Goal: Complete application form: Complete application form

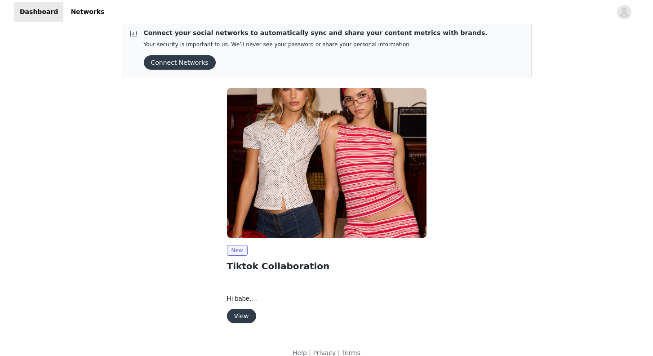
scroll to position [25, 0]
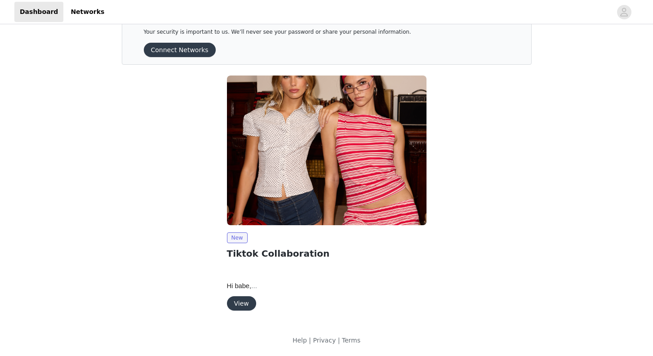
click at [241, 307] on button "View" at bounding box center [241, 303] width 29 height 14
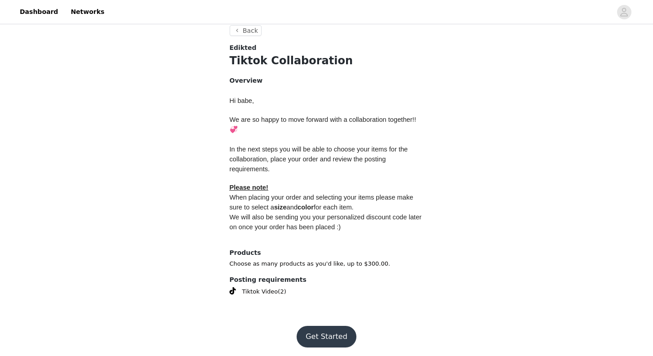
scroll to position [334, 0]
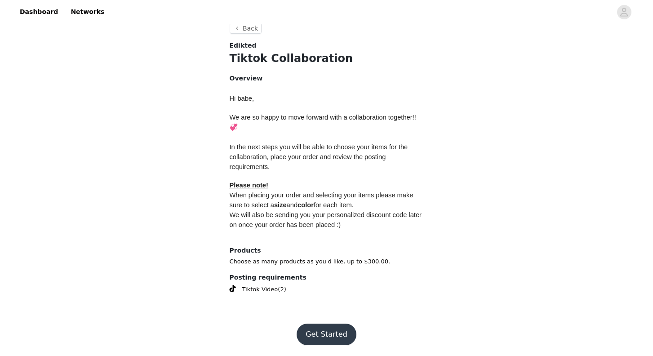
click at [329, 333] on button "Get Started" at bounding box center [327, 335] width 60 height 22
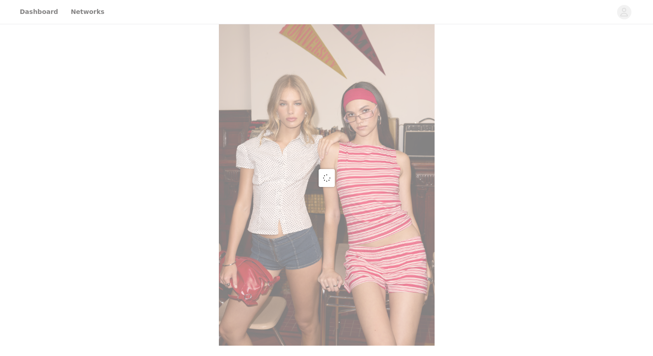
scroll to position [334, 0]
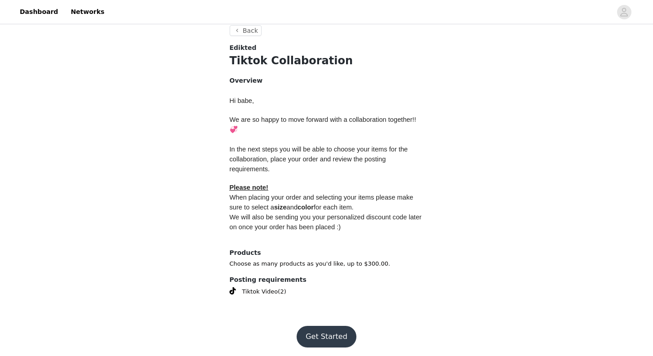
scroll to position [334, 0]
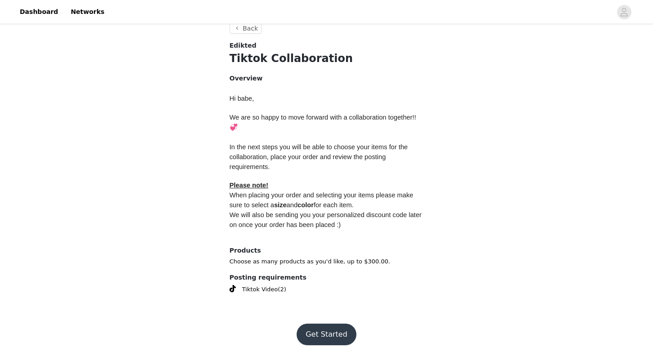
click at [317, 337] on button "Get Started" at bounding box center [327, 335] width 60 height 22
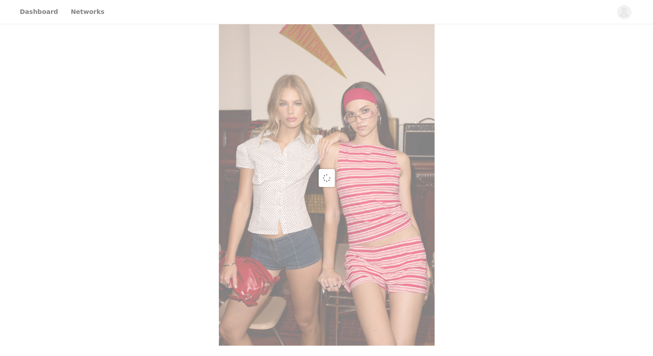
scroll to position [334, 0]
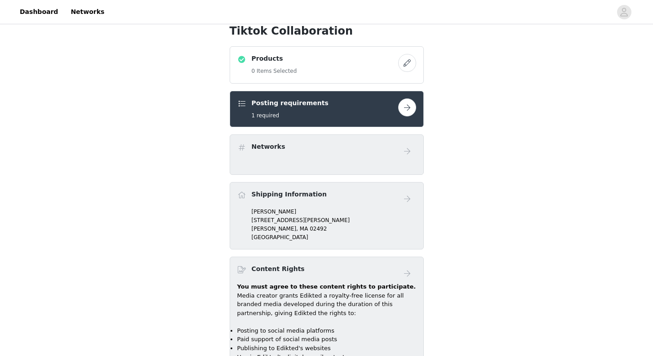
click at [410, 62] on button "button" at bounding box center [407, 63] width 18 height 18
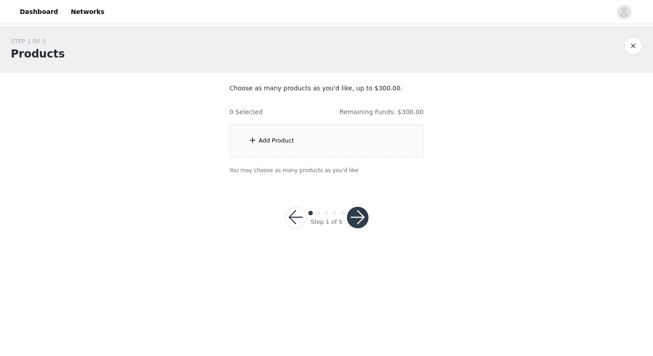
click at [307, 146] on div "Add Product" at bounding box center [327, 141] width 194 height 34
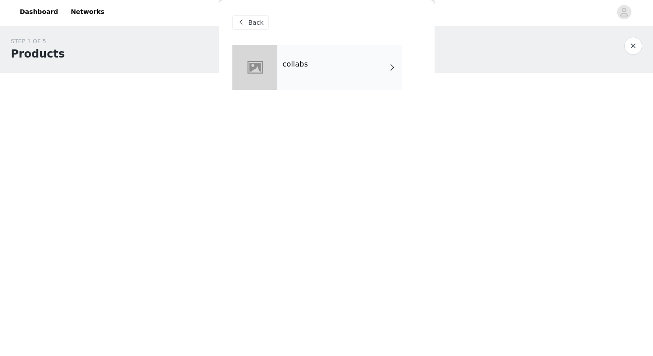
click at [325, 81] on div "collabs" at bounding box center [339, 67] width 125 height 45
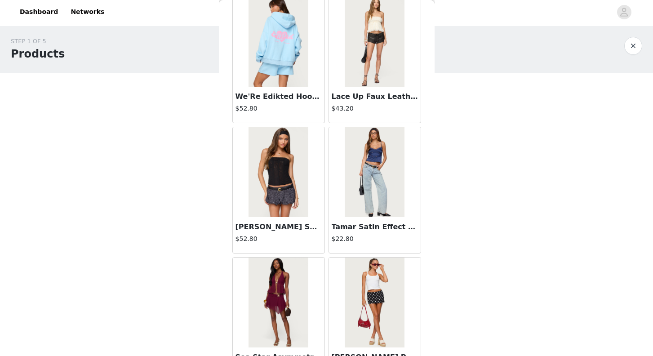
click at [366, 200] on img at bounding box center [375, 172] width 60 height 90
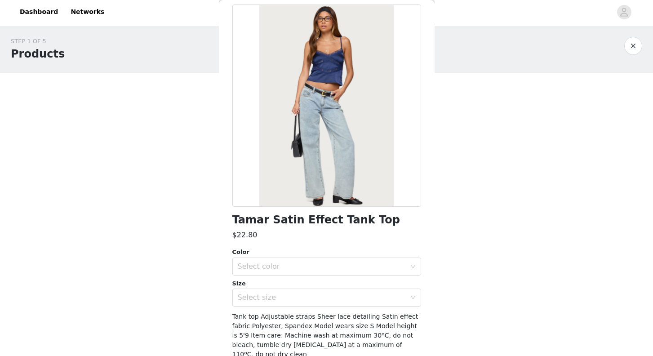
scroll to position [72, 0]
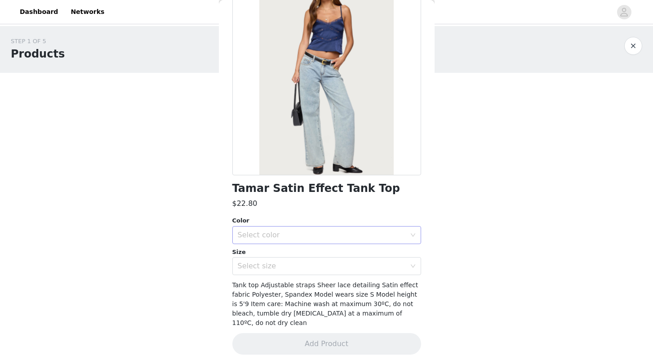
click at [274, 233] on div "Select color" at bounding box center [322, 235] width 168 height 9
click at [266, 257] on li "NAVY" at bounding box center [326, 255] width 189 height 14
click at [257, 271] on div "Select size" at bounding box center [324, 265] width 172 height 17
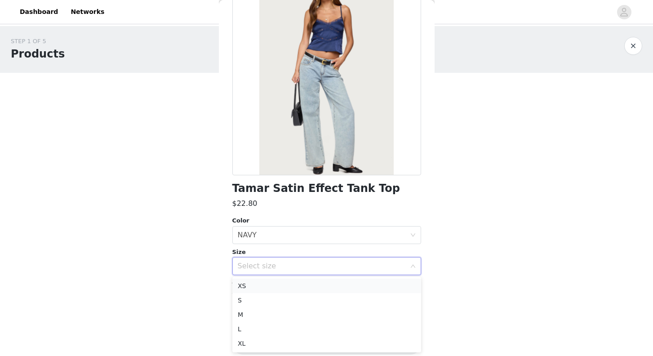
click at [252, 286] on li "XS" at bounding box center [326, 286] width 189 height 14
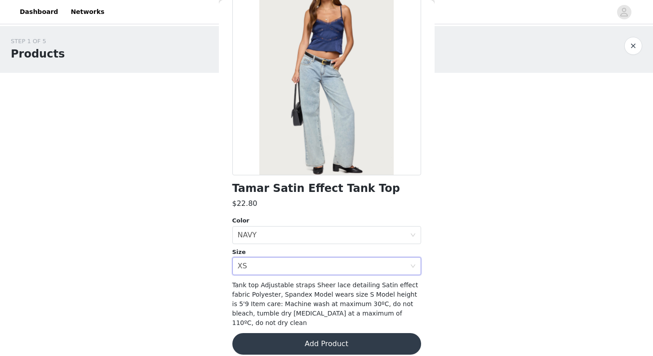
click at [300, 334] on button "Add Product" at bounding box center [326, 344] width 189 height 22
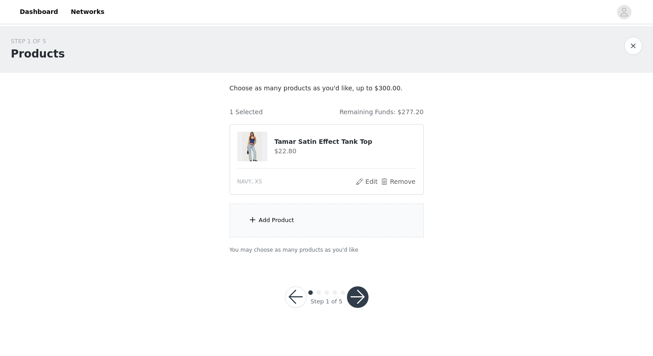
click at [281, 221] on div "Add Product" at bounding box center [277, 220] width 36 height 9
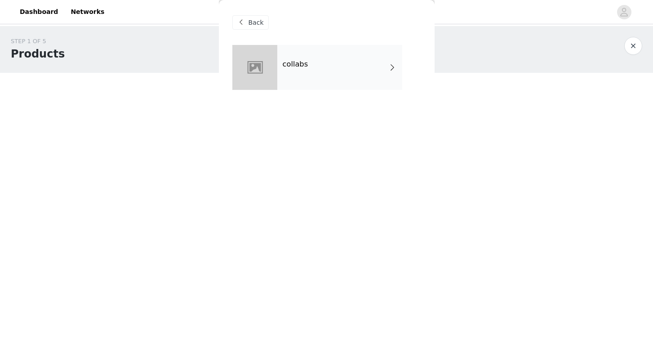
click at [363, 81] on div "collabs" at bounding box center [339, 67] width 125 height 45
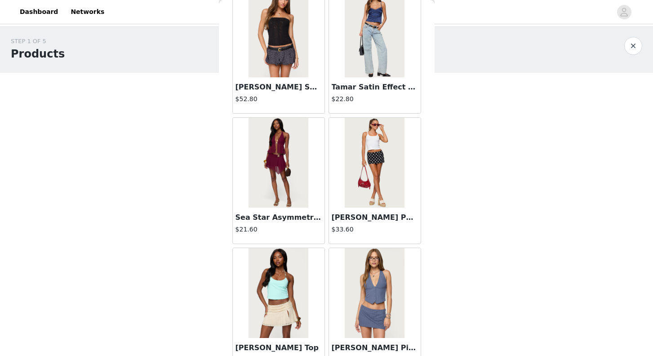
scroll to position [1019, 0]
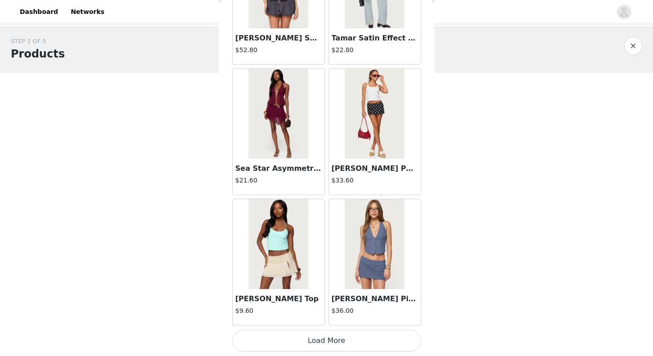
click at [311, 337] on button "Load More" at bounding box center [326, 341] width 189 height 22
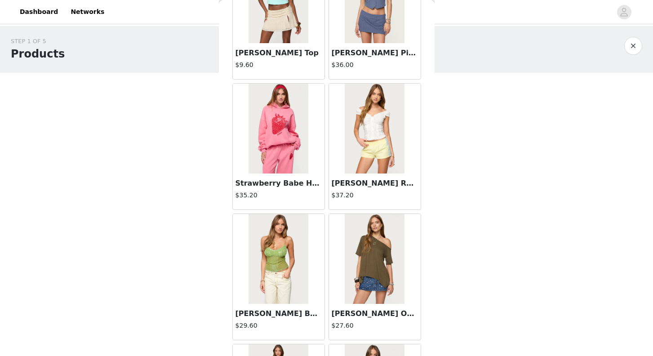
scroll to position [1265, 0]
click at [371, 194] on h4 "$37.20" at bounding box center [375, 195] width 86 height 9
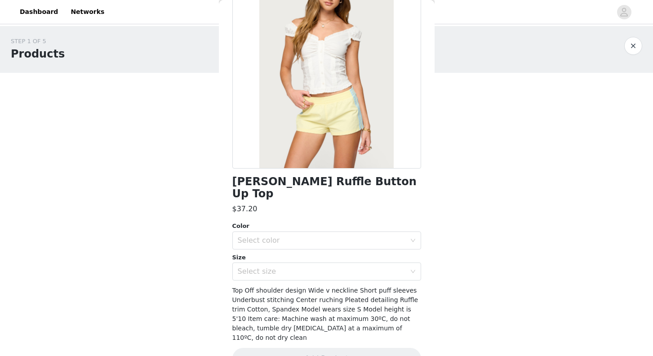
scroll to position [81, 0]
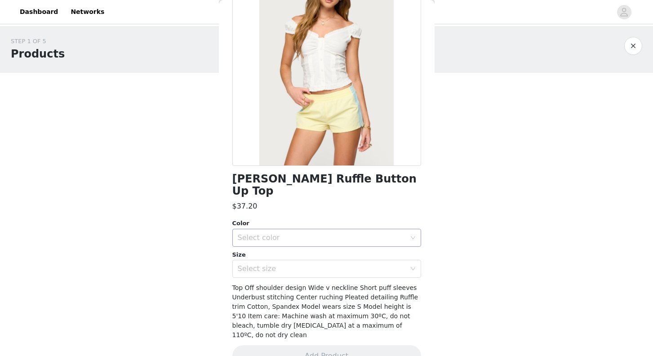
click at [304, 233] on div "Select color" at bounding box center [324, 237] width 172 height 17
click at [297, 244] on li "WHITE" at bounding box center [326, 245] width 189 height 14
click at [289, 264] on div "Select size" at bounding box center [322, 268] width 168 height 9
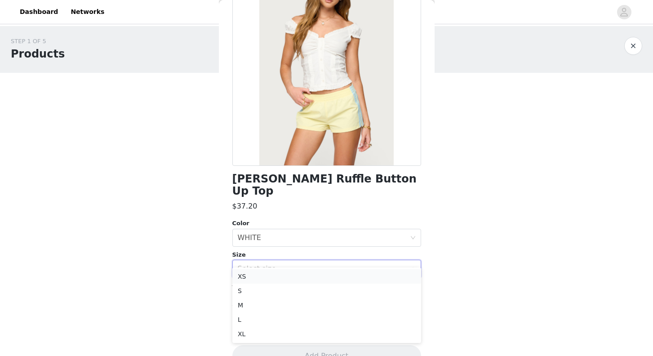
click at [266, 280] on li "XS" at bounding box center [326, 276] width 189 height 14
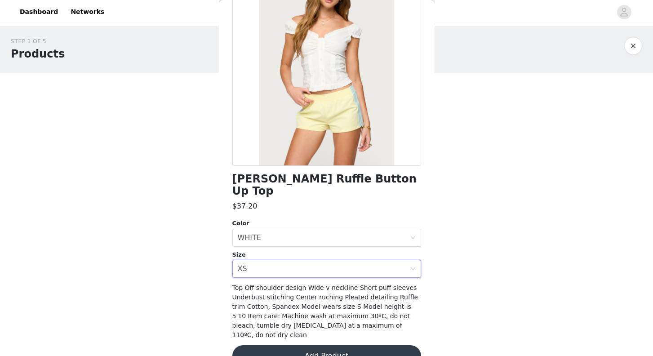
click at [263, 345] on button "Add Product" at bounding box center [326, 356] width 189 height 22
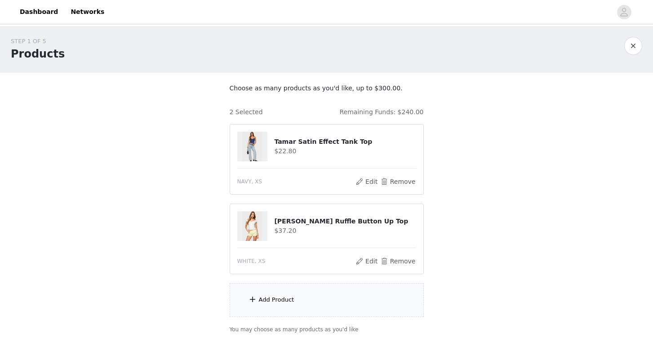
click at [259, 301] on div "Add Product" at bounding box center [277, 299] width 36 height 9
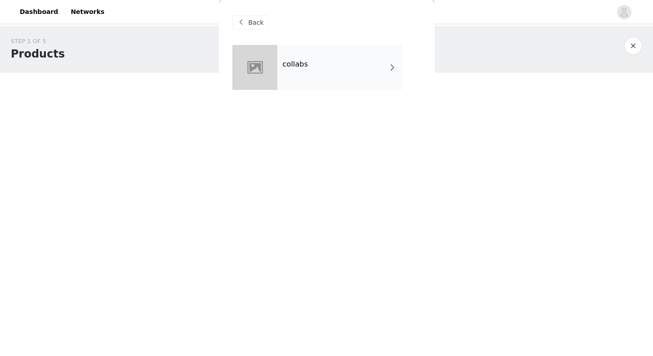
click at [338, 61] on div "collabs" at bounding box center [339, 67] width 125 height 45
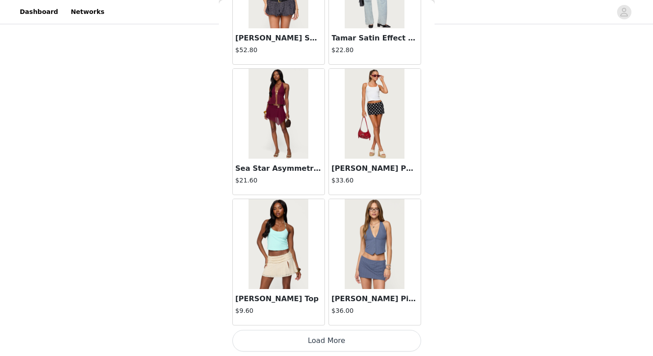
scroll to position [53, 0]
click at [298, 343] on button "Load More" at bounding box center [326, 341] width 189 height 22
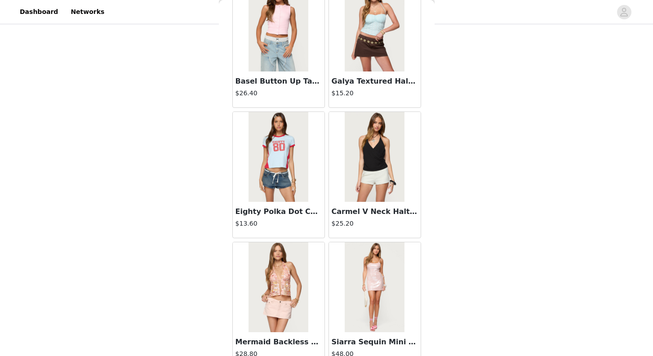
scroll to position [2322, 0]
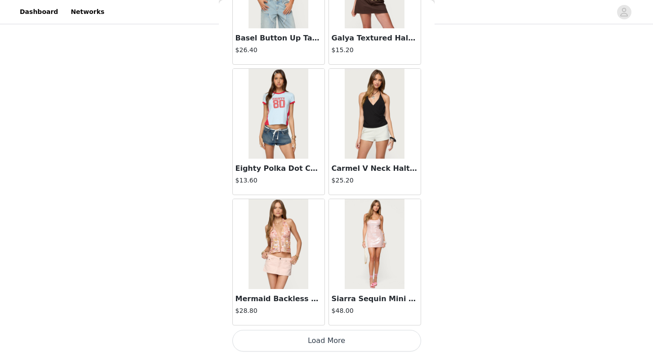
click at [288, 341] on button "Load More" at bounding box center [326, 341] width 189 height 22
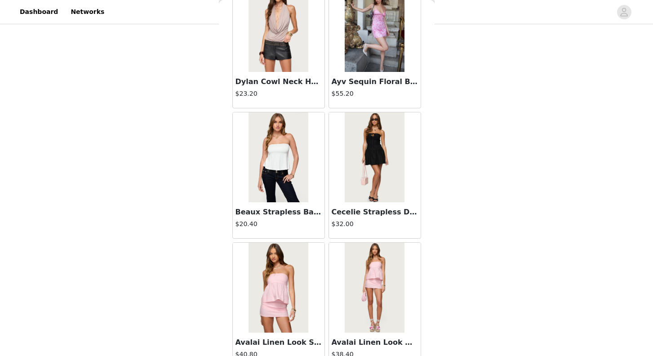
scroll to position [3626, 0]
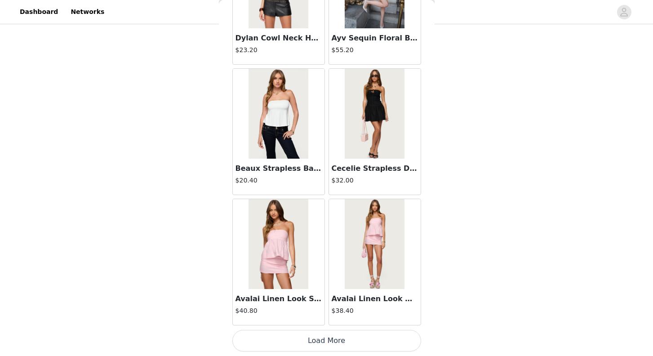
click at [318, 340] on button "Load More" at bounding box center [326, 341] width 189 height 22
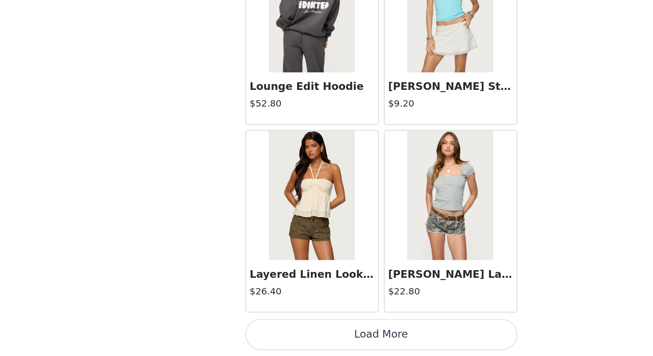
scroll to position [53, 0]
click at [298, 338] on button "Load More" at bounding box center [326, 341] width 189 height 22
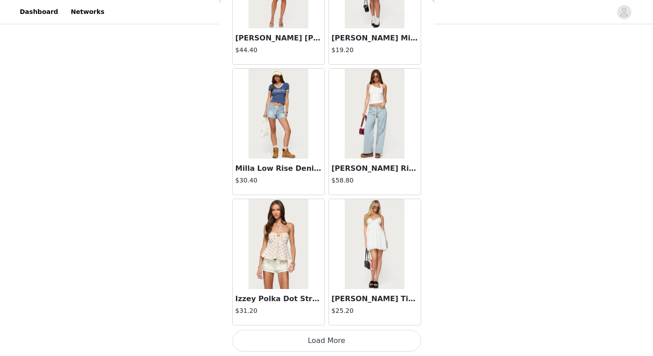
click at [295, 342] on button "Load More" at bounding box center [326, 341] width 189 height 22
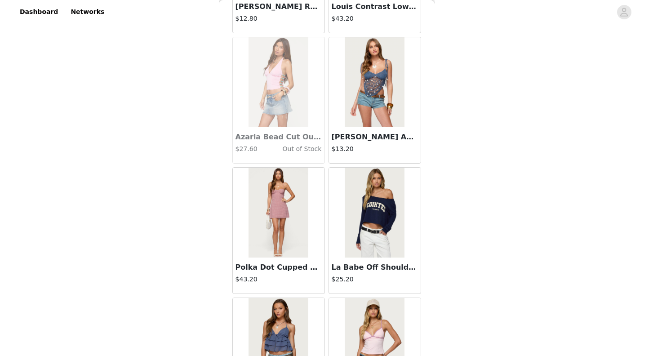
scroll to position [7535, 0]
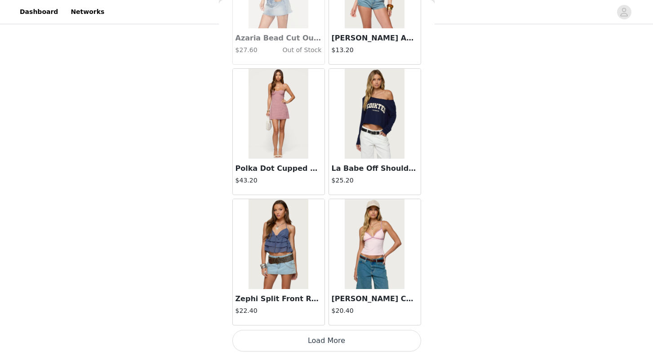
click at [330, 342] on button "Load More" at bounding box center [326, 341] width 189 height 22
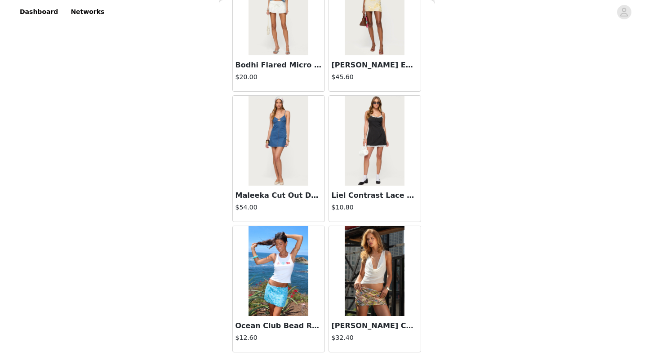
scroll to position [8838, 0]
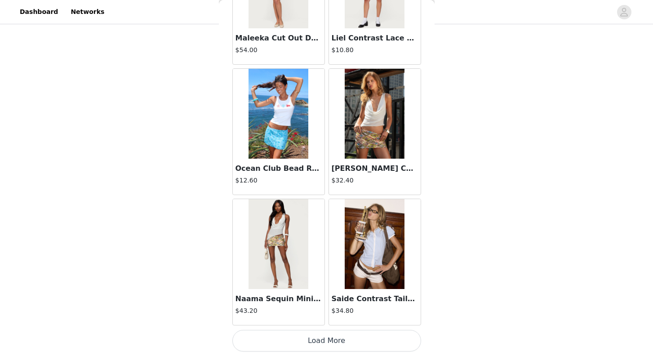
click at [377, 155] on img at bounding box center [375, 114] width 60 height 90
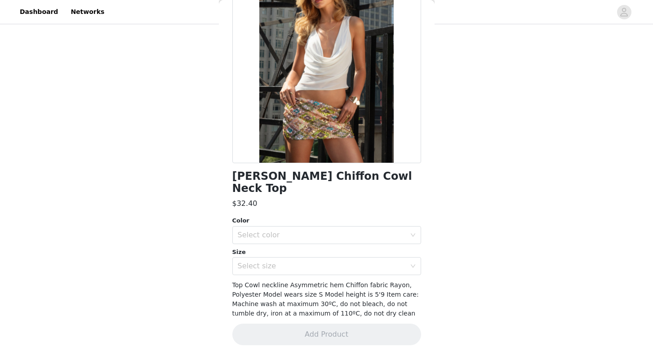
scroll to position [84, 0]
click at [287, 246] on div "Color Select color Size Select size" at bounding box center [326, 245] width 189 height 59
click at [287, 238] on div "Select color" at bounding box center [322, 235] width 168 height 9
click at [277, 258] on li "CREAM" at bounding box center [326, 255] width 189 height 14
click at [269, 267] on div "Select size" at bounding box center [322, 266] width 168 height 9
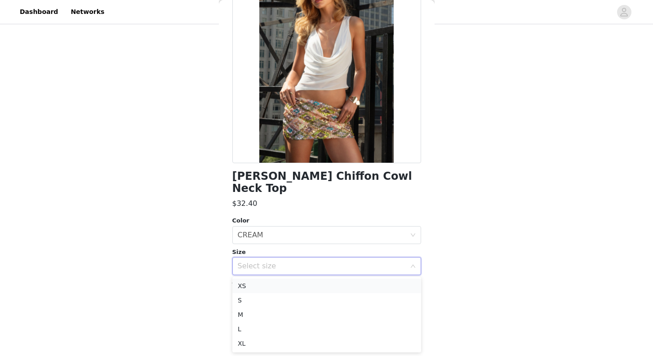
click at [256, 289] on li "XS" at bounding box center [326, 286] width 189 height 14
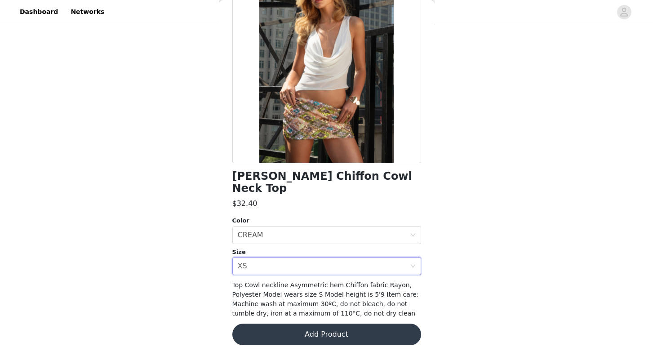
click at [267, 333] on button "Add Product" at bounding box center [326, 335] width 189 height 22
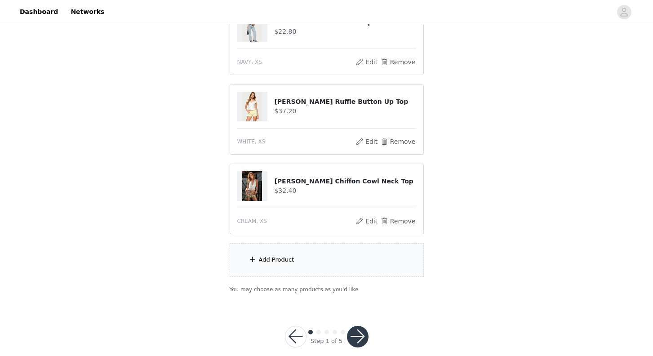
scroll to position [120, 0]
click at [286, 273] on div "Add Product" at bounding box center [327, 260] width 194 height 34
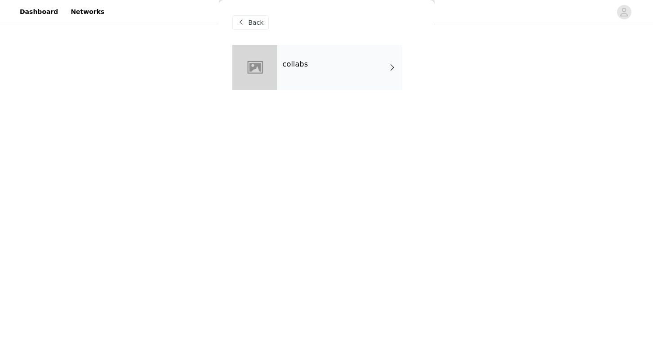
click at [358, 87] on div "collabs" at bounding box center [339, 67] width 125 height 45
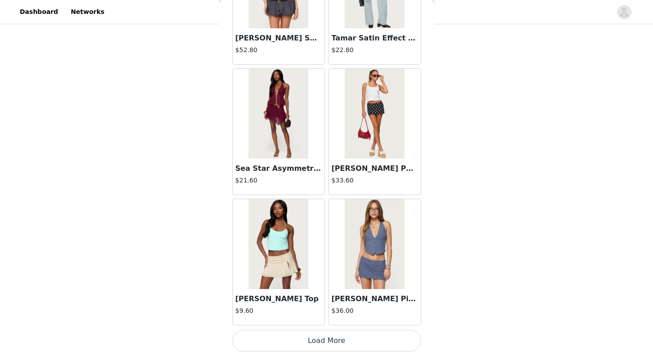
scroll to position [133, 0]
click at [331, 345] on button "Load More" at bounding box center [326, 341] width 189 height 22
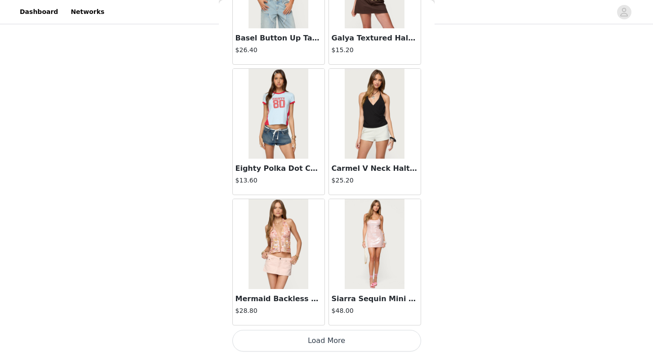
click at [327, 340] on button "Load More" at bounding box center [326, 341] width 189 height 22
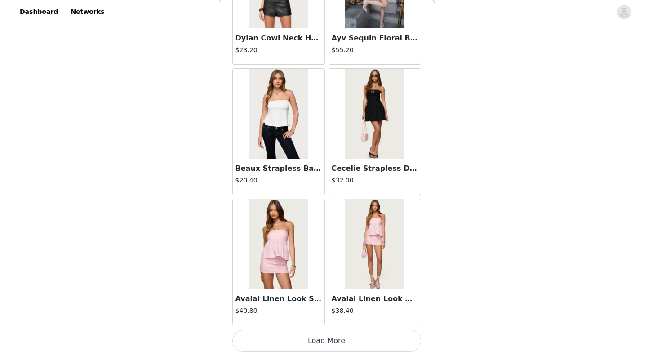
click at [326, 340] on button "Load More" at bounding box center [326, 341] width 189 height 22
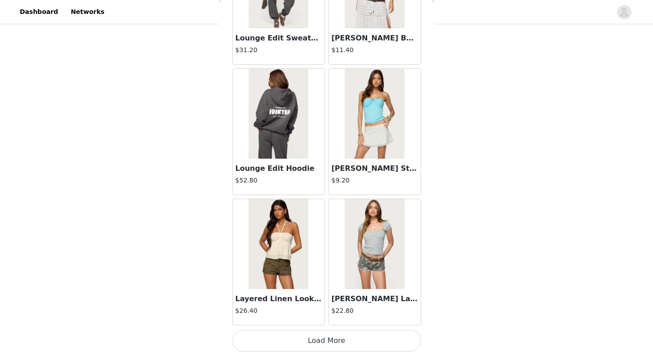
click at [330, 346] on button "Load More" at bounding box center [326, 341] width 189 height 22
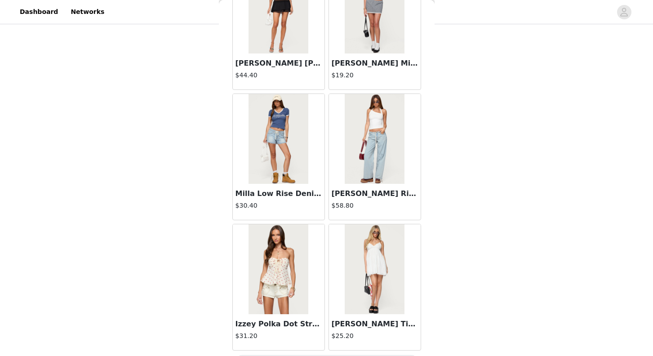
scroll to position [6232, 0]
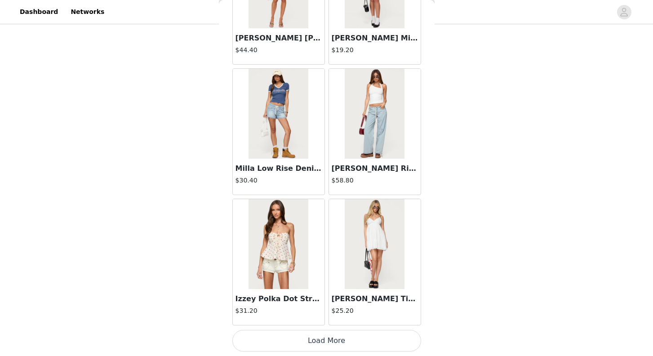
click at [339, 345] on button "Load More" at bounding box center [326, 341] width 189 height 22
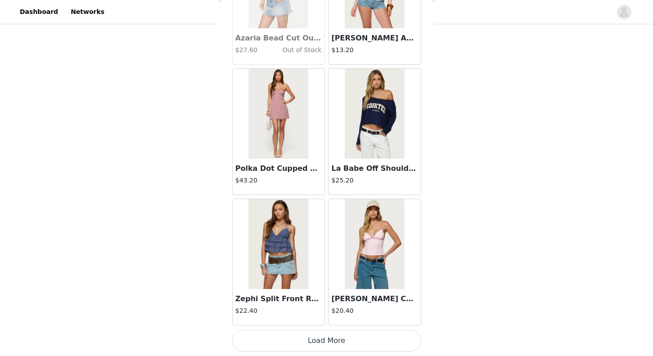
click at [321, 345] on button "Load More" at bounding box center [326, 341] width 189 height 22
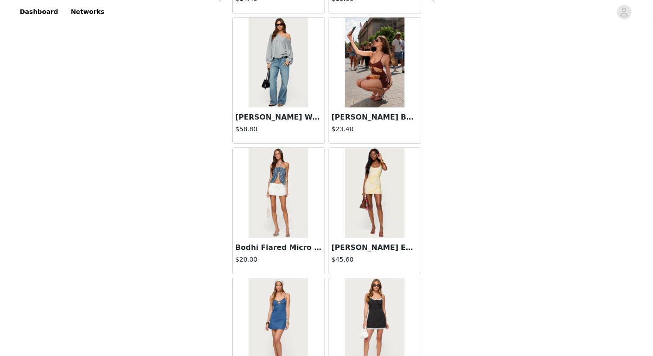
scroll to position [8838, 0]
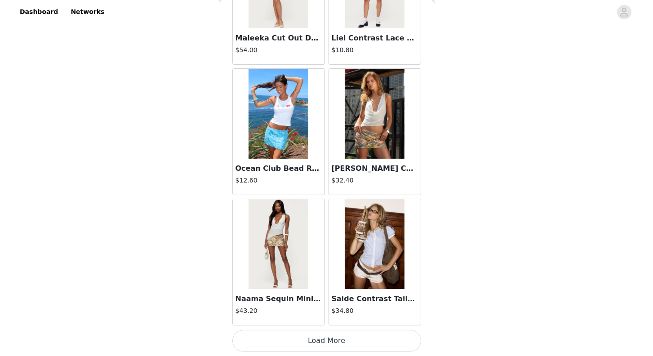
click at [273, 251] on img at bounding box center [279, 244] width 60 height 90
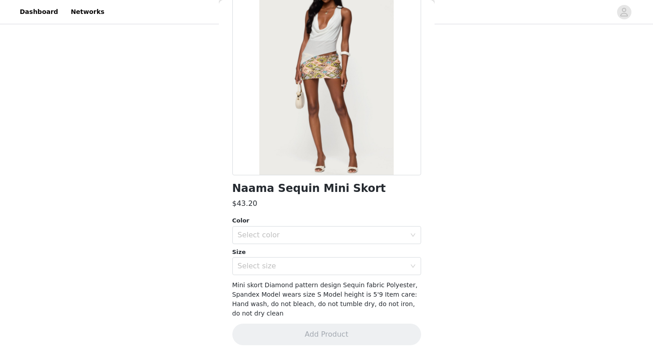
scroll to position [72, 0]
click at [290, 238] on div "Select color" at bounding box center [322, 235] width 168 height 9
click at [283, 257] on li "MIX" at bounding box center [326, 255] width 189 height 14
click at [280, 266] on div "Select size" at bounding box center [322, 266] width 168 height 9
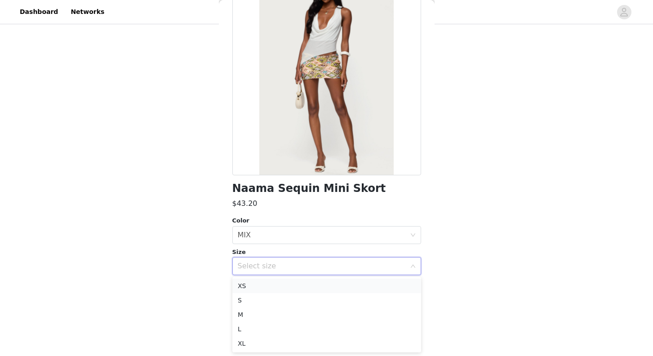
click at [266, 288] on li "XS" at bounding box center [326, 286] width 189 height 14
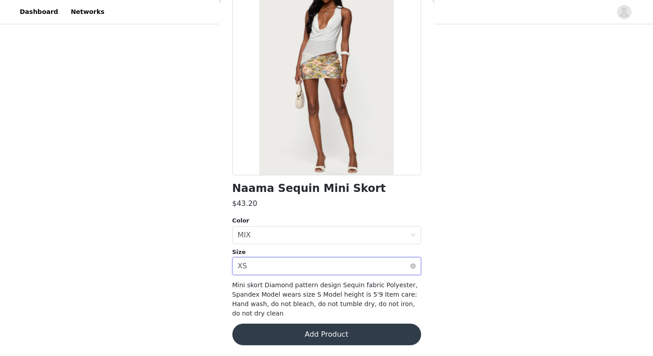
click at [262, 268] on div "Select size XS" at bounding box center [324, 265] width 172 height 17
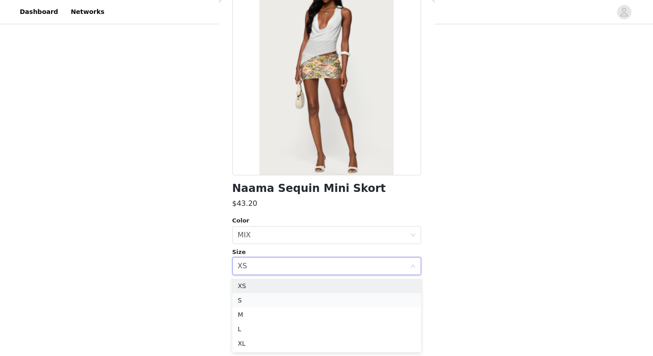
click at [262, 302] on li "S" at bounding box center [326, 300] width 189 height 14
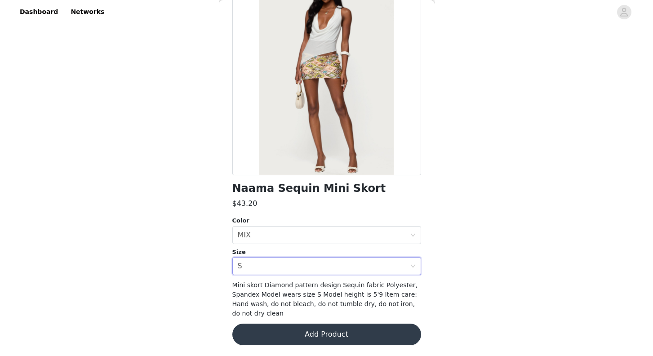
click at [272, 331] on button "Add Product" at bounding box center [326, 335] width 189 height 22
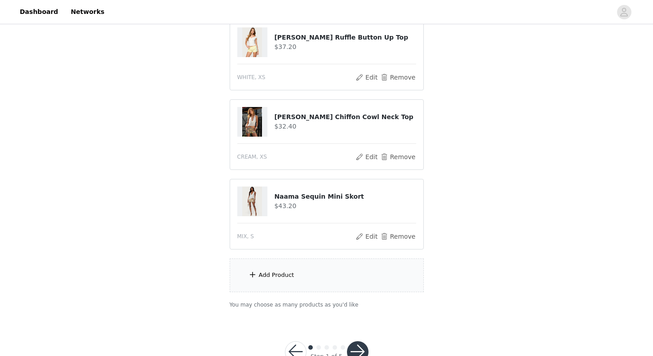
scroll to position [212, 0]
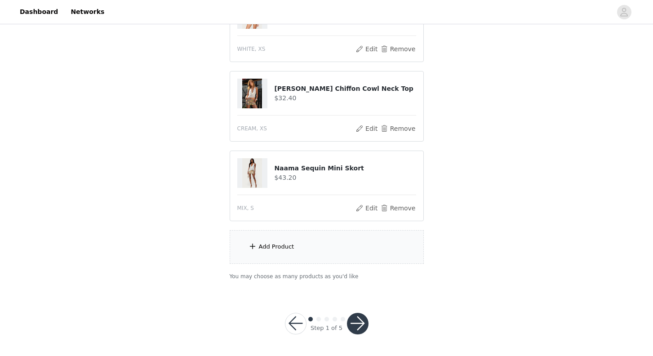
click at [303, 244] on div "Add Product" at bounding box center [327, 247] width 194 height 34
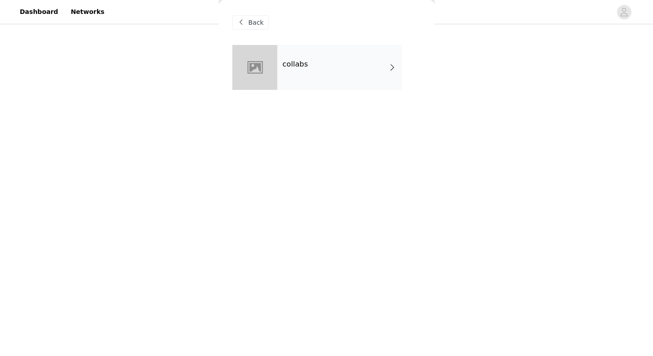
click at [313, 73] on div "collabs" at bounding box center [339, 67] width 125 height 45
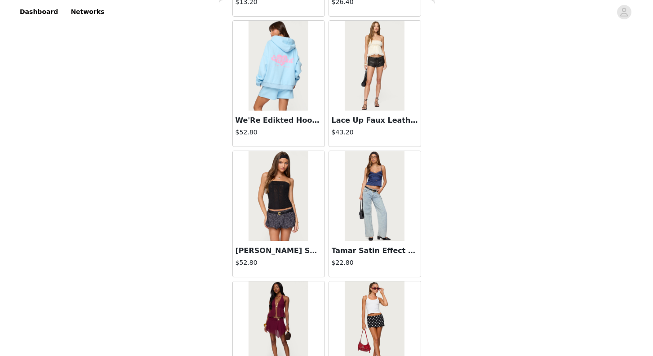
scroll to position [1019, 0]
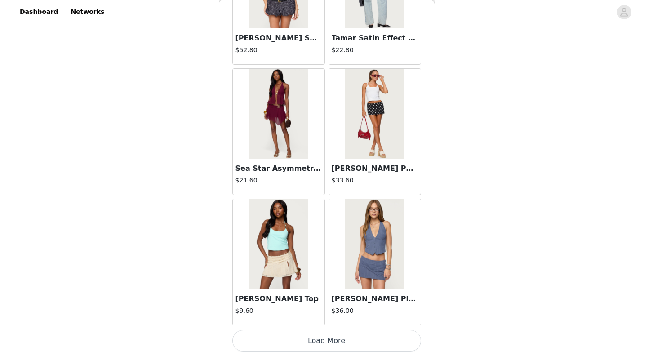
click at [326, 341] on button "Load More" at bounding box center [326, 341] width 189 height 22
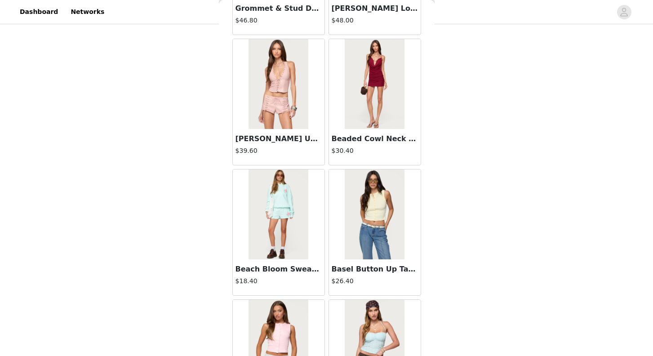
scroll to position [2322, 0]
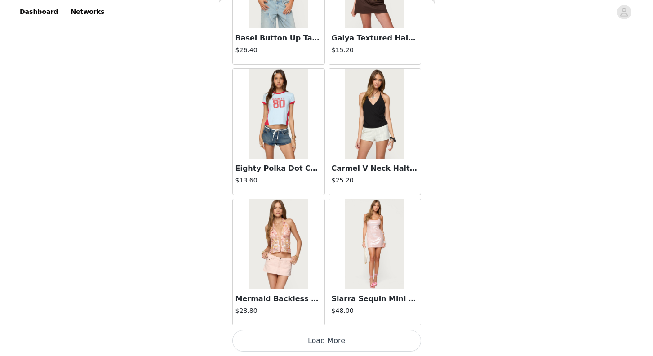
click at [327, 342] on button "Load More" at bounding box center [326, 341] width 189 height 22
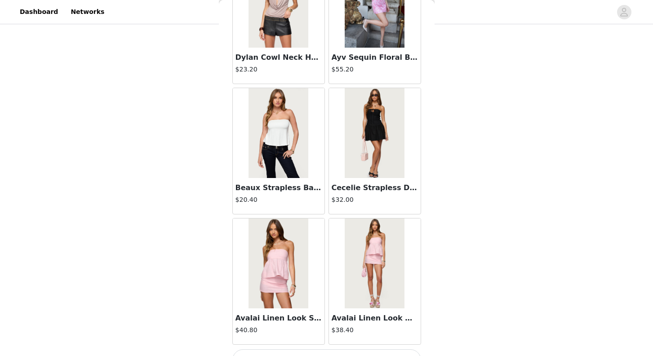
scroll to position [3626, 0]
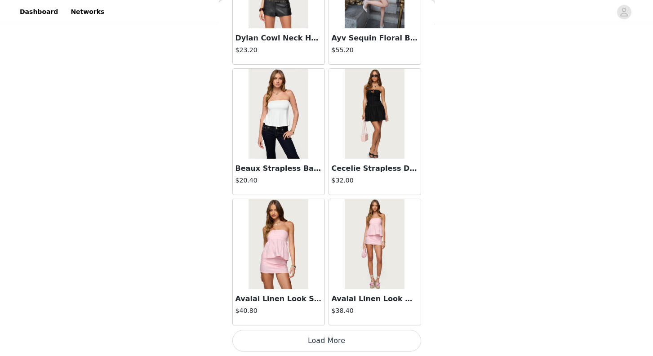
click at [327, 344] on button "Load More" at bounding box center [326, 341] width 189 height 22
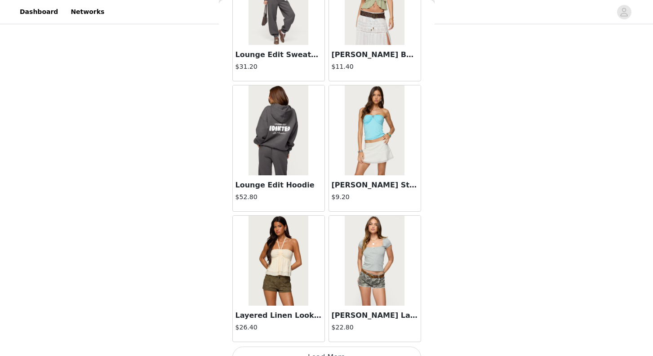
scroll to position [4929, 0]
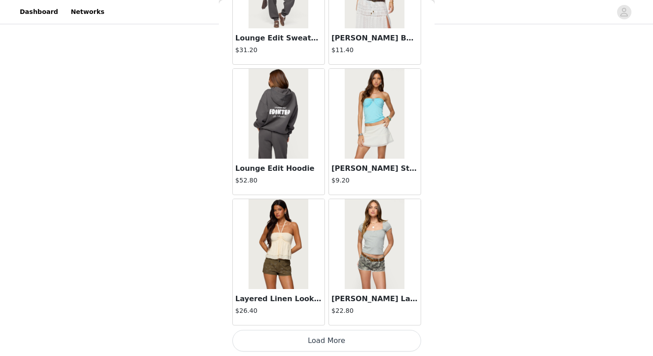
click at [324, 342] on button "Load More" at bounding box center [326, 341] width 189 height 22
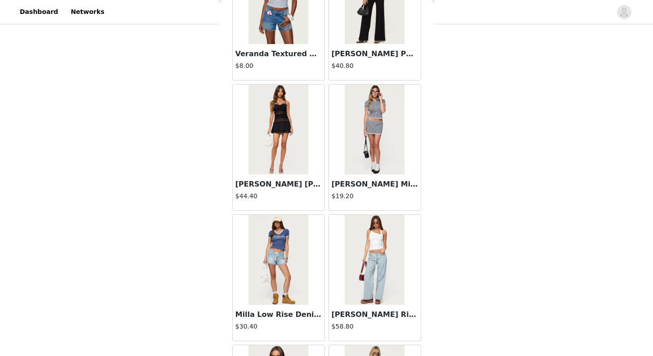
scroll to position [6232, 0]
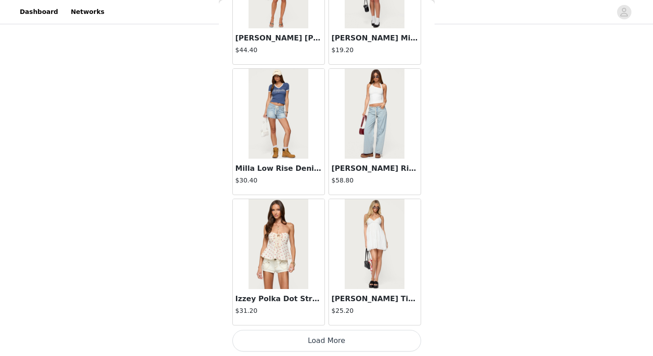
click at [334, 346] on button "Load More" at bounding box center [326, 341] width 189 height 22
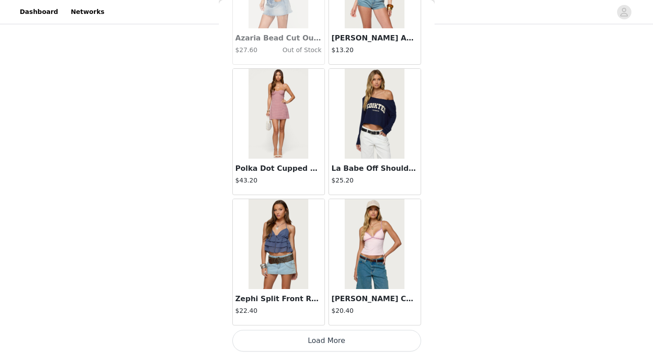
click at [329, 342] on button "Load More" at bounding box center [326, 341] width 189 height 22
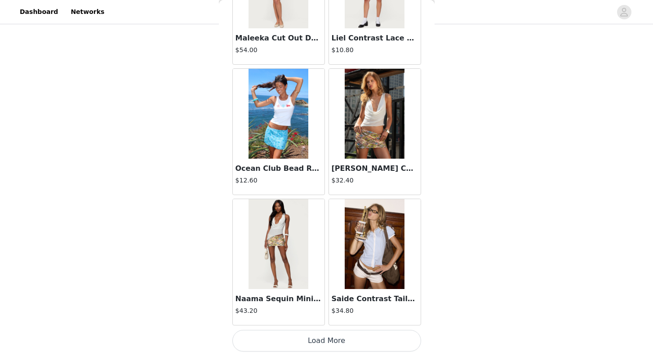
click at [320, 346] on button "Load More" at bounding box center [326, 341] width 189 height 22
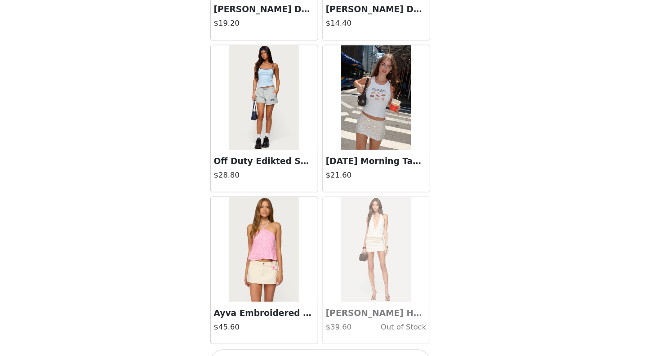
scroll to position [10141, 0]
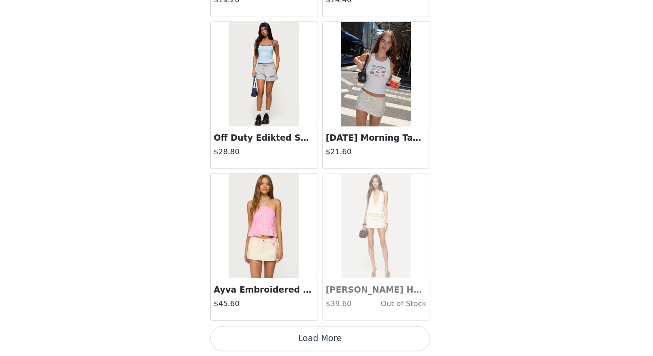
click at [319, 340] on button "Load More" at bounding box center [326, 341] width 189 height 22
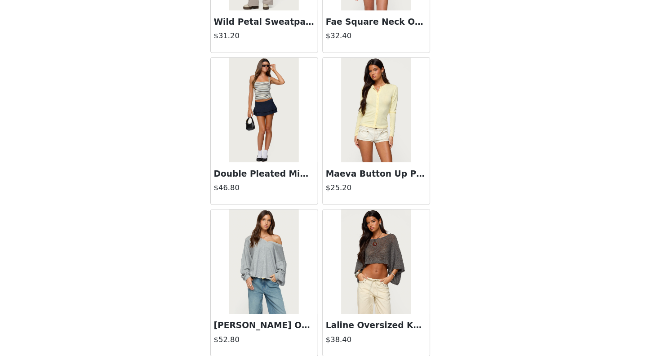
scroll to position [11445, 0]
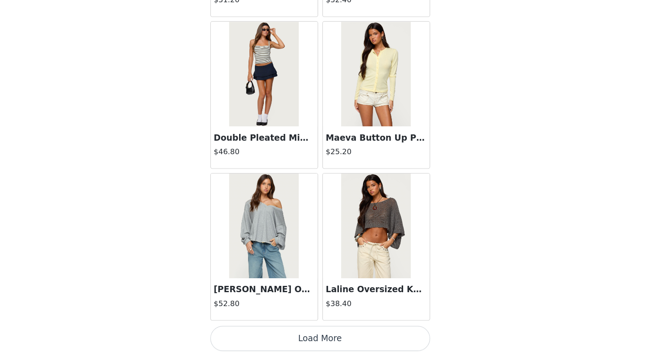
click at [317, 340] on button "Load More" at bounding box center [326, 341] width 189 height 22
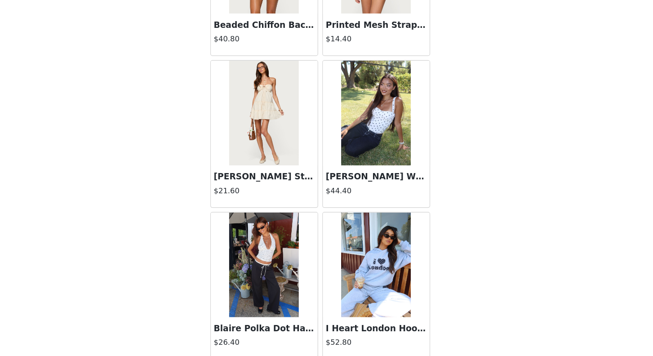
scroll to position [12748, 0]
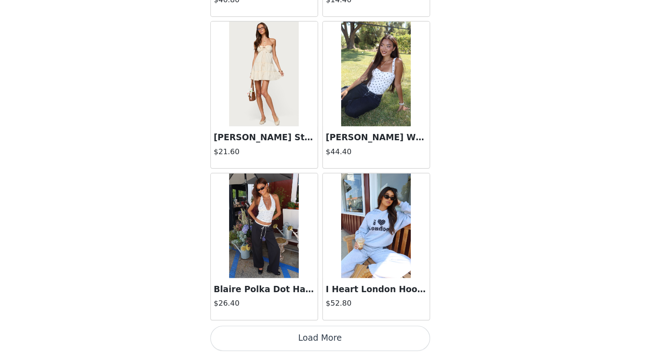
click at [324, 342] on button "Load More" at bounding box center [326, 341] width 189 height 22
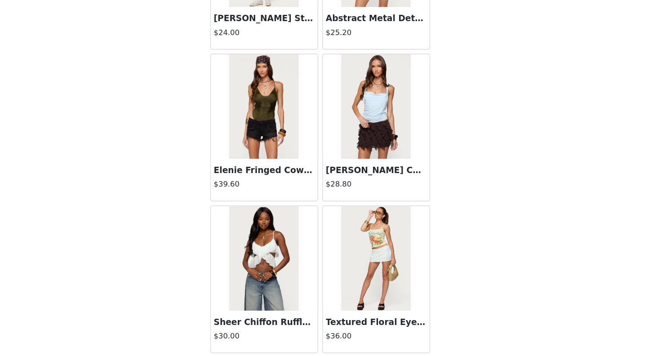
scroll to position [14051, 0]
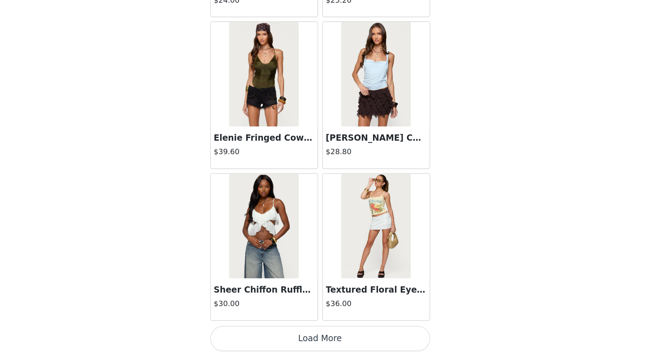
click at [318, 337] on button "Load More" at bounding box center [326, 341] width 189 height 22
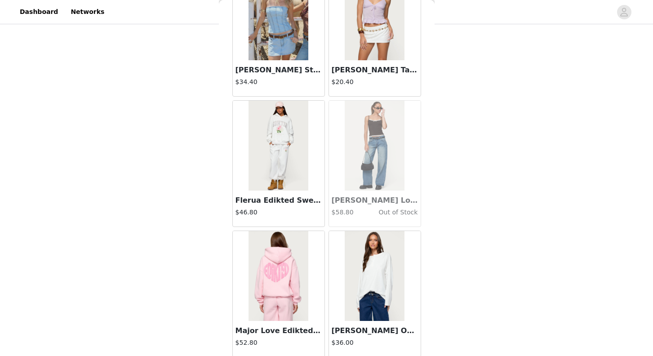
scroll to position [15354, 0]
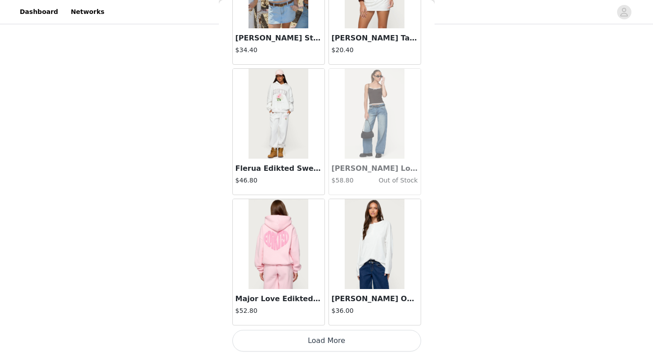
click at [302, 345] on button "Load More" at bounding box center [326, 341] width 189 height 22
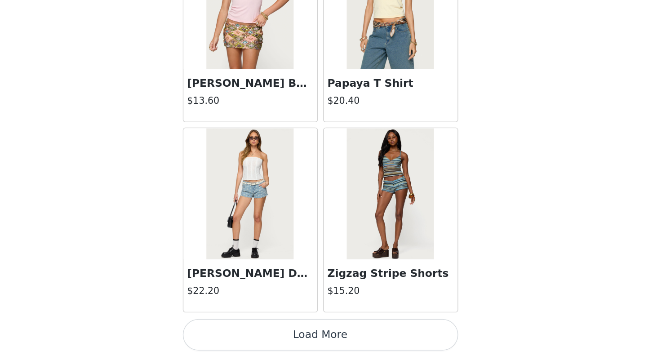
scroll to position [212, 0]
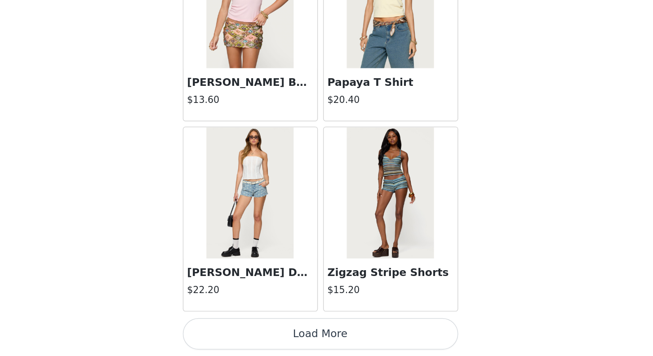
click at [325, 339] on button "Load More" at bounding box center [326, 341] width 189 height 22
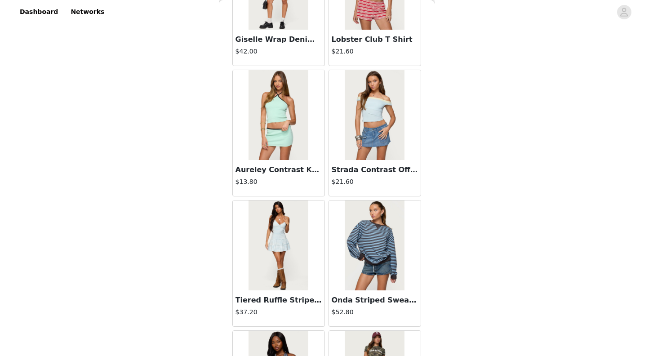
scroll to position [17960, 0]
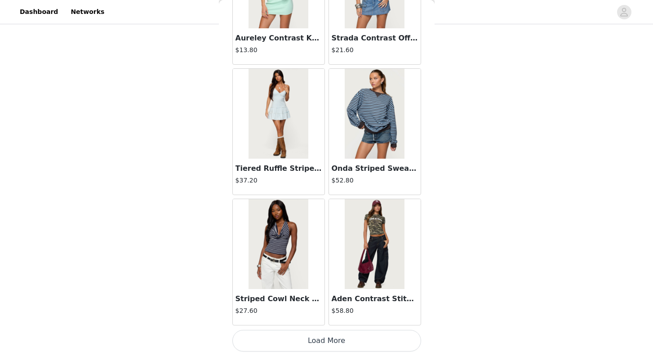
click at [301, 340] on button "Load More" at bounding box center [326, 341] width 189 height 22
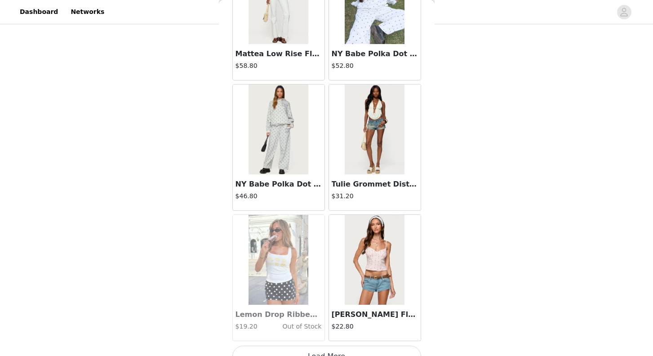
scroll to position [19264, 0]
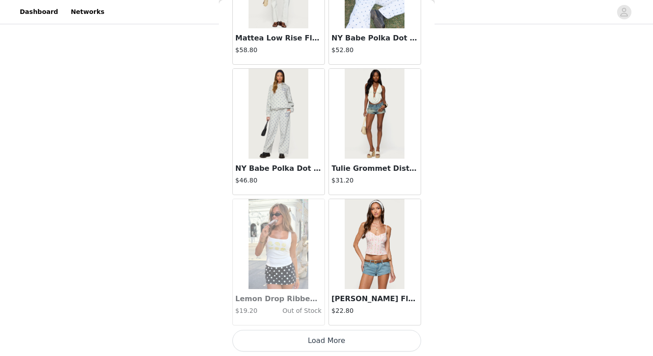
click at [311, 339] on button "Load More" at bounding box center [326, 341] width 189 height 22
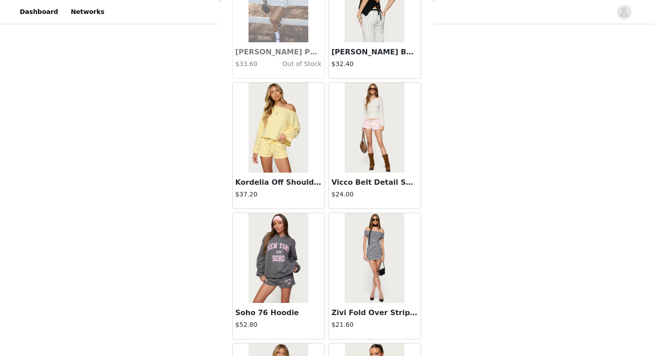
scroll to position [20567, 0]
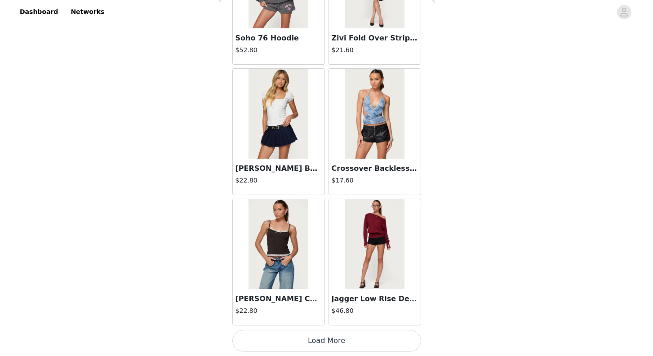
click at [311, 344] on button "Load More" at bounding box center [326, 341] width 189 height 22
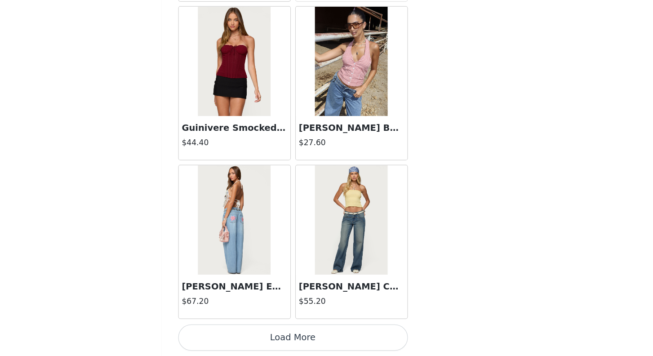
scroll to position [212, 0]
click at [334, 334] on button "Load More" at bounding box center [326, 341] width 189 height 22
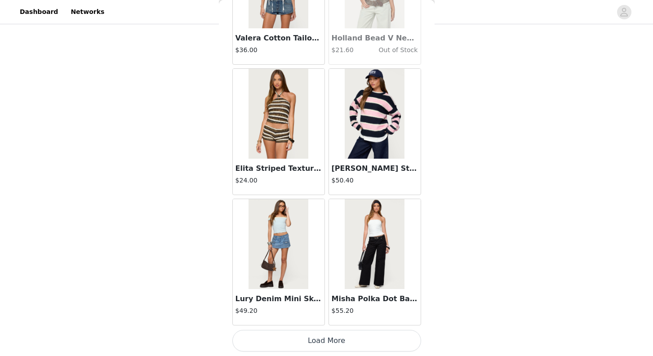
click at [310, 347] on button "Load More" at bounding box center [326, 341] width 189 height 22
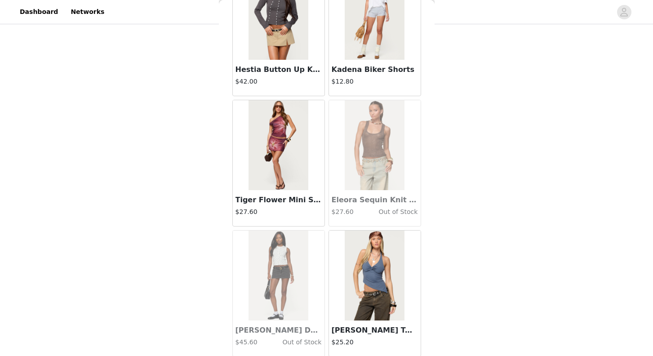
scroll to position [24476, 0]
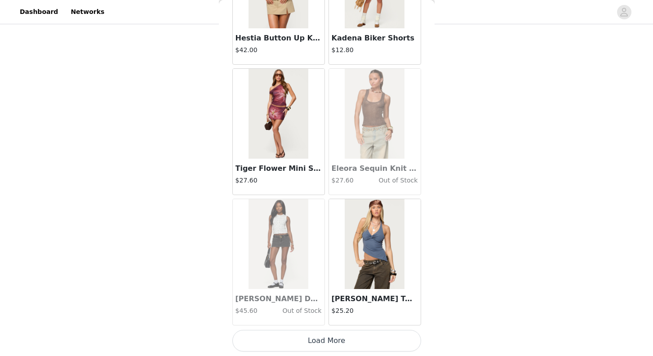
click at [306, 336] on button "Load More" at bounding box center [326, 341] width 189 height 22
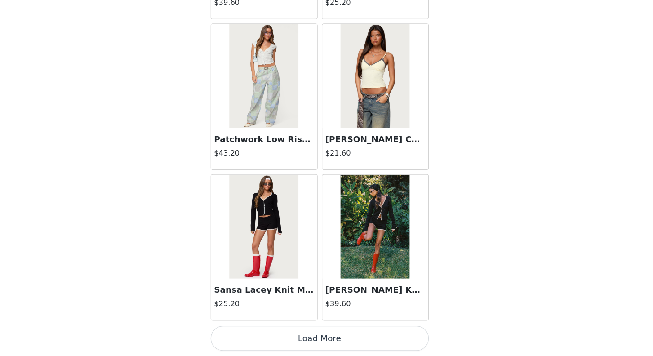
scroll to position [212, 0]
click at [309, 339] on button "Load More" at bounding box center [326, 341] width 189 height 22
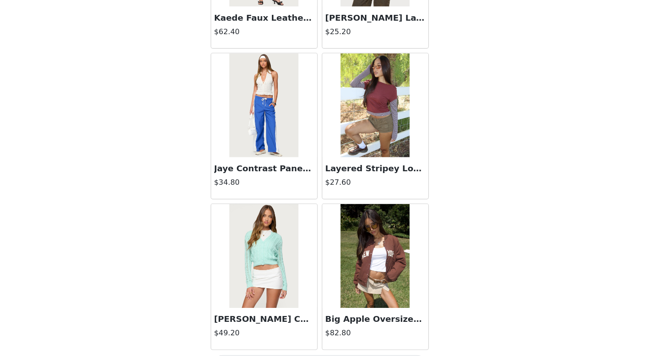
scroll to position [27083, 0]
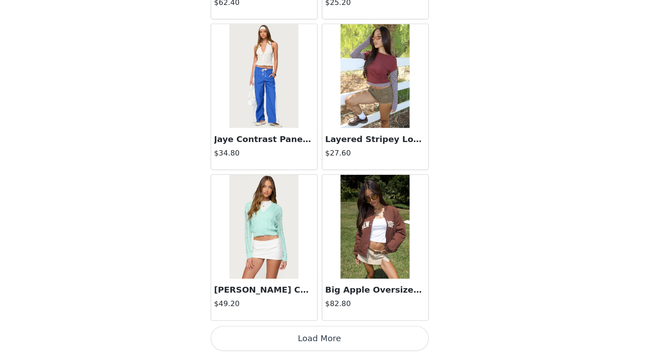
click at [313, 337] on button "Load More" at bounding box center [326, 341] width 189 height 22
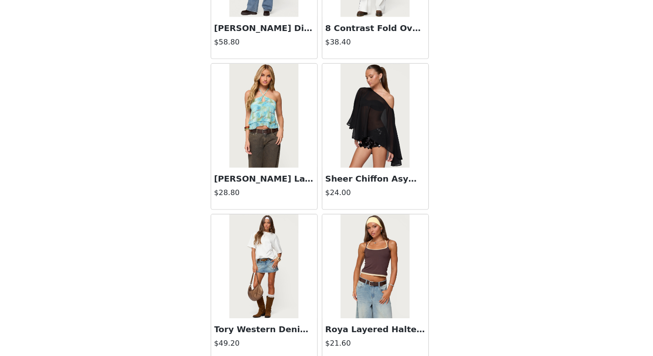
scroll to position [28386, 0]
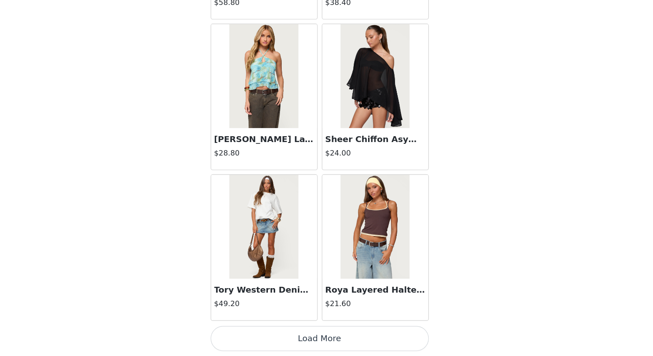
click at [317, 338] on button "Load More" at bounding box center [326, 341] width 189 height 22
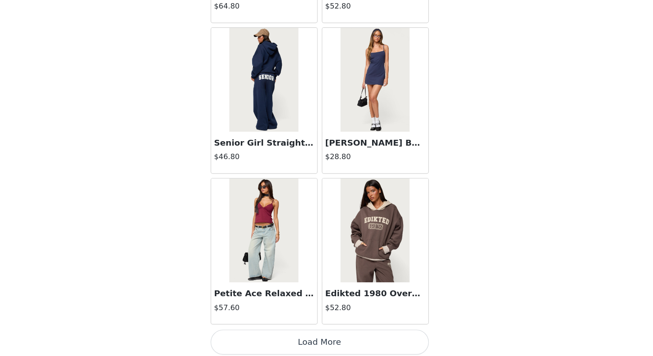
scroll to position [29689, 0]
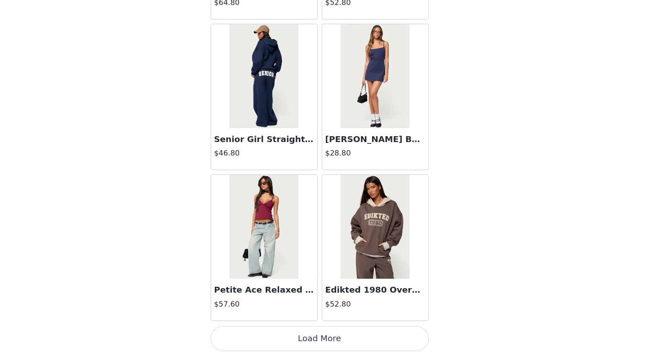
click at [323, 334] on button "Load More" at bounding box center [326, 341] width 189 height 22
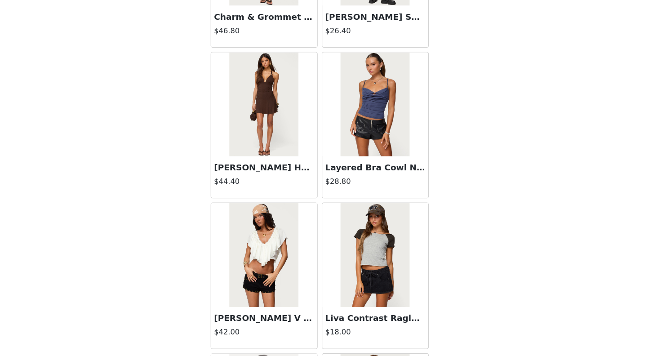
scroll to position [30057, 0]
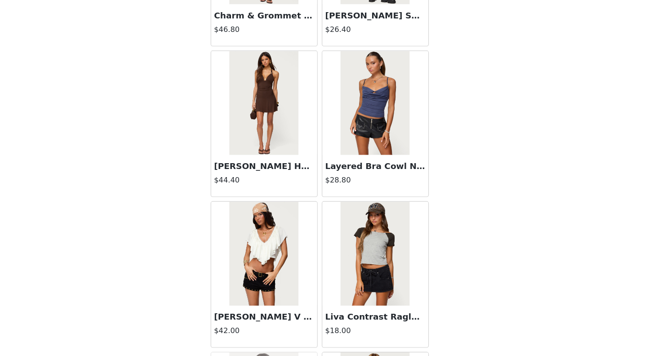
click at [382, 192] on h3 "Layered Bra Cowl Neck Top" at bounding box center [375, 191] width 86 height 11
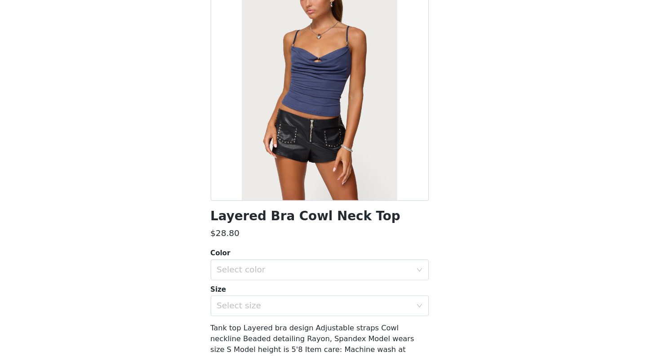
scroll to position [0, 0]
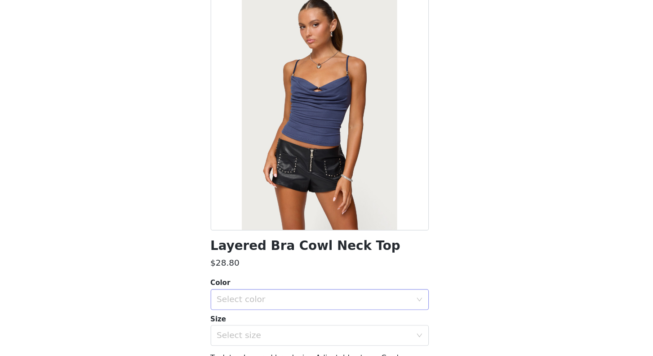
click at [344, 307] on div "Select color" at bounding box center [322, 306] width 168 height 9
click at [338, 327] on li "DARK BLUE" at bounding box center [326, 327] width 189 height 14
click at [334, 337] on div "Select size" at bounding box center [322, 337] width 168 height 9
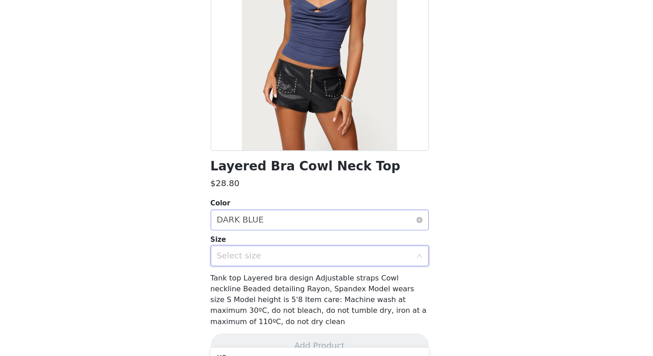
scroll to position [81, 0]
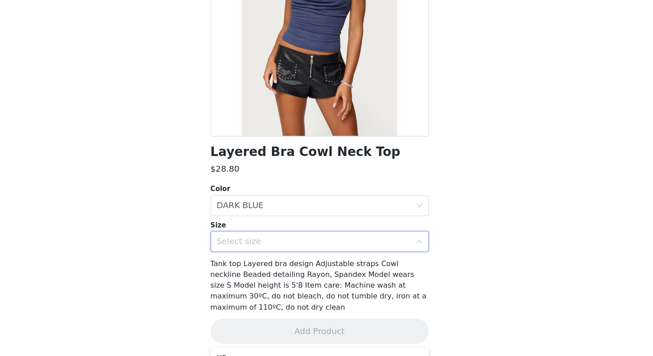
click at [306, 257] on div "Select size" at bounding box center [322, 256] width 168 height 9
click at [311, 260] on div "Select size" at bounding box center [322, 256] width 168 height 9
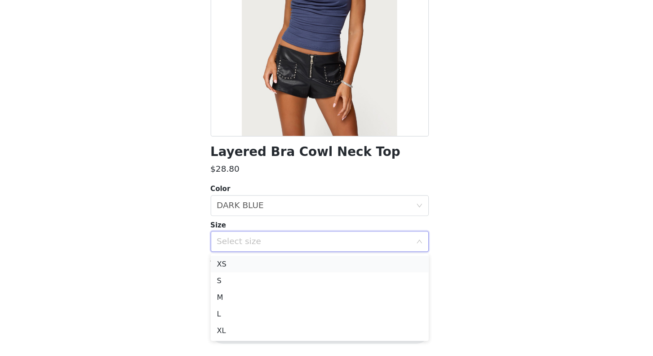
click at [299, 278] on li "XS" at bounding box center [326, 276] width 189 height 14
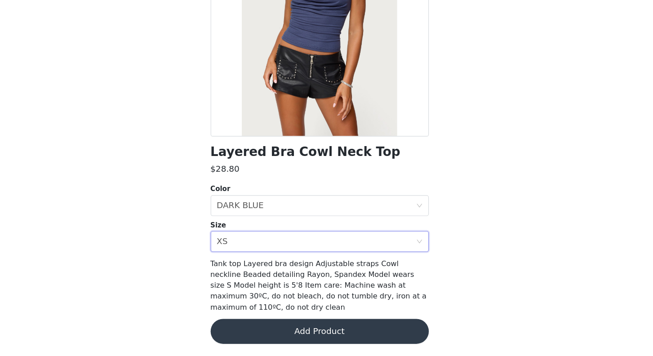
click at [306, 330] on button "Add Product" at bounding box center [326, 335] width 189 height 22
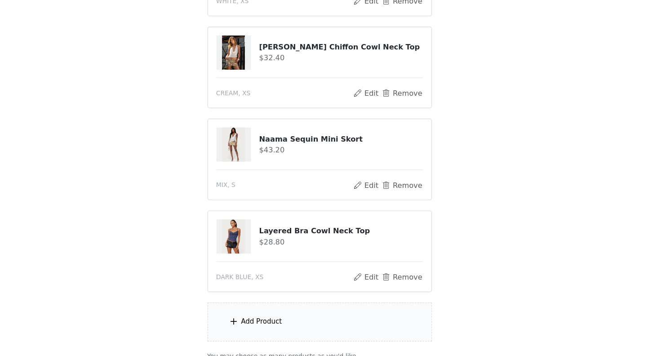
click at [287, 327] on div "Add Product" at bounding box center [277, 326] width 36 height 9
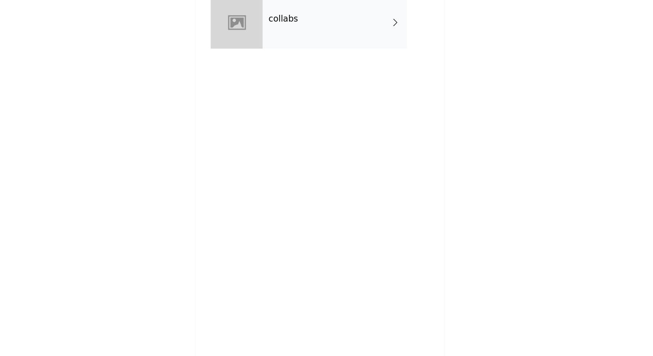
click at [306, 75] on div "collabs" at bounding box center [339, 67] width 125 height 45
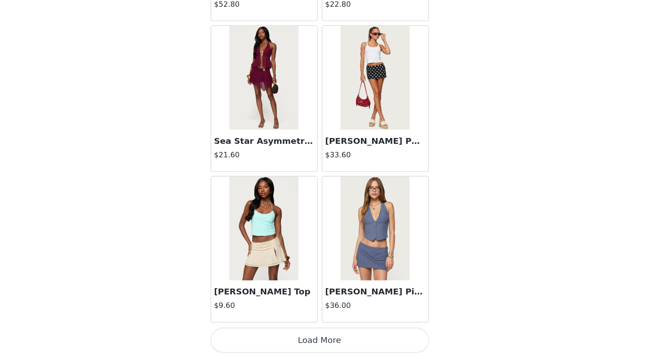
scroll to position [1019, 0]
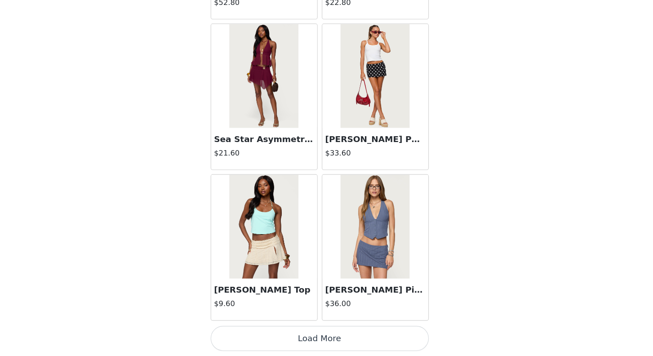
click at [331, 332] on button "Load More" at bounding box center [326, 341] width 189 height 22
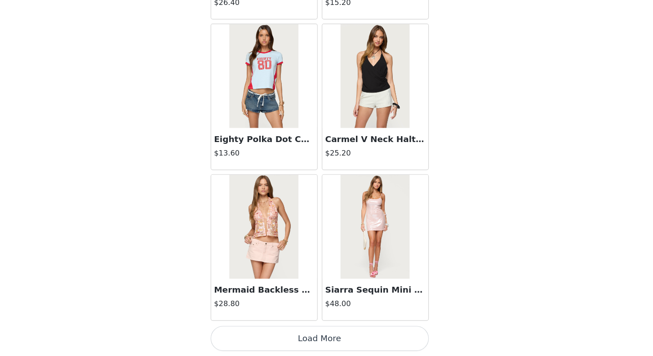
click at [322, 339] on button "Load More" at bounding box center [326, 341] width 189 height 22
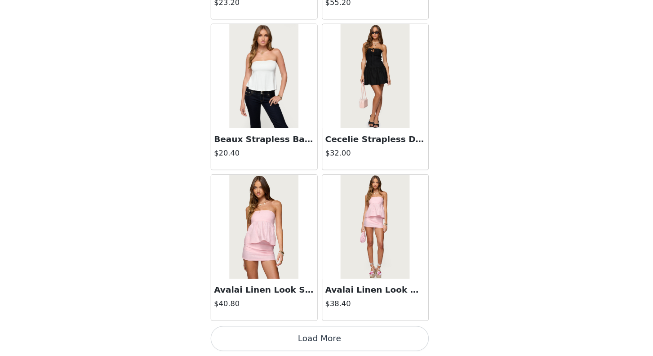
scroll to position [292, 0]
click at [324, 341] on button "Load More" at bounding box center [326, 341] width 189 height 22
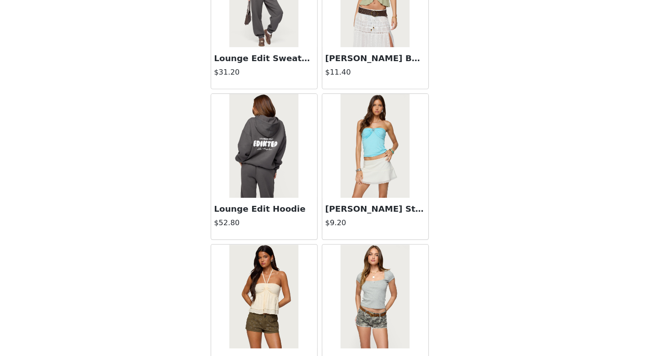
scroll to position [4929, 0]
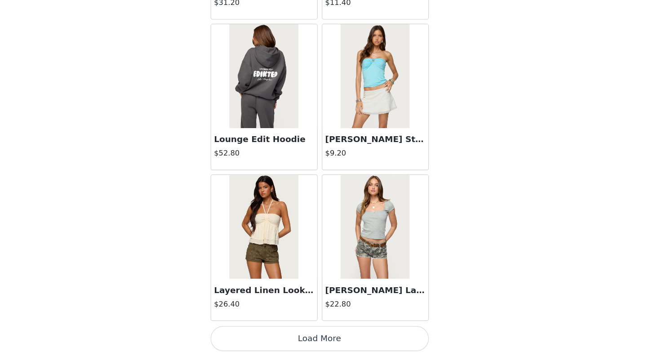
click at [347, 350] on button "Load More" at bounding box center [326, 341] width 189 height 22
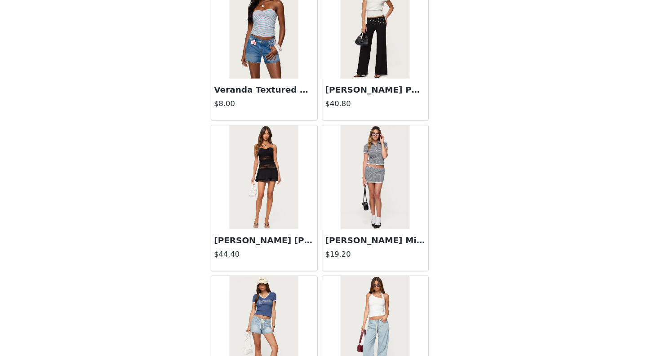
scroll to position [6232, 0]
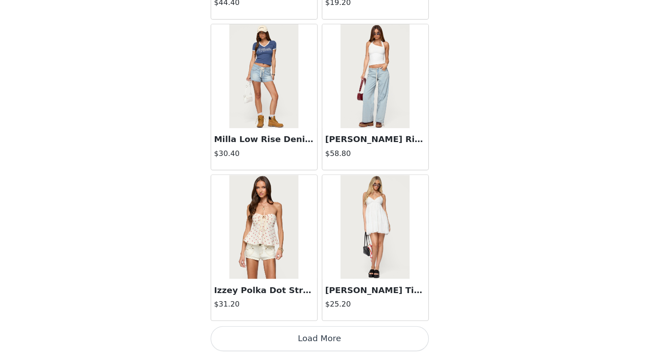
click at [331, 341] on button "Load More" at bounding box center [326, 341] width 189 height 22
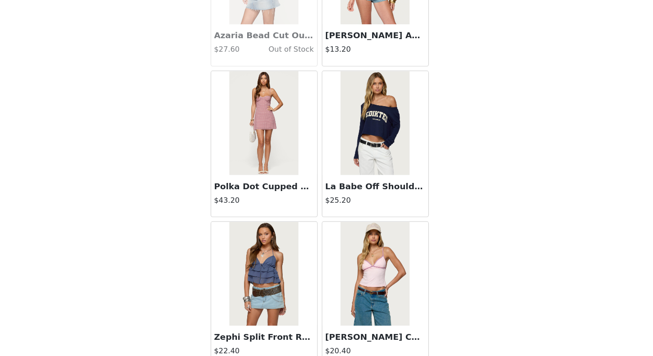
scroll to position [7535, 0]
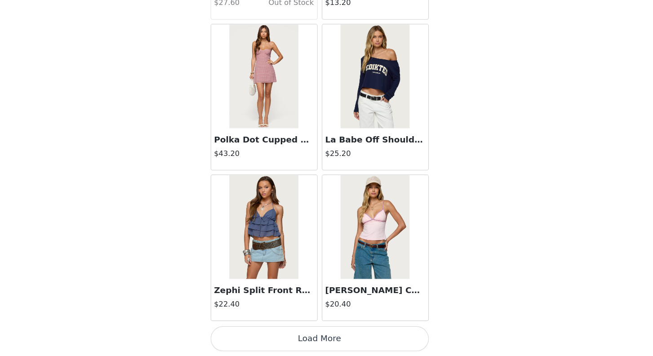
click at [333, 335] on button "Load More" at bounding box center [326, 341] width 189 height 22
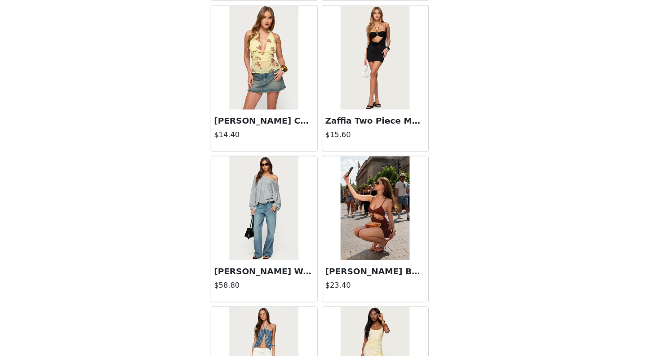
scroll to position [8838, 0]
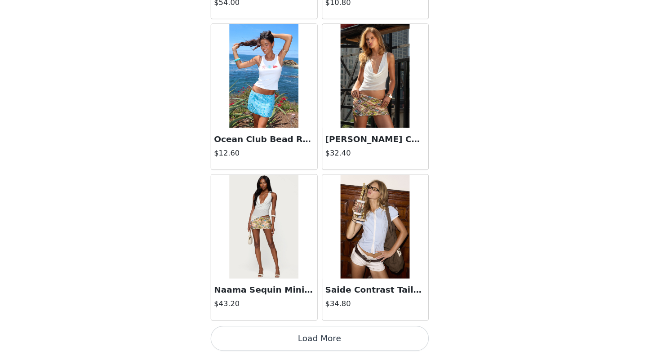
click at [328, 346] on button "Load More" at bounding box center [326, 341] width 189 height 22
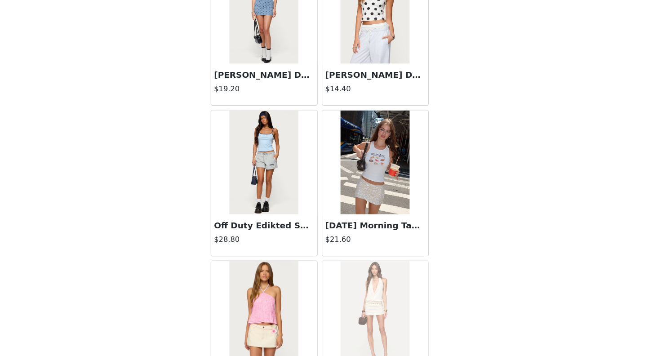
scroll to position [10141, 0]
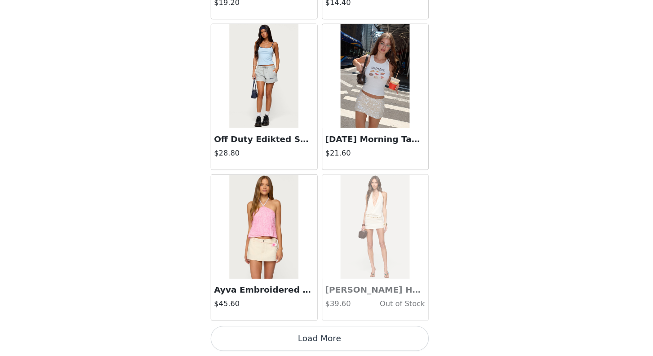
click at [338, 335] on button "Load More" at bounding box center [326, 341] width 189 height 22
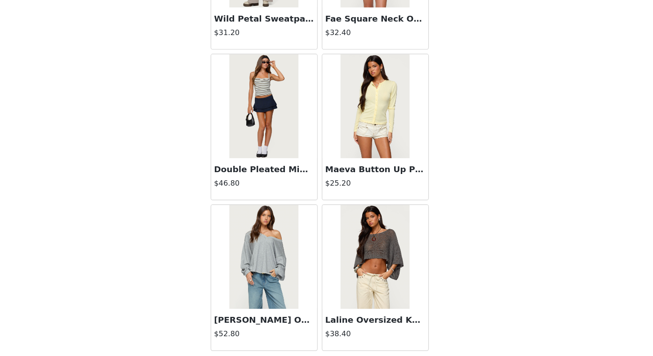
scroll to position [11445, 0]
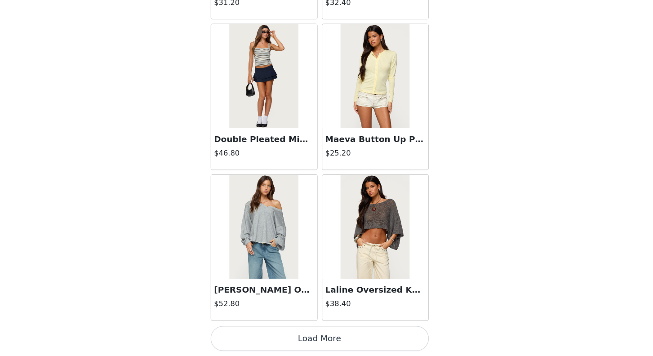
click at [345, 334] on button "Load More" at bounding box center [326, 341] width 189 height 22
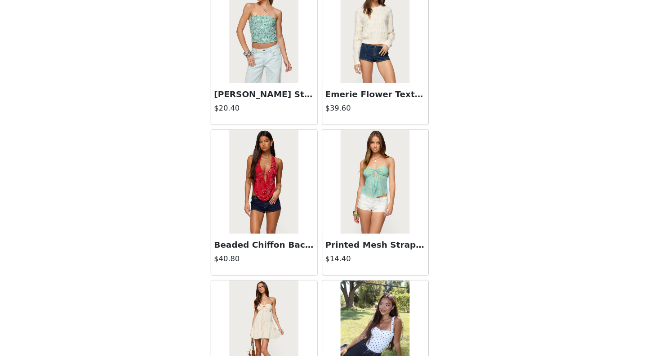
scroll to position [12748, 0]
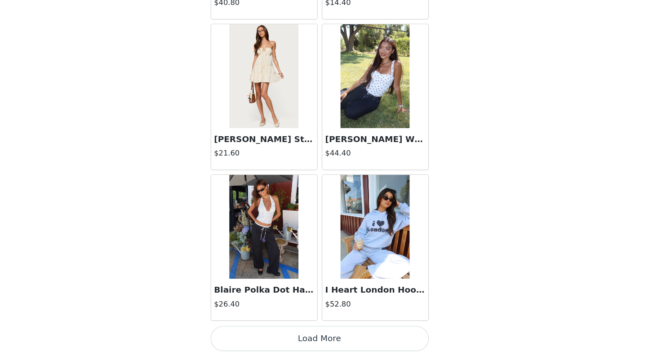
click at [329, 342] on button "Load More" at bounding box center [326, 341] width 189 height 22
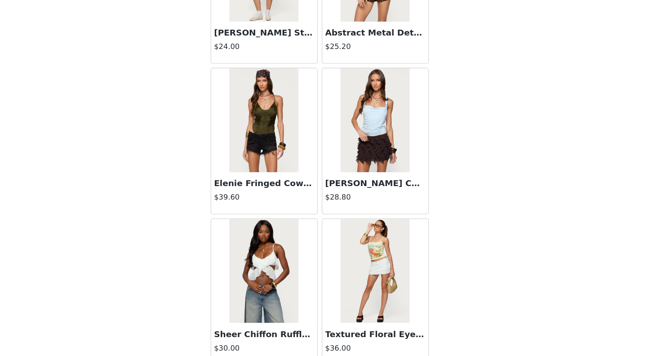
scroll to position [14051, 0]
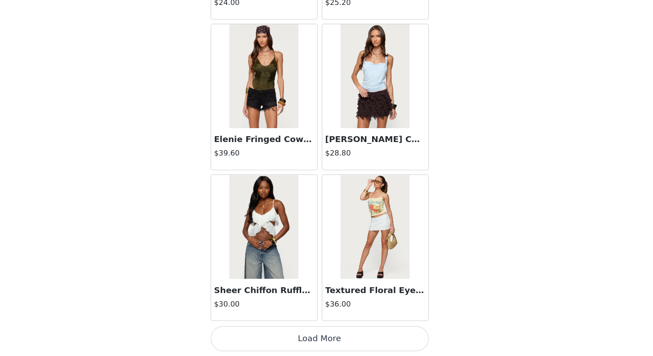
click at [319, 343] on button "Load More" at bounding box center [326, 341] width 189 height 22
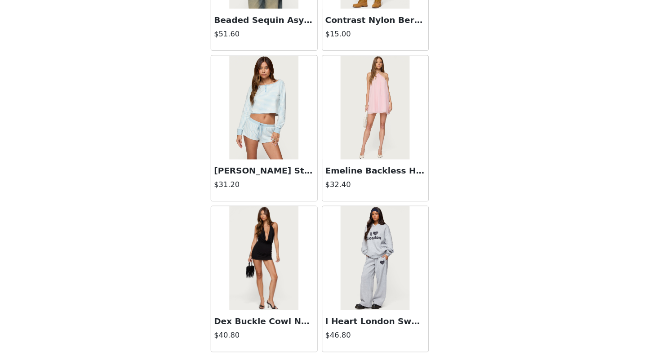
scroll to position [15354, 0]
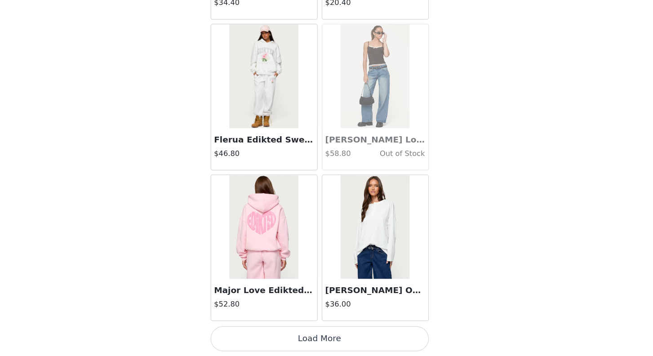
click at [328, 340] on button "Load More" at bounding box center [326, 341] width 189 height 22
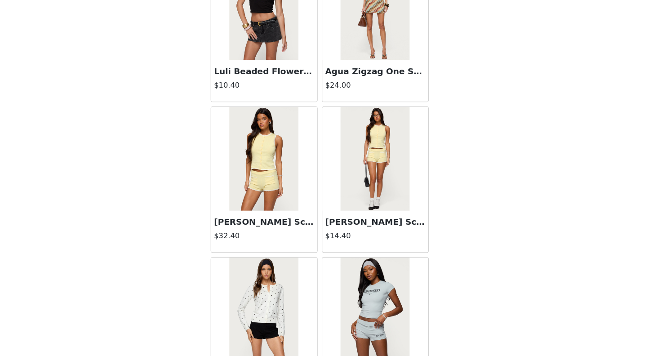
scroll to position [16657, 0]
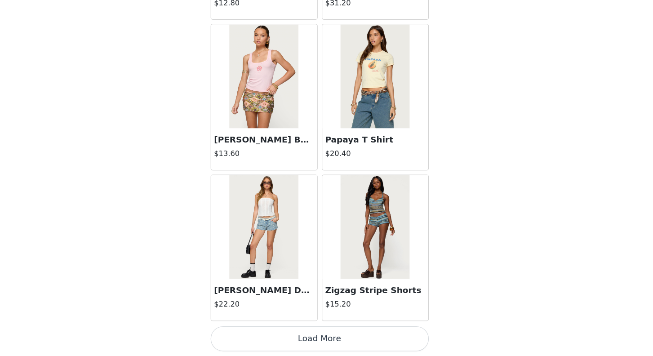
click at [340, 346] on button "Load More" at bounding box center [326, 341] width 189 height 22
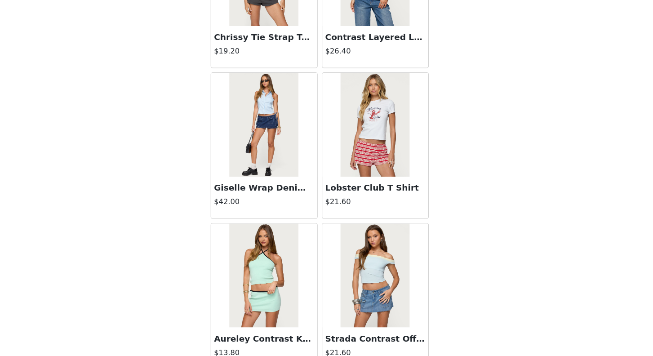
scroll to position [17960, 0]
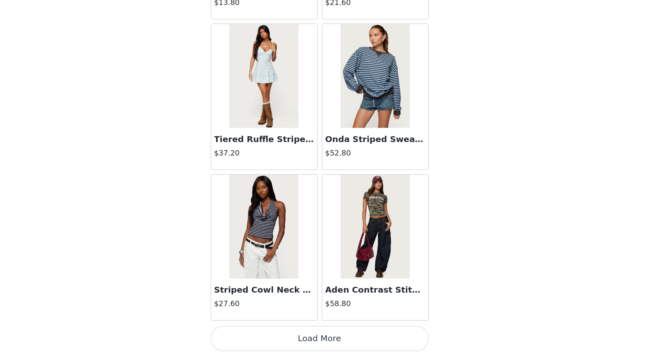
click at [325, 338] on button "Load More" at bounding box center [326, 341] width 189 height 22
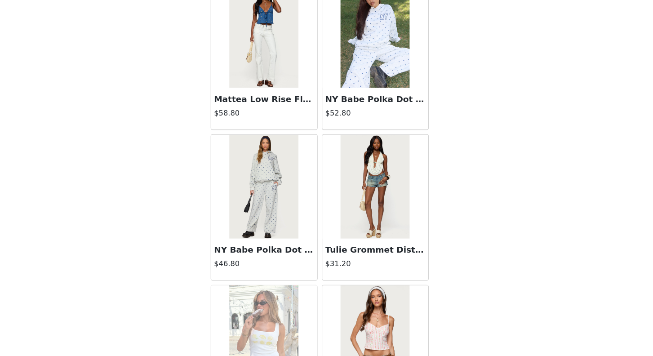
scroll to position [19264, 0]
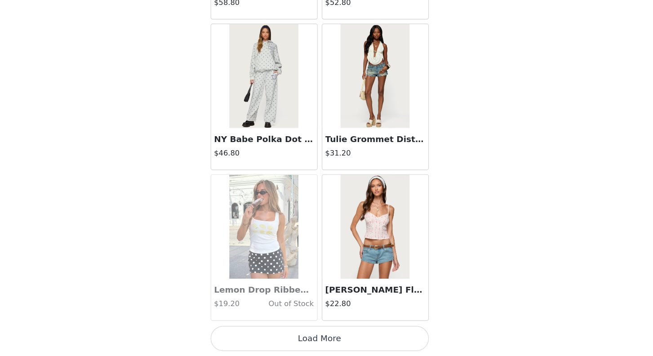
click at [328, 340] on button "Load More" at bounding box center [326, 341] width 189 height 22
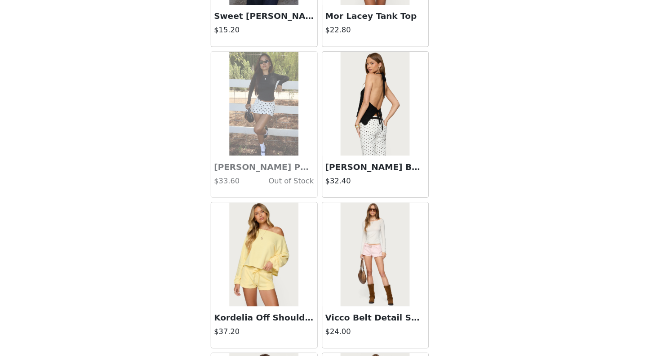
scroll to position [20567, 0]
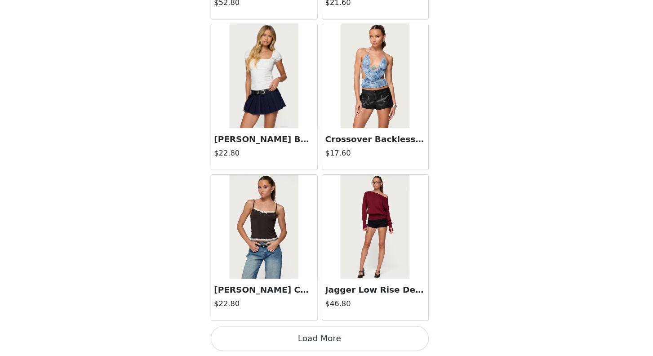
click at [329, 340] on button "Load More" at bounding box center [326, 341] width 189 height 22
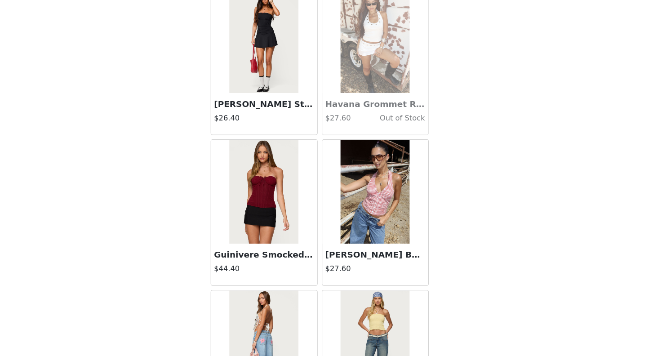
scroll to position [21870, 0]
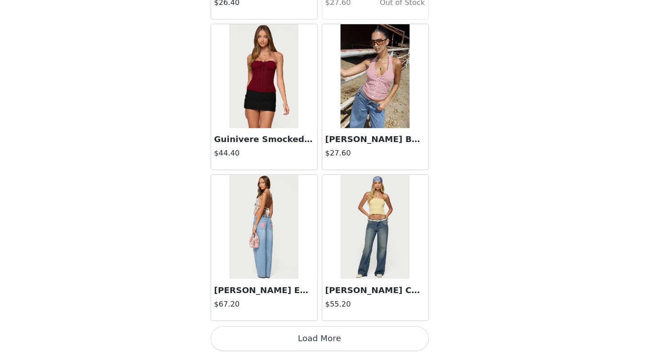
click at [322, 341] on button "Load More" at bounding box center [326, 341] width 189 height 22
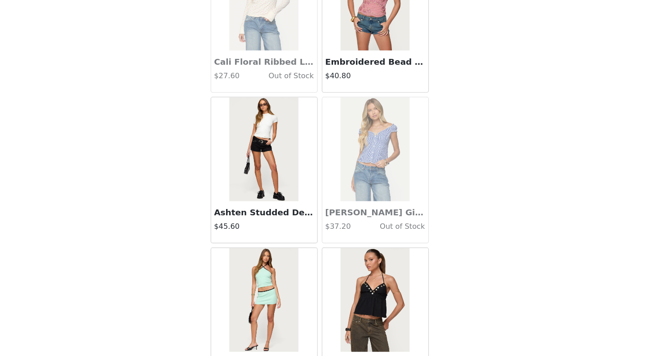
scroll to position [23173, 0]
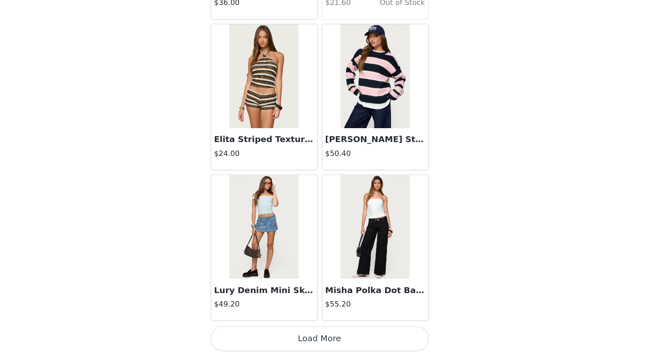
click at [320, 342] on button "Load More" at bounding box center [326, 341] width 189 height 22
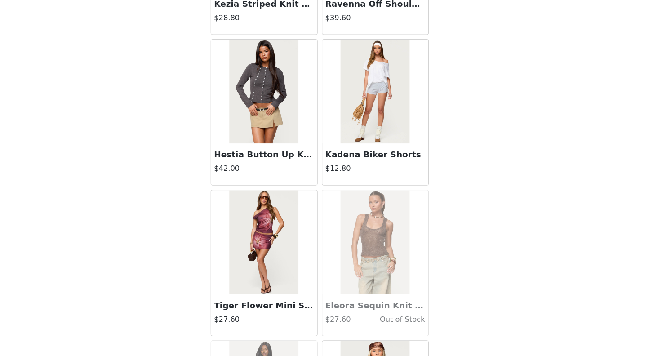
scroll to position [24476, 0]
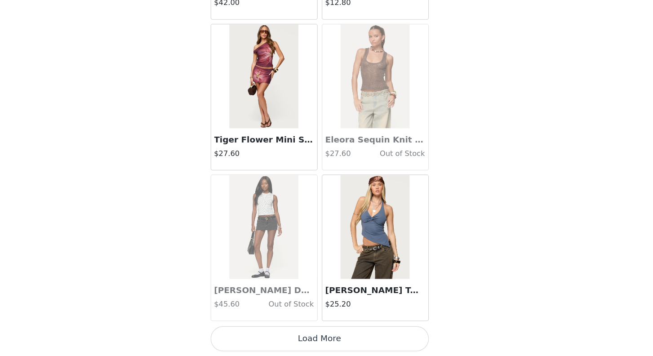
click at [328, 346] on button "Load More" at bounding box center [326, 341] width 189 height 22
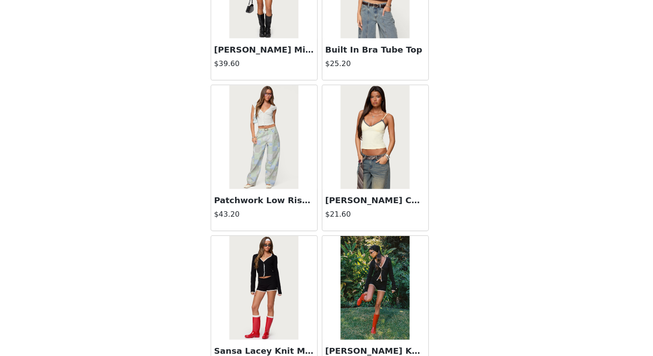
scroll to position [25780, 0]
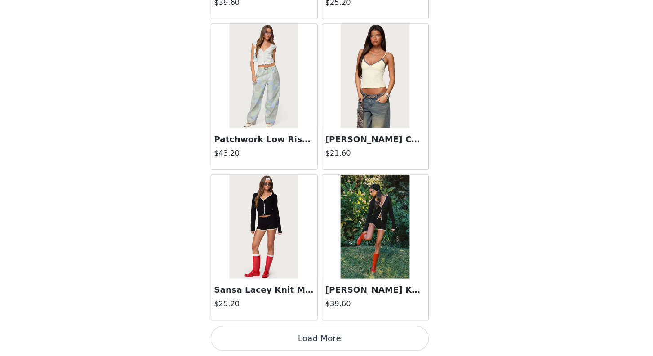
click at [319, 338] on button "Load More" at bounding box center [326, 341] width 189 height 22
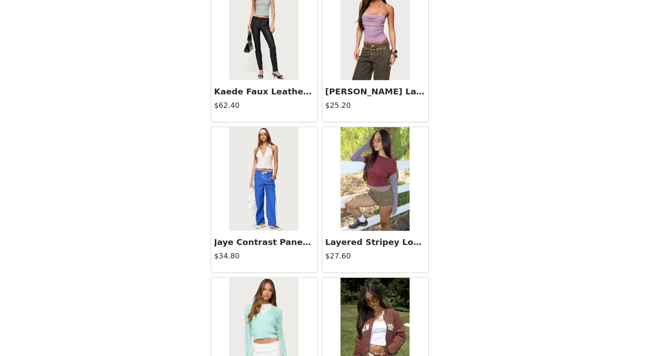
scroll to position [27083, 0]
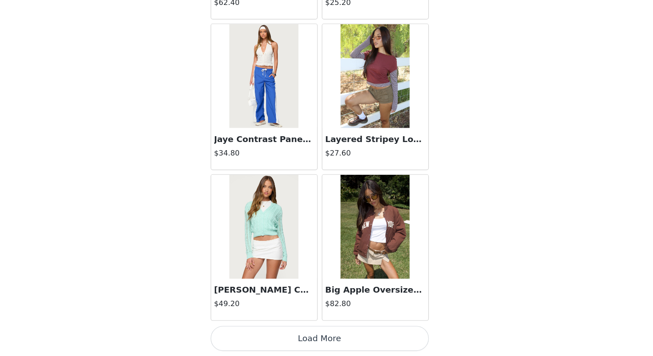
click at [330, 340] on button "Load More" at bounding box center [326, 341] width 189 height 22
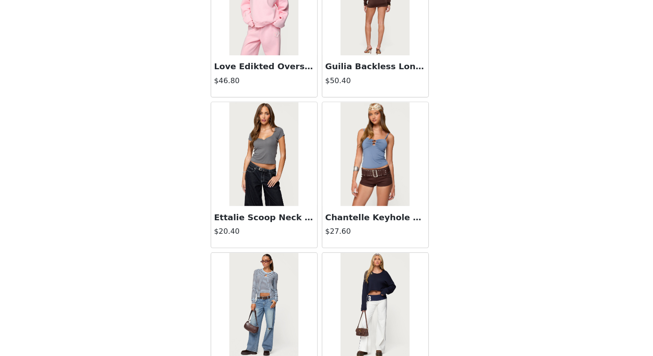
scroll to position [28386, 0]
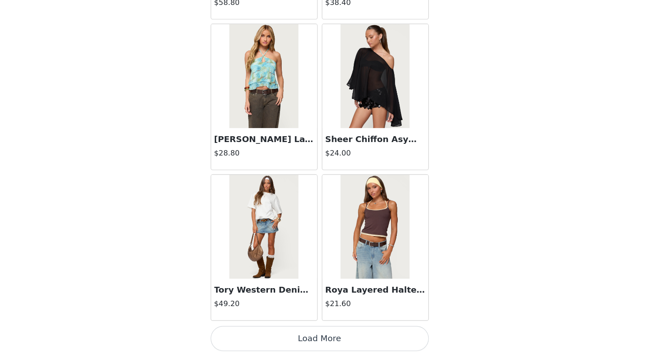
click at [333, 338] on button "Load More" at bounding box center [326, 341] width 189 height 22
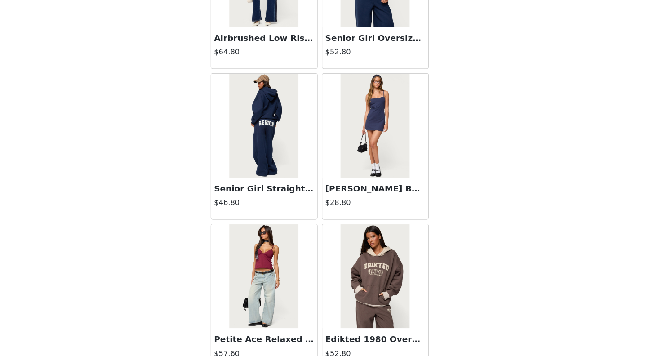
scroll to position [29689, 0]
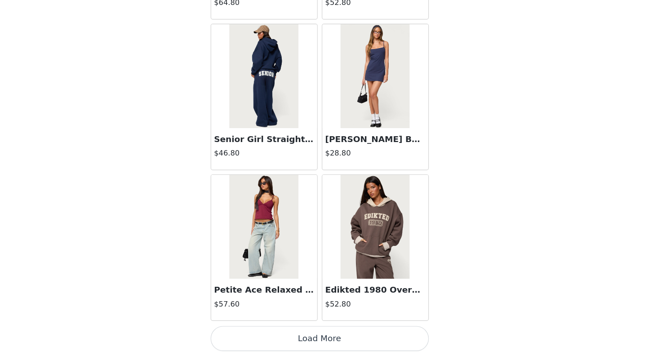
click at [324, 339] on button "Load More" at bounding box center [326, 341] width 189 height 22
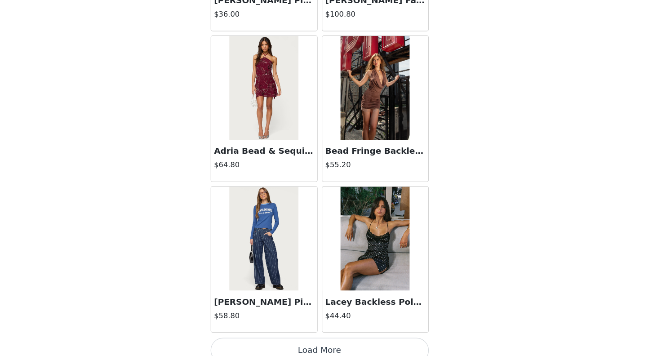
scroll to position [30992, 0]
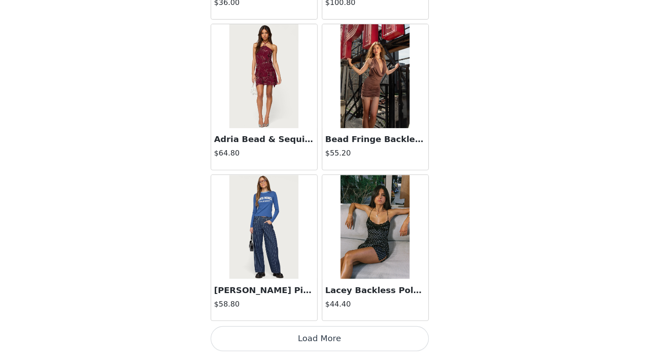
click at [336, 346] on button "Load More" at bounding box center [326, 341] width 189 height 22
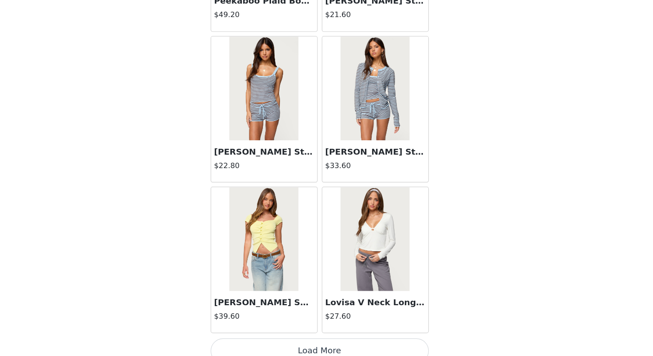
scroll to position [32295, 0]
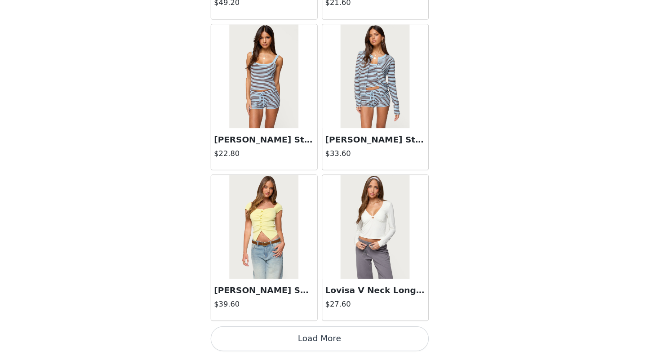
click at [317, 341] on button "Load More" at bounding box center [326, 341] width 189 height 22
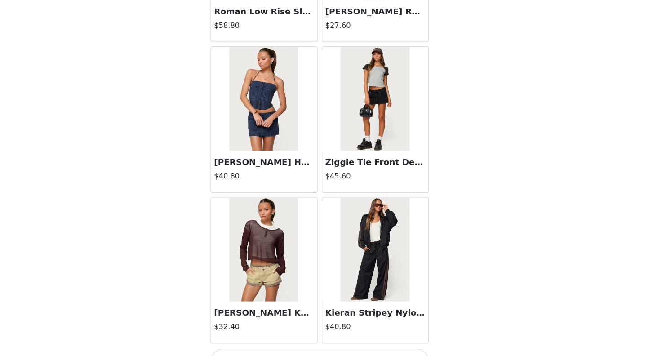
scroll to position [33599, 0]
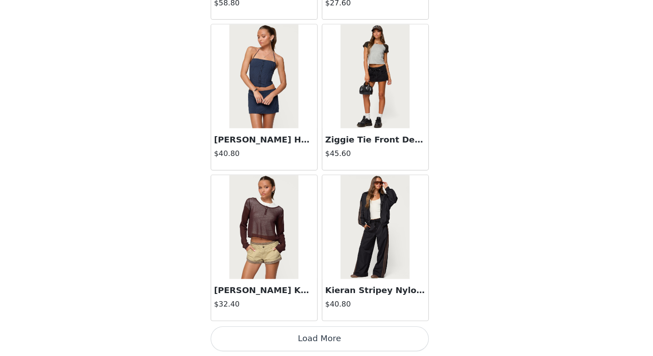
click at [310, 341] on button "Load More" at bounding box center [326, 341] width 189 height 22
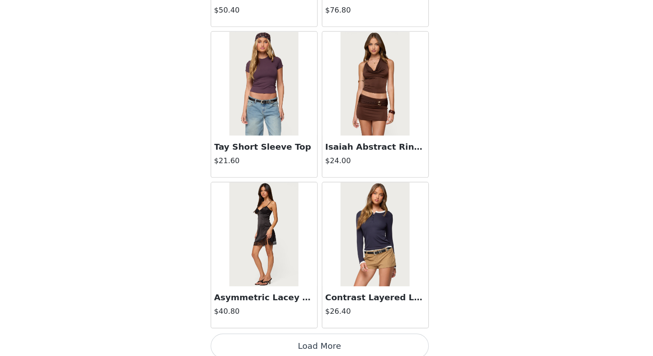
scroll to position [34902, 0]
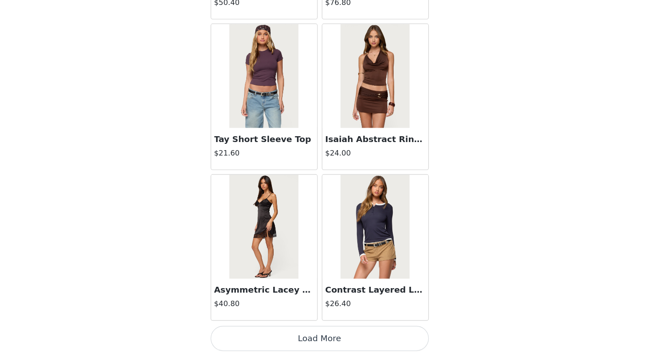
click at [329, 340] on button "Load More" at bounding box center [326, 341] width 189 height 22
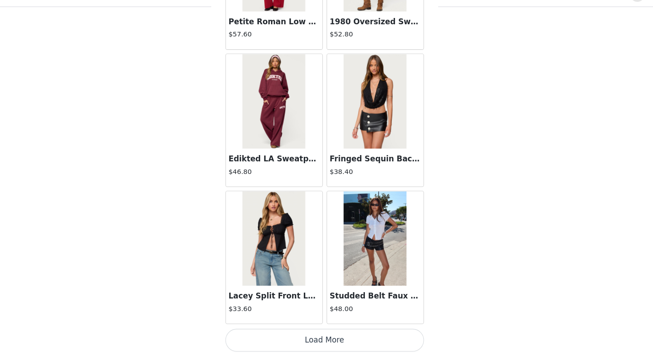
scroll to position [292, 0]
click at [320, 344] on button "Load More" at bounding box center [326, 341] width 189 height 22
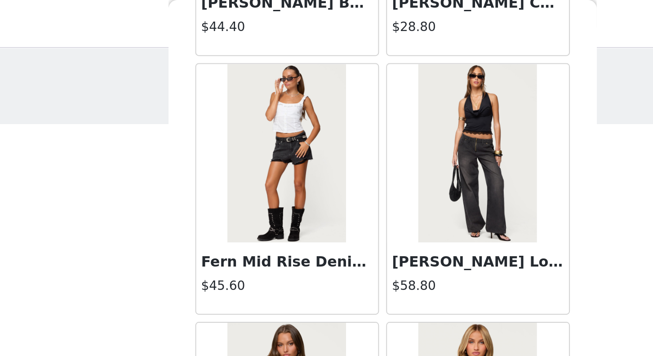
scroll to position [0, 0]
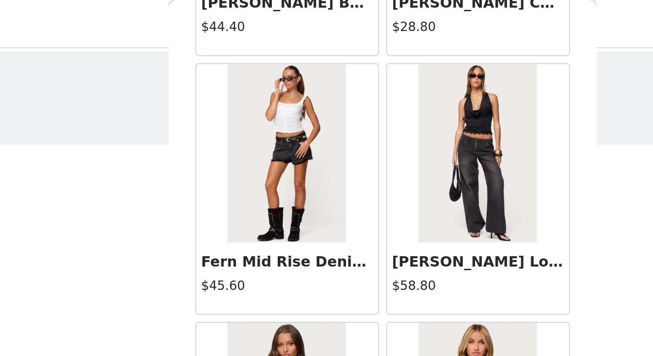
click at [327, 161] on div "Katanya Lace Up Top $38.40" at bounding box center [375, 225] width 96 height 130
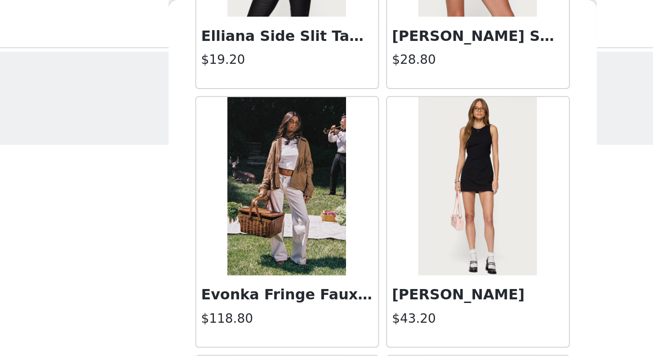
scroll to position [26322, 0]
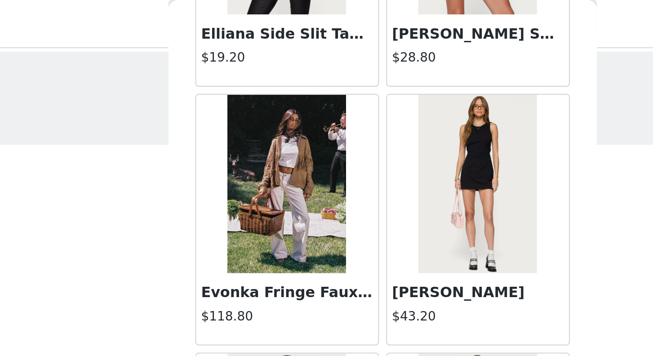
click at [373, 131] on img at bounding box center [375, 93] width 60 height 90
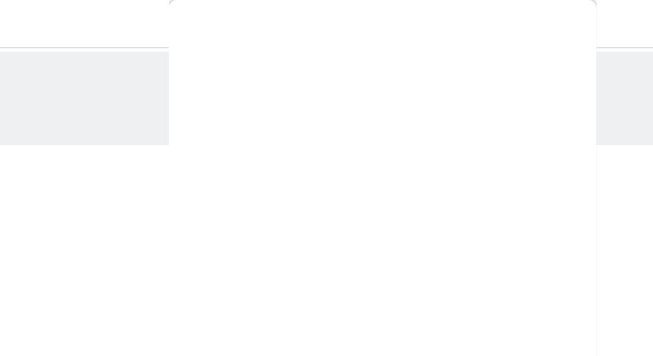
scroll to position [81, 0]
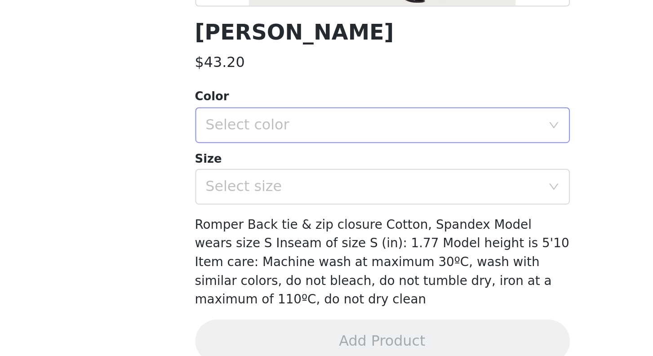
click at [331, 220] on div "Select color" at bounding box center [324, 225] width 172 height 17
click at [316, 248] on li "BLACK" at bounding box center [326, 245] width 189 height 14
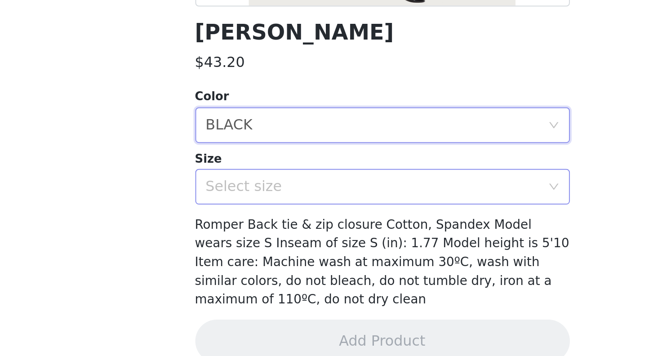
click at [317, 253] on div "Select size" at bounding box center [322, 256] width 168 height 9
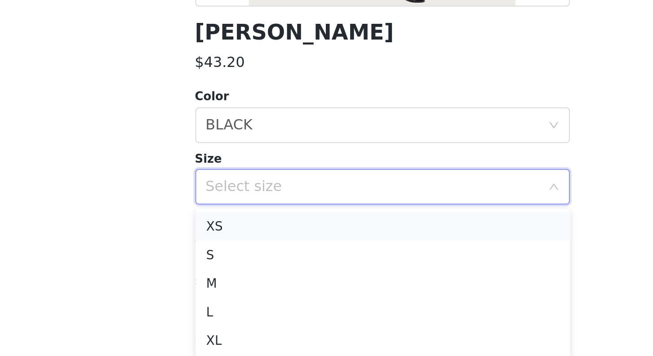
click at [315, 274] on li "XS" at bounding box center [326, 276] width 189 height 14
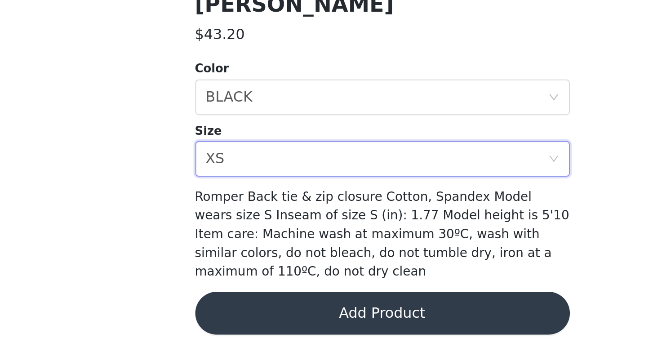
scroll to position [74, 0]
click at [319, 328] on button "Add Product" at bounding box center [326, 335] width 189 height 22
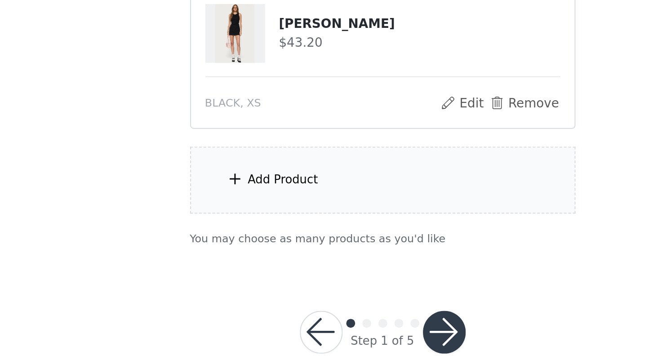
scroll to position [353, 0]
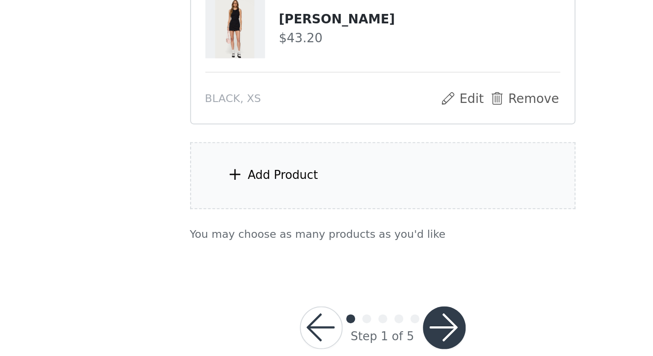
click at [296, 265] on div "Add Product" at bounding box center [327, 265] width 194 height 34
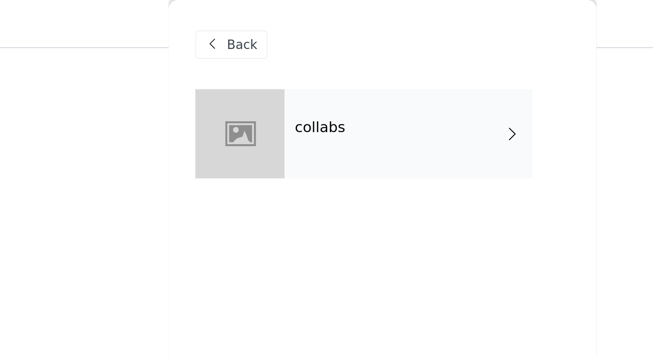
scroll to position [312, 0]
click at [315, 80] on div "collabs" at bounding box center [339, 67] width 125 height 45
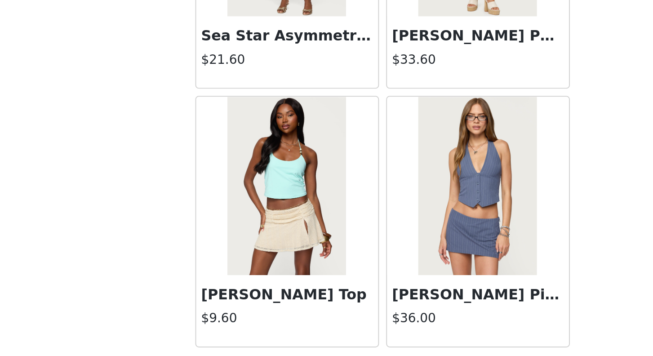
scroll to position [1019, 0]
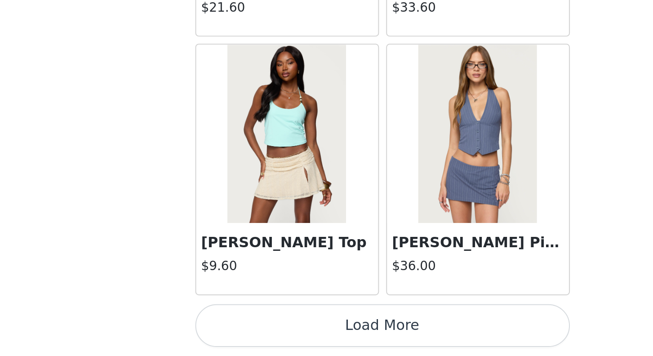
click at [362, 343] on button "Load More" at bounding box center [326, 341] width 189 height 22
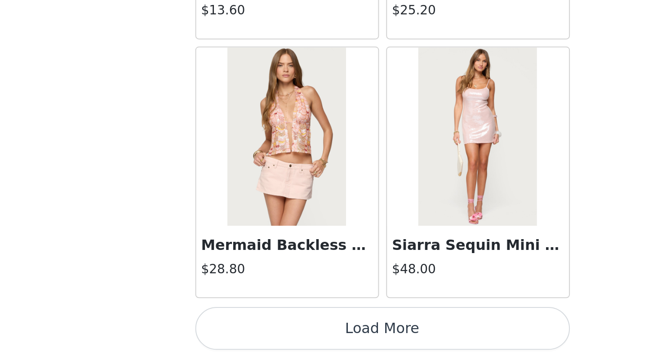
scroll to position [2322, 0]
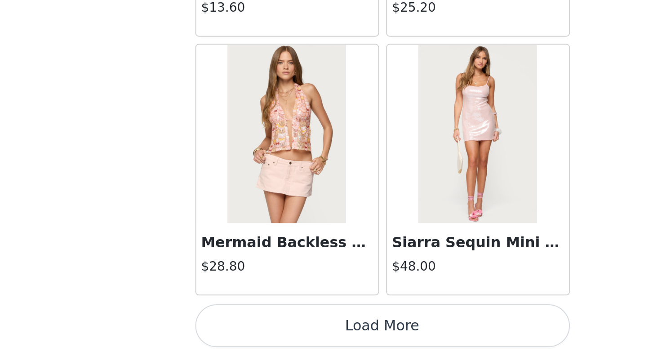
click at [378, 340] on button "Load More" at bounding box center [326, 341] width 189 height 22
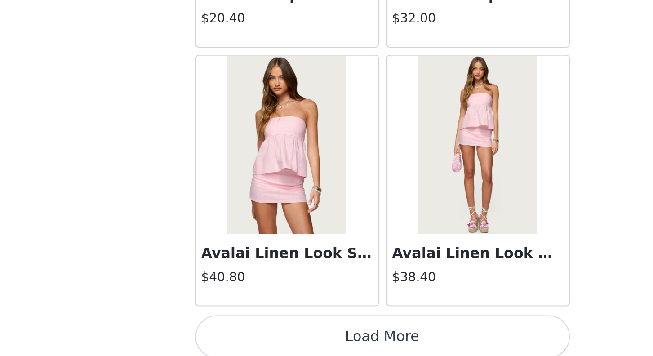
scroll to position [3626, 0]
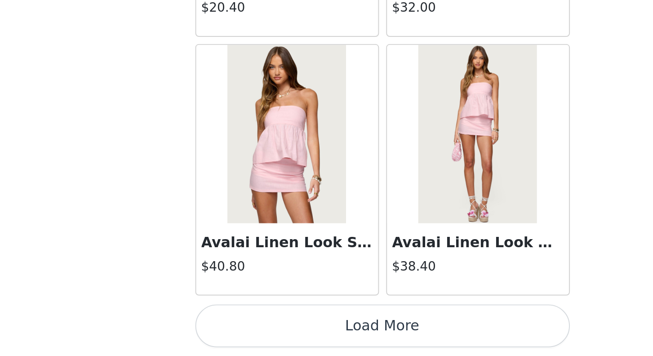
click at [358, 346] on button "Load More" at bounding box center [326, 341] width 189 height 22
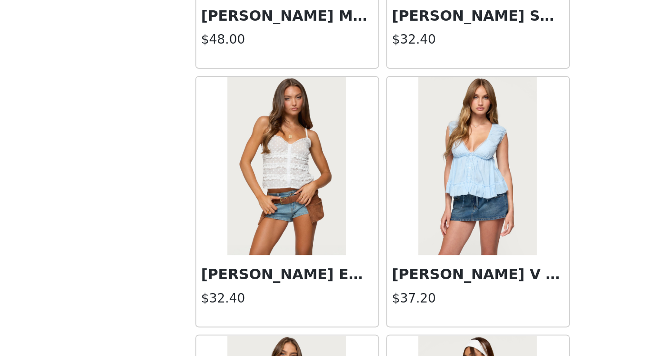
scroll to position [3873, 0]
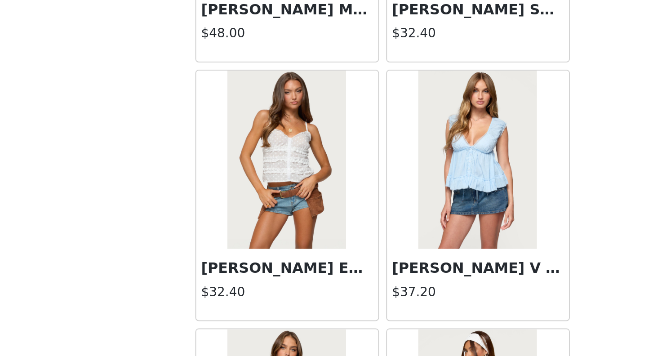
click at [292, 317] on div "[PERSON_NAME] Embroidered Cotton Ruffle Top $32.40" at bounding box center [279, 320] width 92 height 36
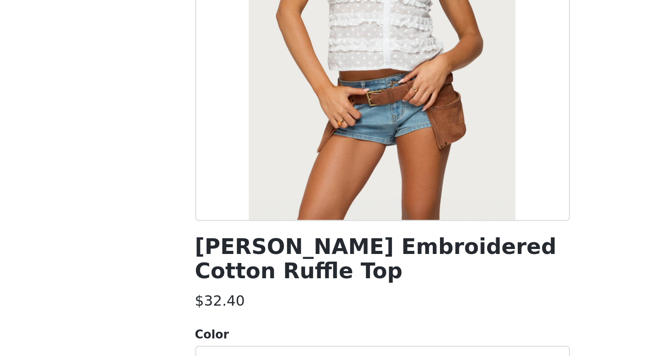
scroll to position [371, 0]
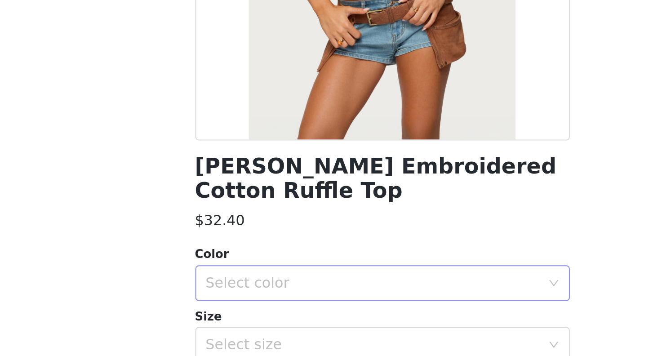
click at [318, 320] on div "Select color" at bounding box center [322, 319] width 168 height 9
click at [324, 333] on li "WHITE" at bounding box center [326, 339] width 189 height 14
click at [328, 346] on div "Select size" at bounding box center [322, 350] width 168 height 9
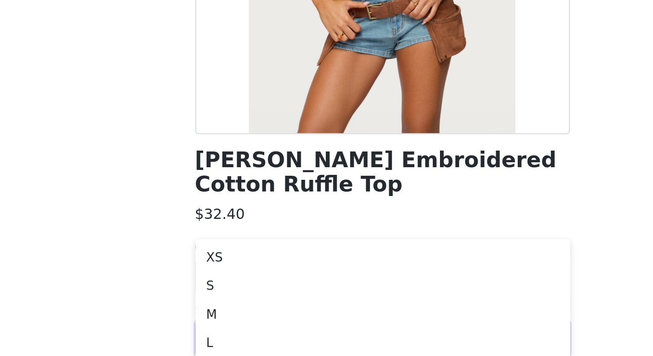
scroll to position [448, 0]
click at [284, 287] on li "XS" at bounding box center [326, 289] width 189 height 14
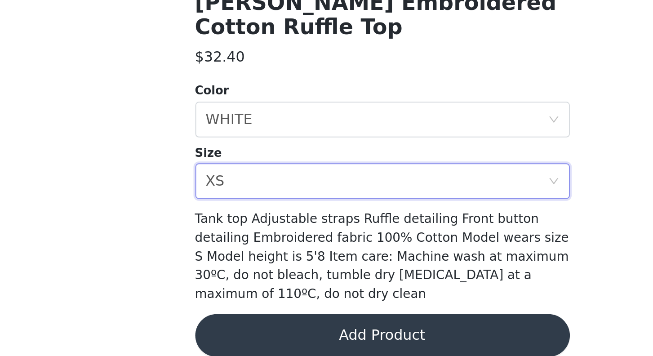
scroll to position [93, 0]
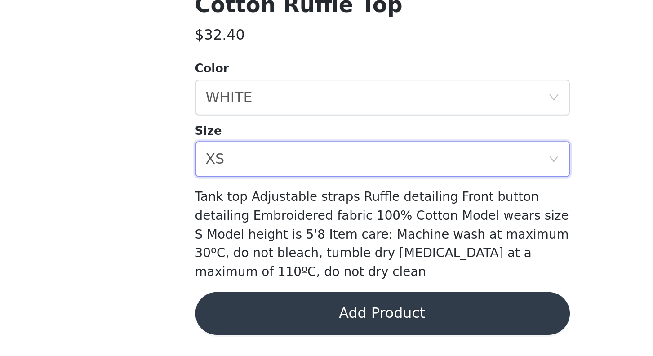
click at [355, 338] on button "Add Product" at bounding box center [326, 335] width 189 height 22
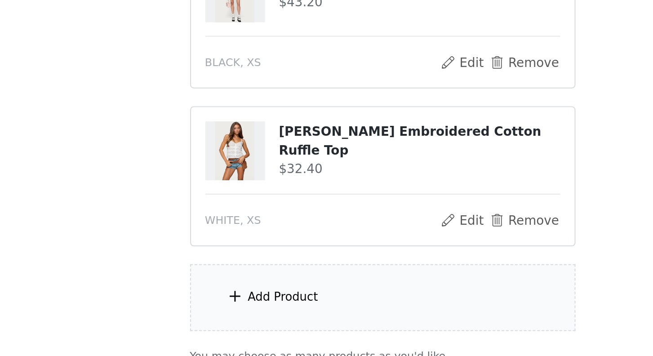
click at [268, 320] on div "Add Product" at bounding box center [327, 327] width 194 height 34
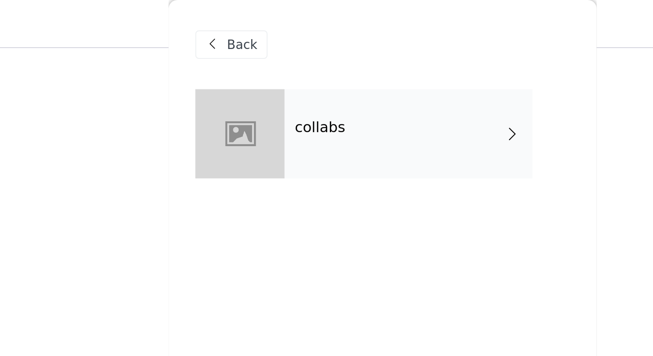
scroll to position [195, 0]
click at [330, 68] on div "collabs" at bounding box center [339, 67] width 125 height 45
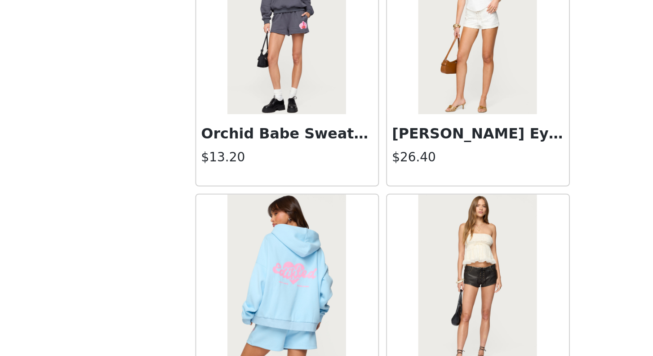
scroll to position [1019, 0]
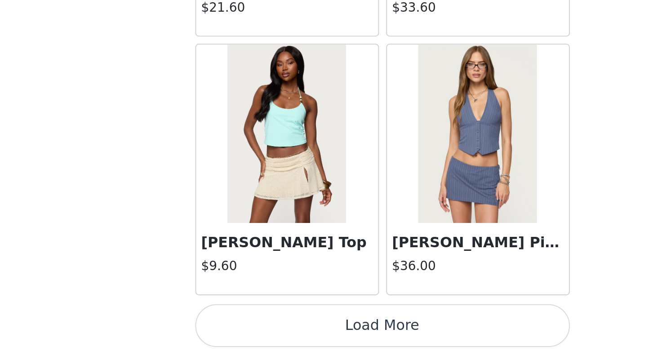
click at [364, 346] on button "Load More" at bounding box center [326, 341] width 189 height 22
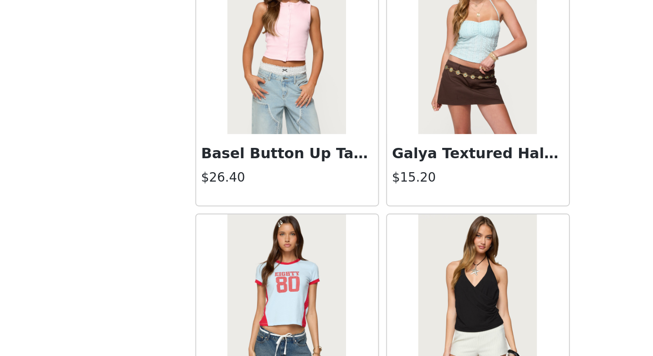
scroll to position [2322, 0]
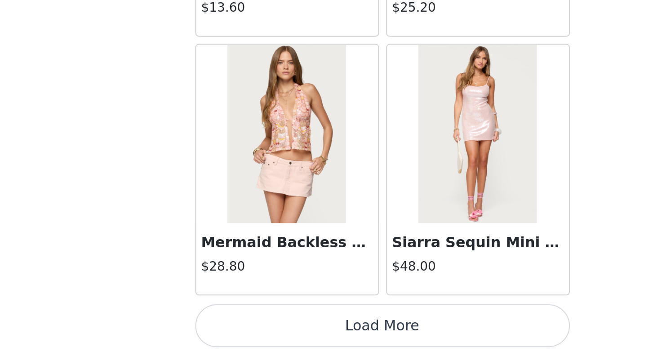
click at [377, 344] on button "Load More" at bounding box center [326, 341] width 189 height 22
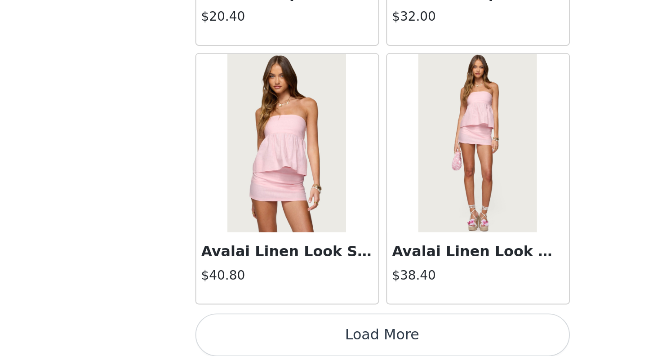
scroll to position [3626, 0]
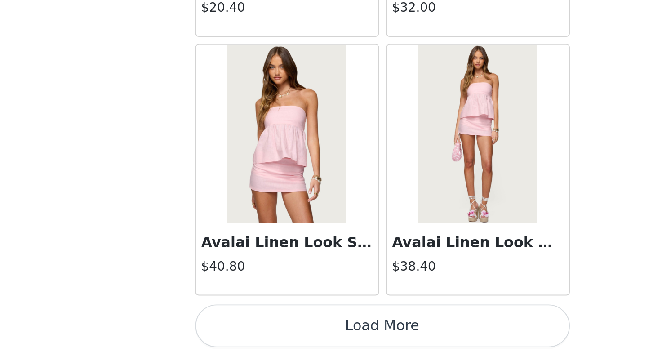
click at [367, 340] on button "Load More" at bounding box center [326, 341] width 189 height 22
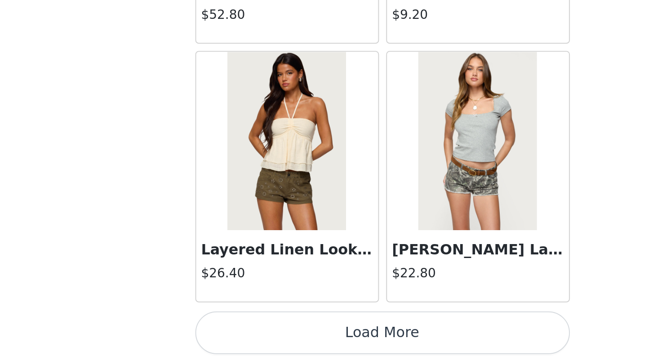
scroll to position [4929, 0]
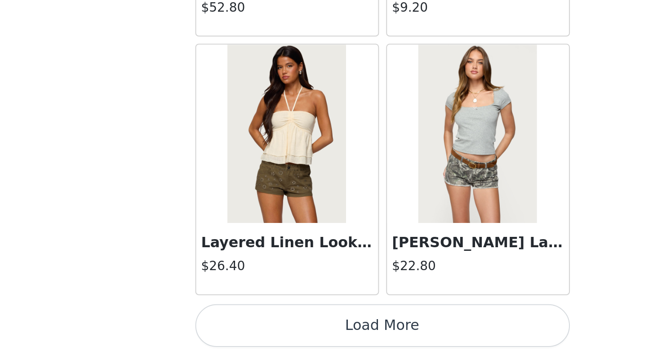
click at [335, 341] on button "Load More" at bounding box center [326, 341] width 189 height 22
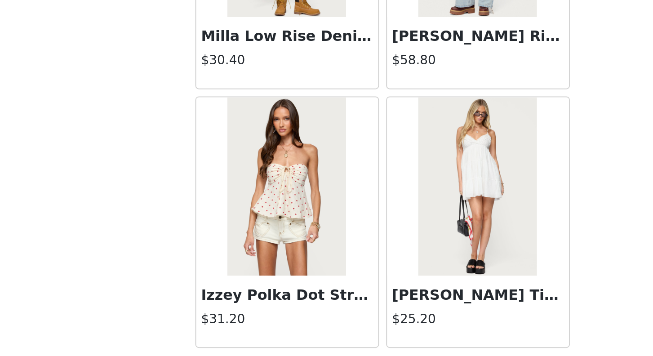
scroll to position [6232, 0]
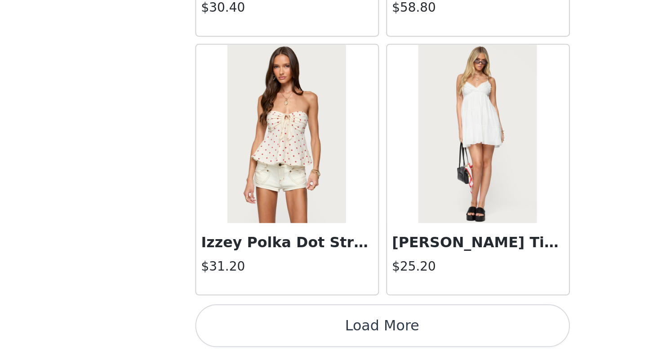
click at [382, 345] on button "Load More" at bounding box center [326, 341] width 189 height 22
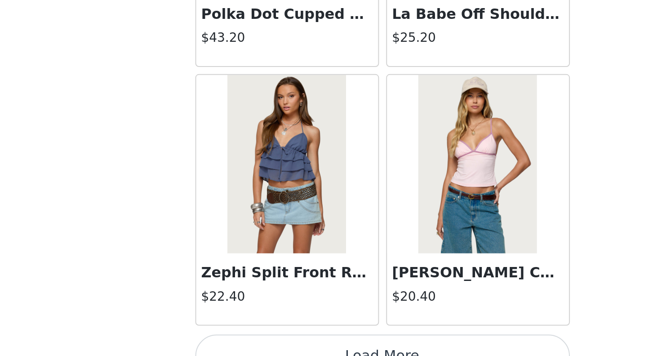
scroll to position [7535, 0]
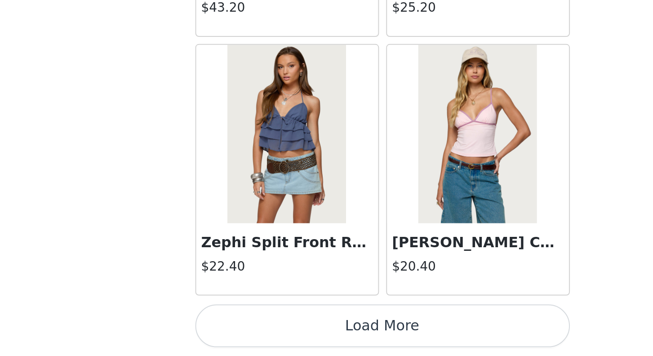
click at [347, 340] on button "Load More" at bounding box center [326, 341] width 189 height 22
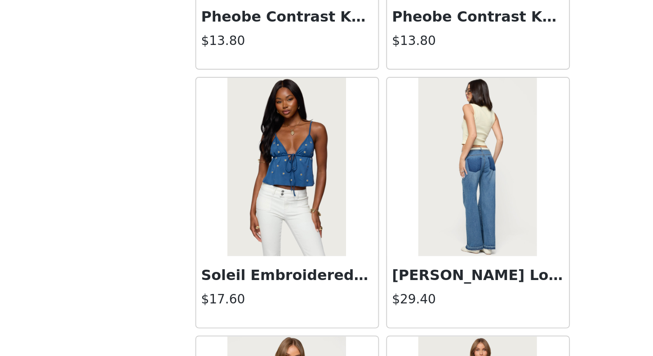
scroll to position [8061, 0]
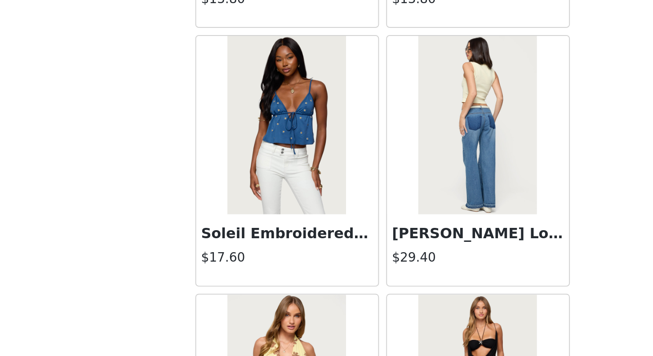
click at [270, 297] on h3 "Soleil Embroidered Open Back Top" at bounding box center [278, 294] width 86 height 11
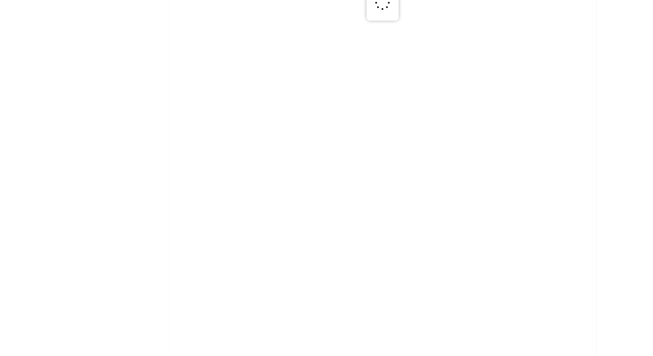
scroll to position [0, 0]
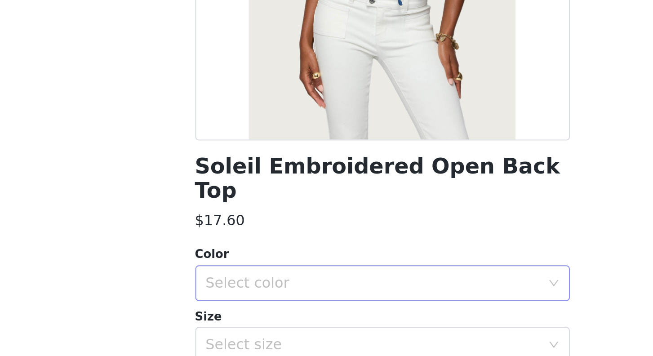
click at [307, 315] on div "Select color" at bounding box center [322, 319] width 168 height 9
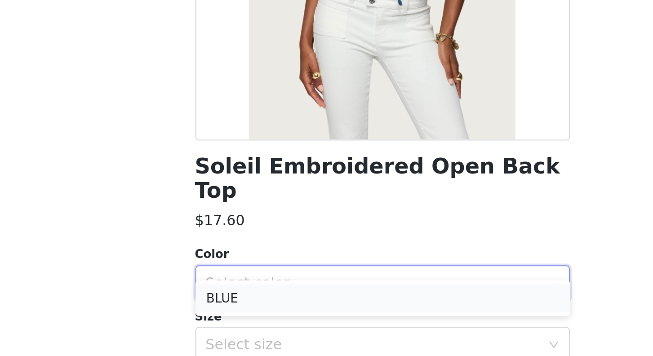
click at [294, 325] on li "BLUE" at bounding box center [326, 327] width 189 height 14
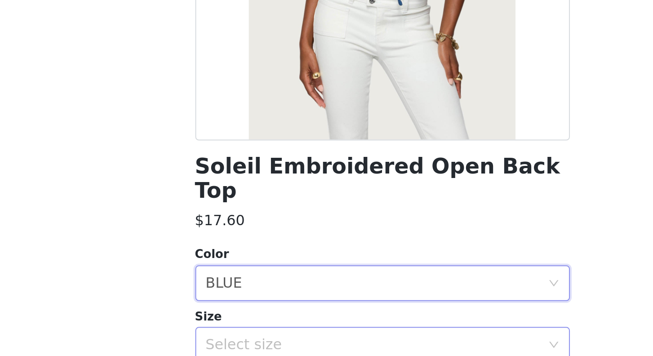
click at [292, 346] on div "Select size" at bounding box center [322, 350] width 168 height 9
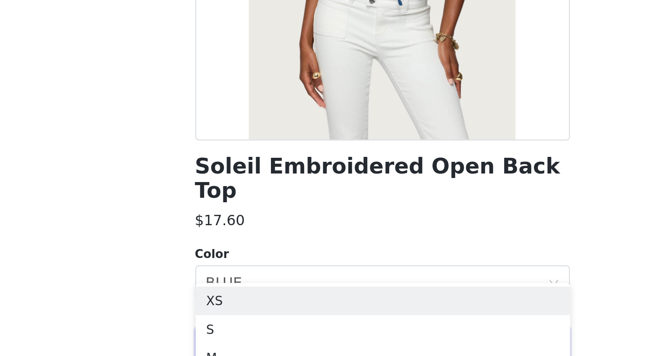
scroll to position [519, 0]
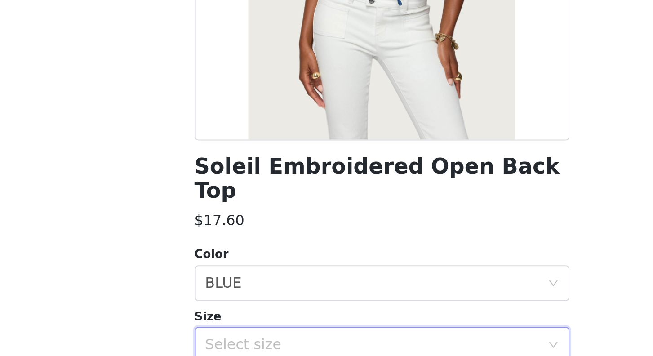
click at [413, 260] on div "Soleil Embroidered Open Back Top" at bounding box center [326, 266] width 189 height 24
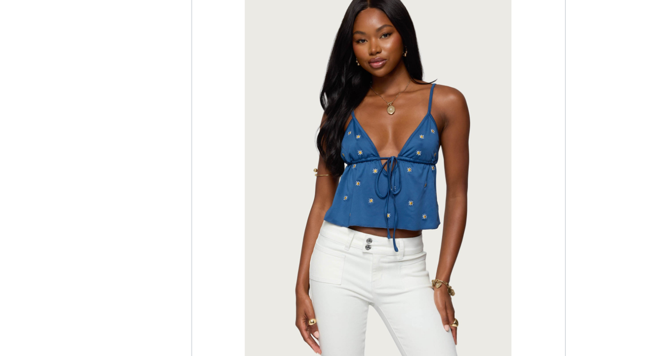
scroll to position [72, 0]
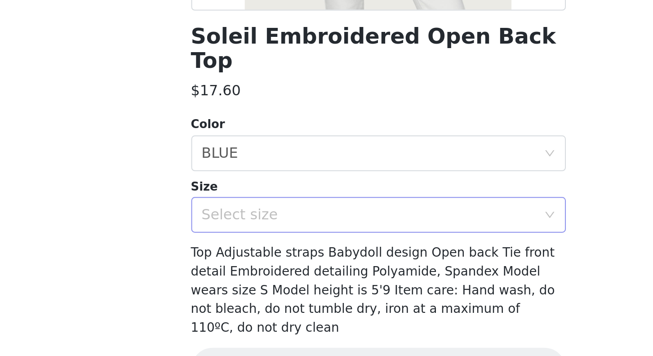
click at [376, 274] on div "Select size" at bounding box center [322, 278] width 168 height 9
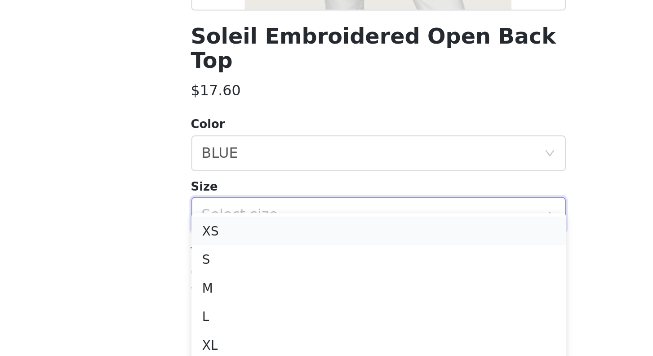
click at [342, 291] on li "XS" at bounding box center [326, 286] width 189 height 14
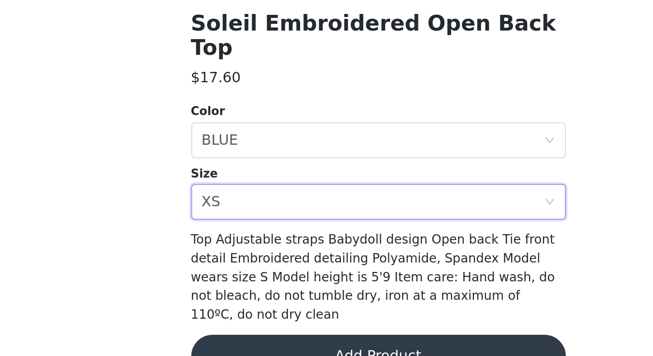
scroll to position [451, 0]
click at [373, 345] on button "Add Product" at bounding box center [326, 356] width 189 height 22
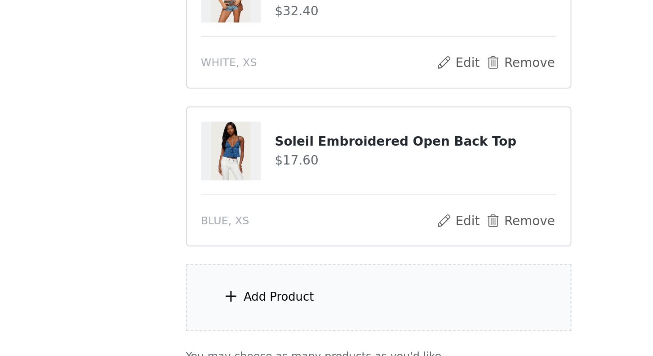
click at [333, 322] on div "Add Product" at bounding box center [327, 327] width 194 height 34
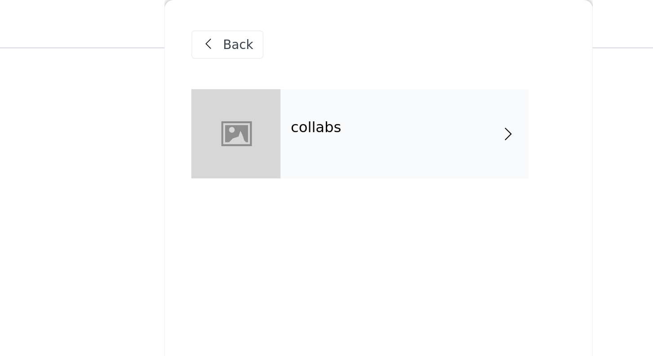
scroll to position [271, 0]
click at [288, 78] on div "collabs" at bounding box center [339, 67] width 125 height 45
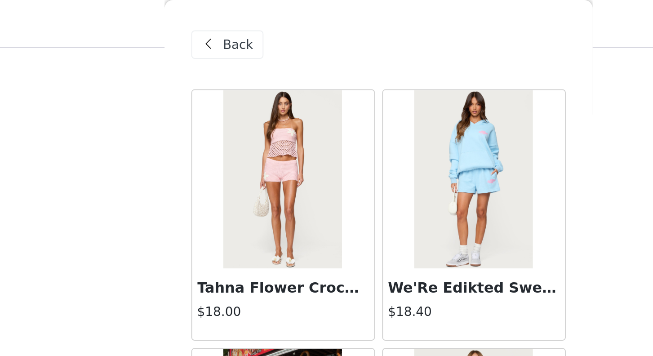
click at [244, 22] on span at bounding box center [241, 22] width 11 height 11
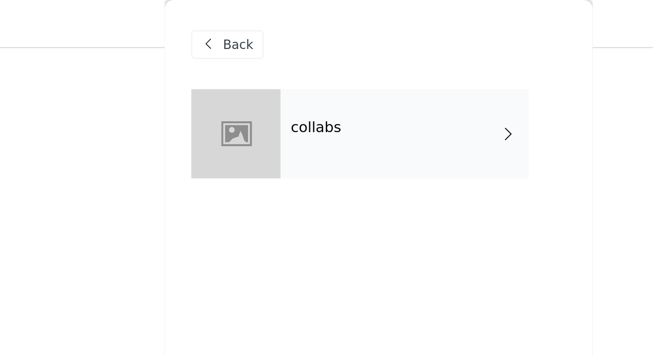
click at [244, 22] on span at bounding box center [241, 22] width 11 height 11
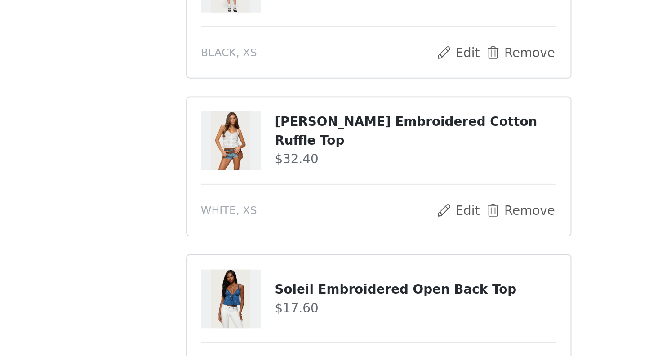
scroll to position [530, 0]
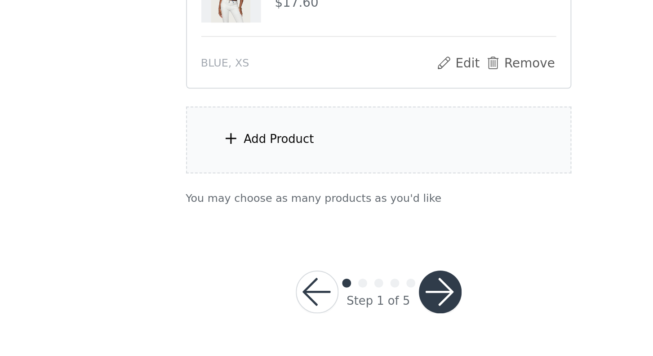
click at [294, 240] on div "Add Product" at bounding box center [327, 247] width 194 height 34
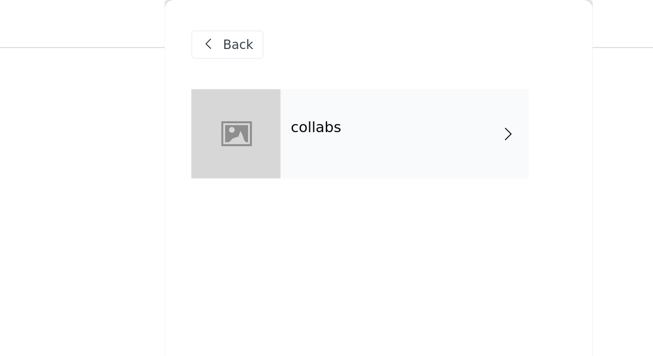
scroll to position [316, 0]
click at [328, 71] on div "collabs" at bounding box center [339, 67] width 125 height 45
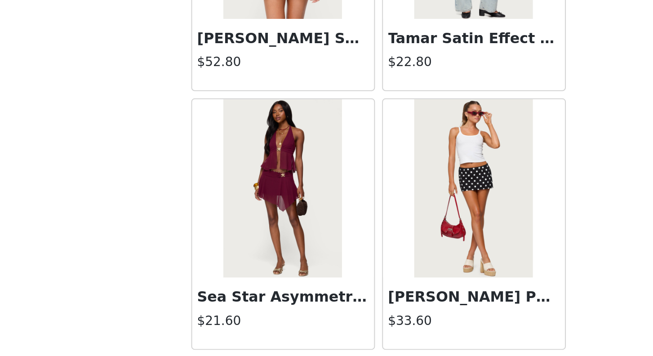
scroll to position [1019, 0]
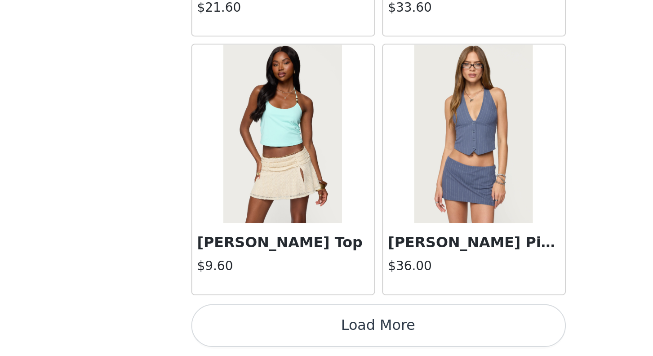
click at [364, 346] on button "Load More" at bounding box center [326, 341] width 189 height 22
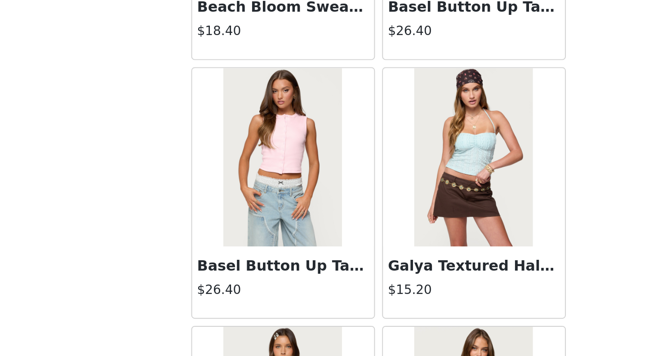
scroll to position [2322, 0]
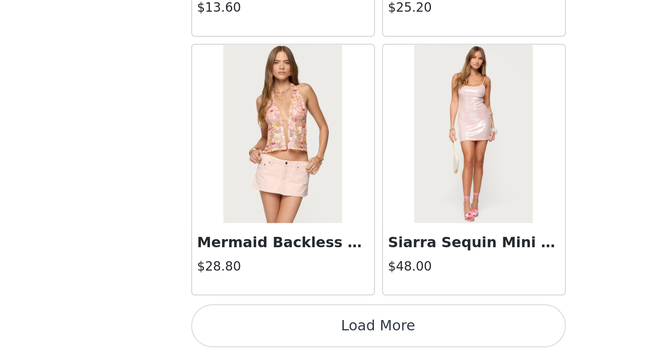
click at [336, 344] on button "Load More" at bounding box center [326, 341] width 189 height 22
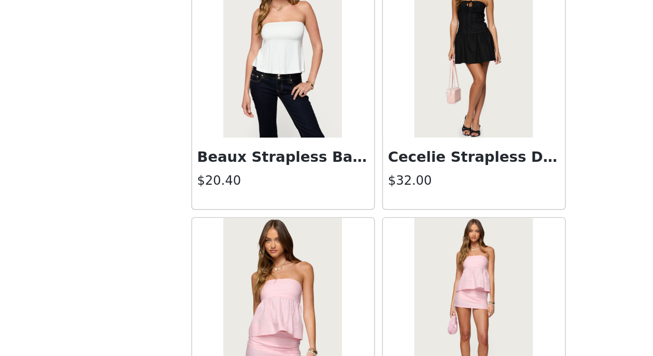
scroll to position [3626, 0]
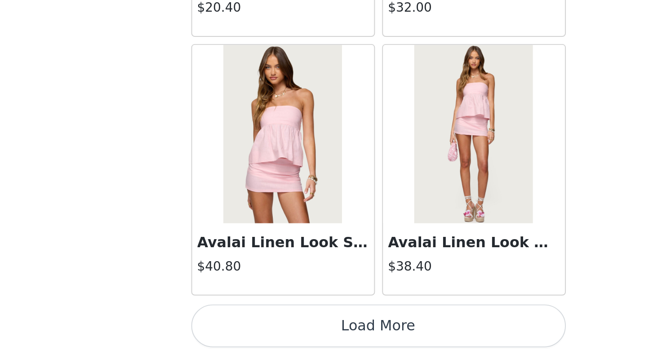
click at [348, 342] on button "Load More" at bounding box center [326, 341] width 189 height 22
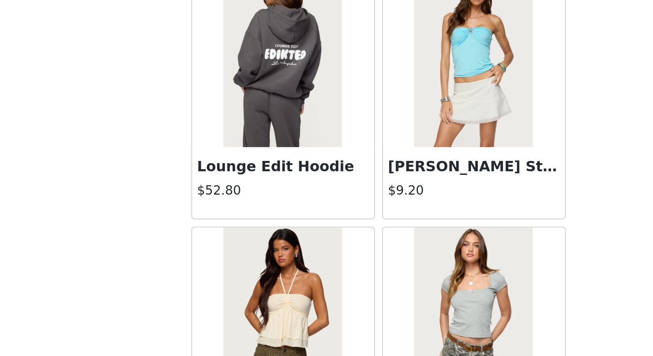
scroll to position [4929, 0]
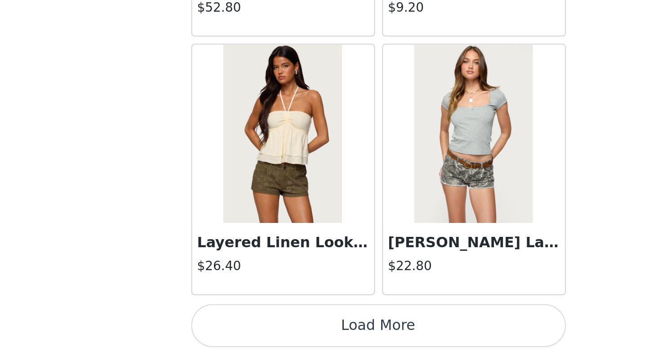
click at [324, 345] on button "Load More" at bounding box center [326, 341] width 189 height 22
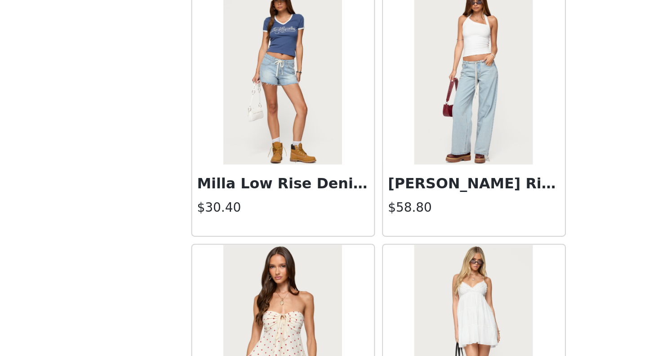
scroll to position [6232, 0]
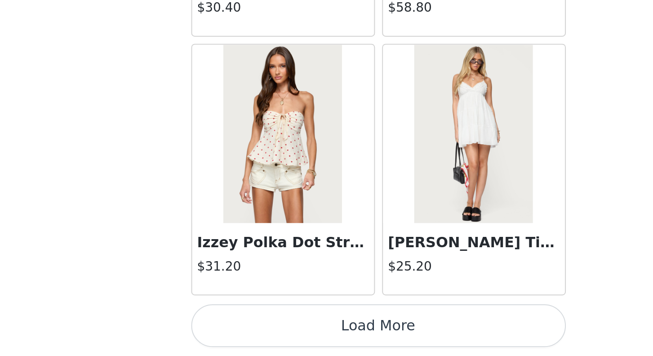
click at [335, 344] on button "Load More" at bounding box center [326, 341] width 189 height 22
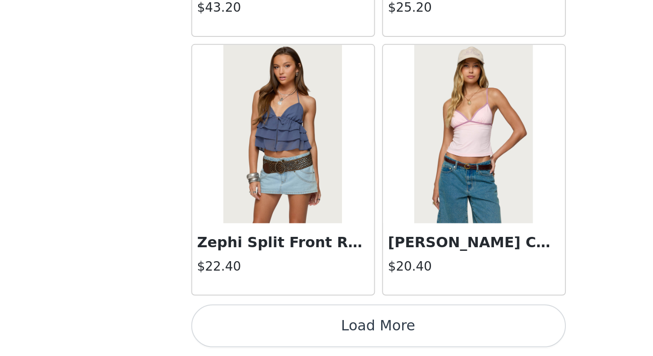
scroll to position [530, 0]
click at [327, 344] on button "Load More" at bounding box center [326, 341] width 189 height 22
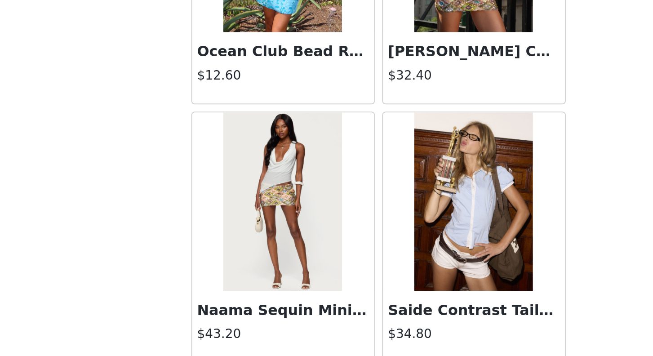
scroll to position [8838, 0]
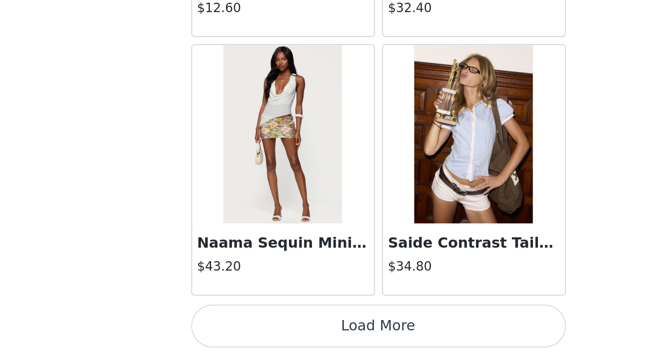
click at [346, 336] on button "Load More" at bounding box center [326, 341] width 189 height 22
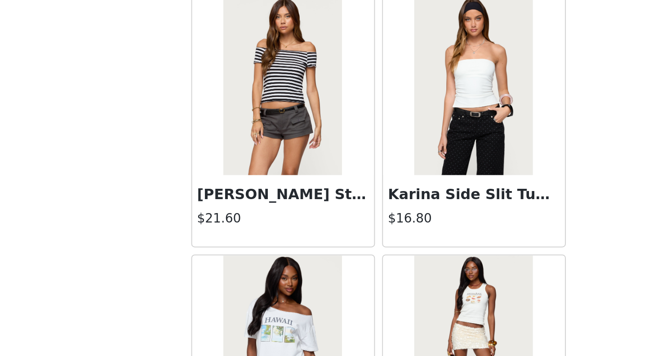
scroll to position [9255, 0]
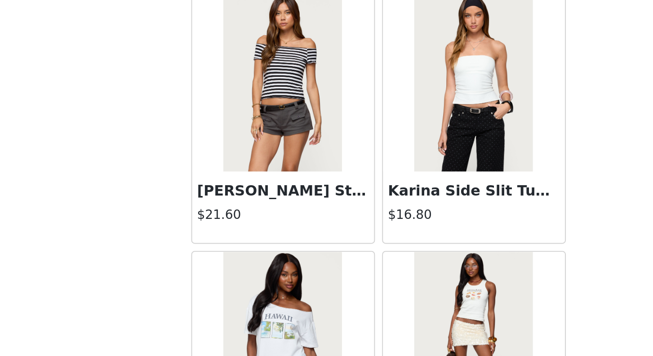
click at [356, 249] on img at bounding box center [375, 218] width 60 height 90
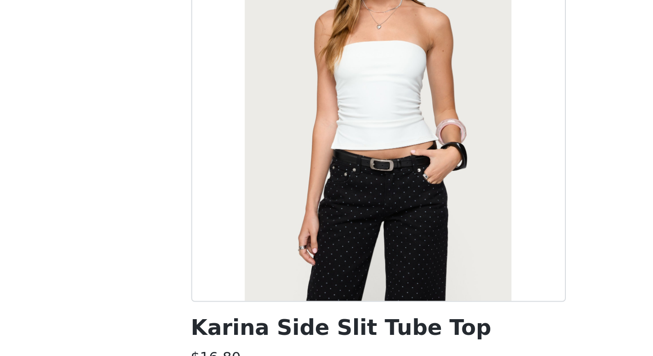
scroll to position [72, 0]
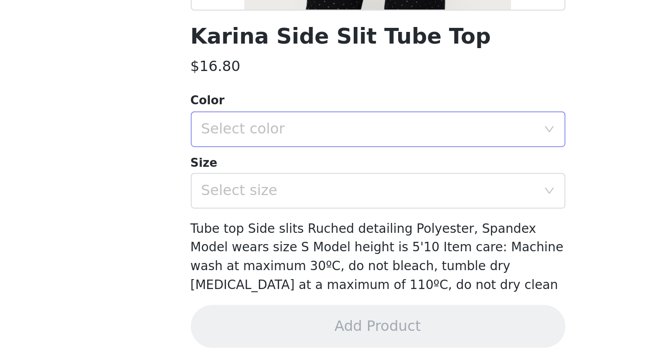
click at [351, 231] on div "Select color" at bounding box center [322, 235] width 168 height 9
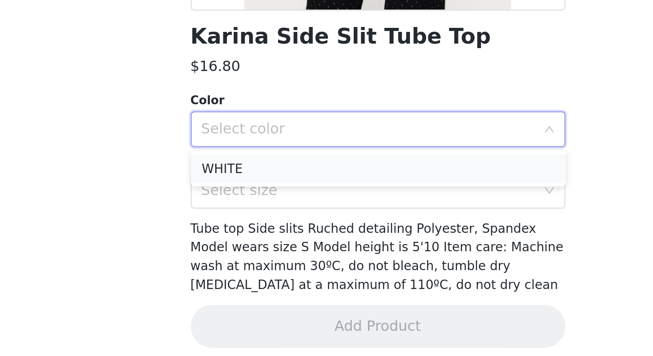
click at [315, 256] on li "WHITE" at bounding box center [326, 255] width 189 height 14
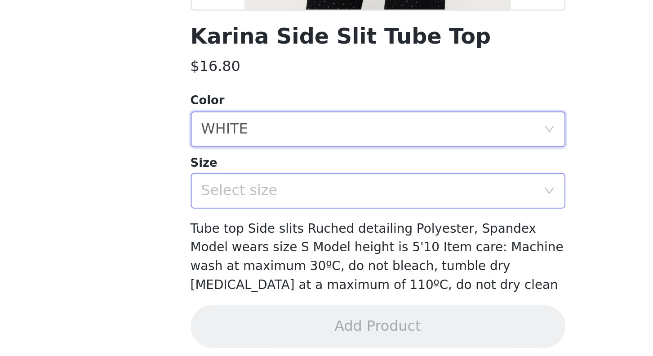
click at [310, 268] on div "Select size" at bounding box center [322, 266] width 168 height 9
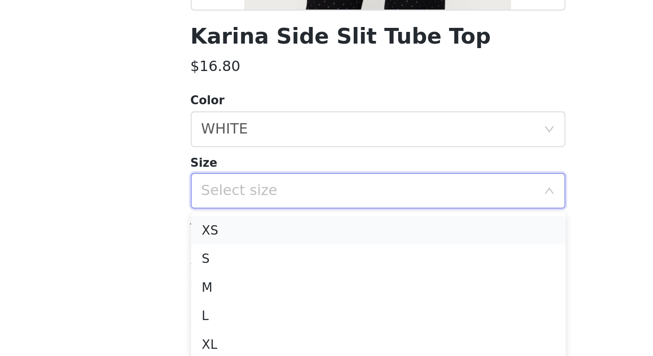
click at [287, 287] on li "XS" at bounding box center [326, 286] width 189 height 14
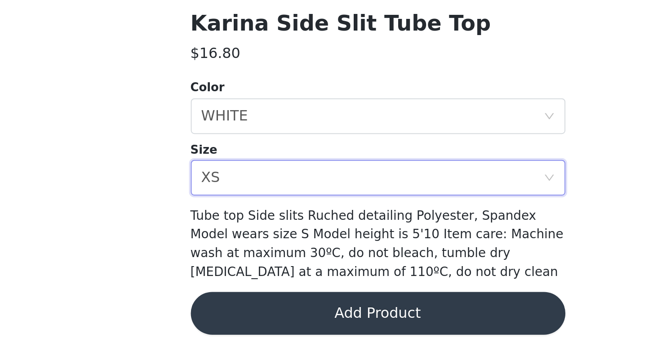
scroll to position [530, 0]
click at [336, 329] on button "Add Product" at bounding box center [326, 335] width 189 height 22
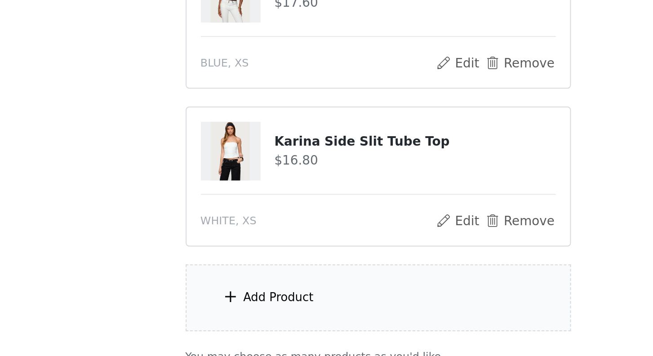
click at [317, 327] on div "Add Product" at bounding box center [327, 327] width 194 height 34
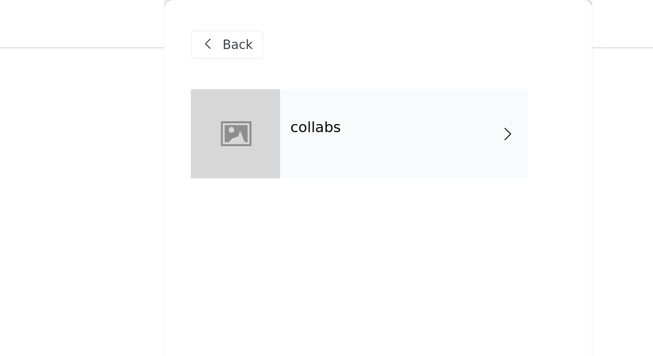
scroll to position [366, 0]
click at [334, 78] on div "collabs" at bounding box center [339, 67] width 125 height 45
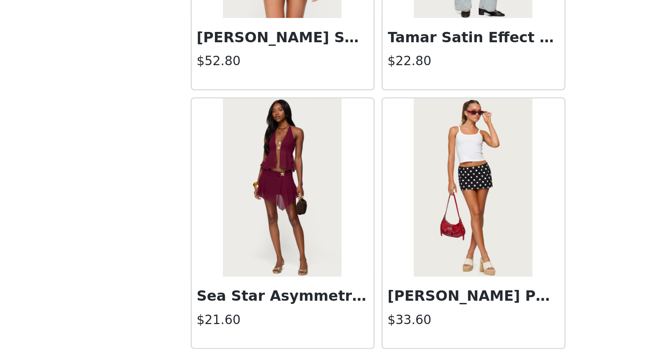
scroll to position [1019, 0]
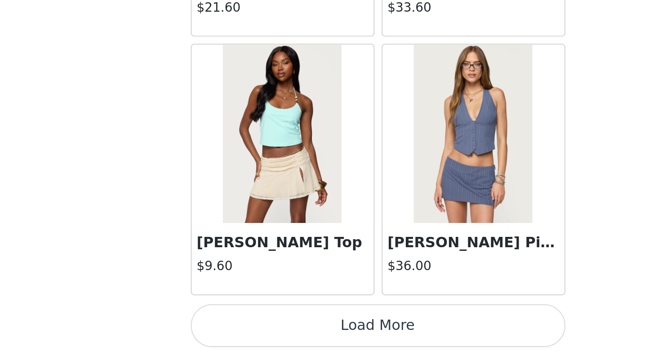
click at [367, 344] on button "Load More" at bounding box center [326, 341] width 189 height 22
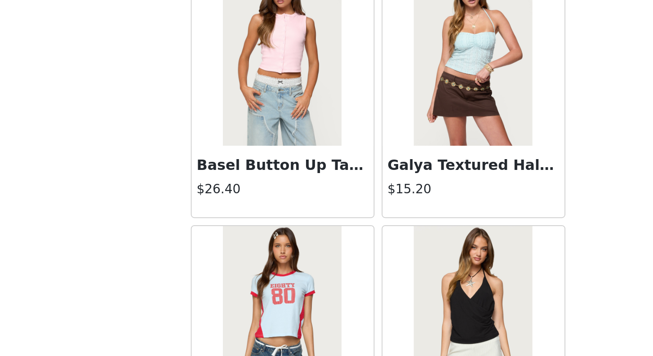
scroll to position [2322, 0]
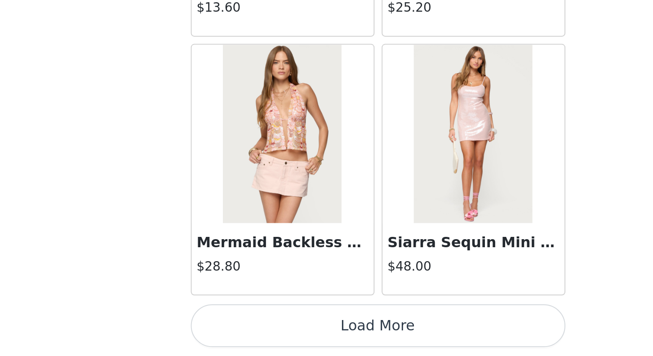
click at [326, 345] on button "Load More" at bounding box center [326, 341] width 189 height 22
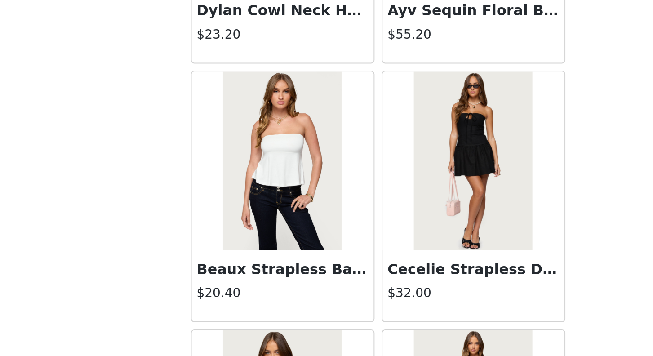
scroll to position [3626, 0]
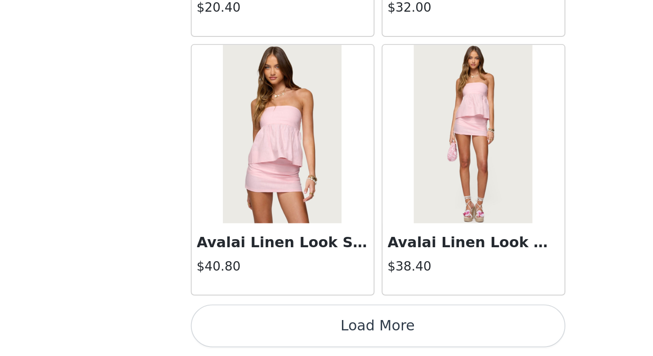
click at [335, 342] on button "Load More" at bounding box center [326, 341] width 189 height 22
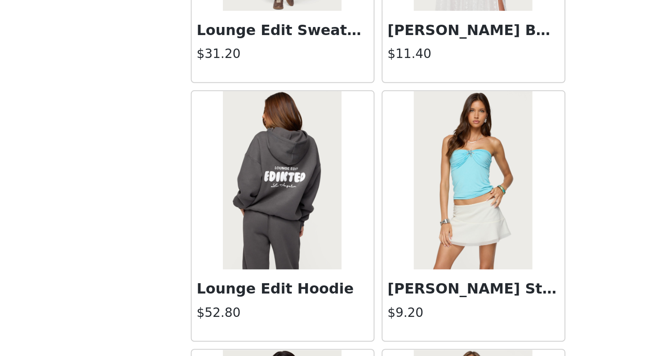
scroll to position [4929, 0]
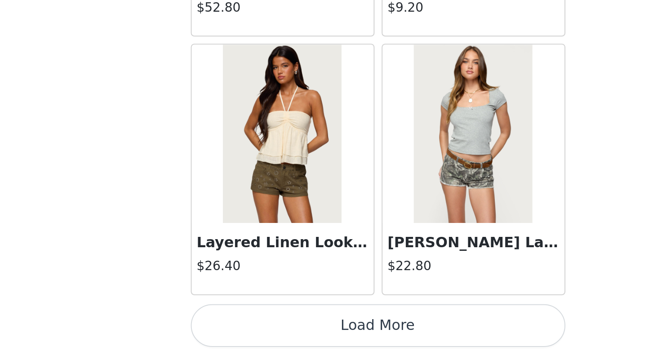
click at [342, 340] on button "Load More" at bounding box center [326, 341] width 189 height 22
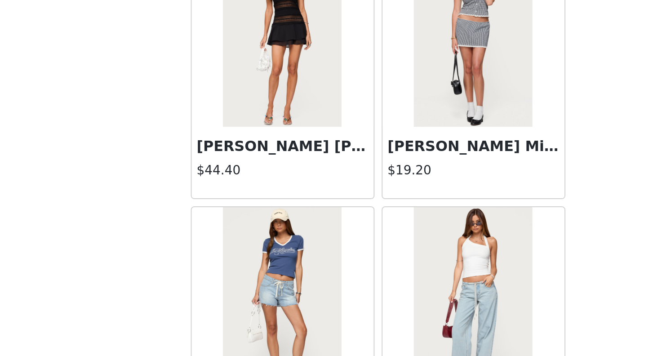
scroll to position [6232, 0]
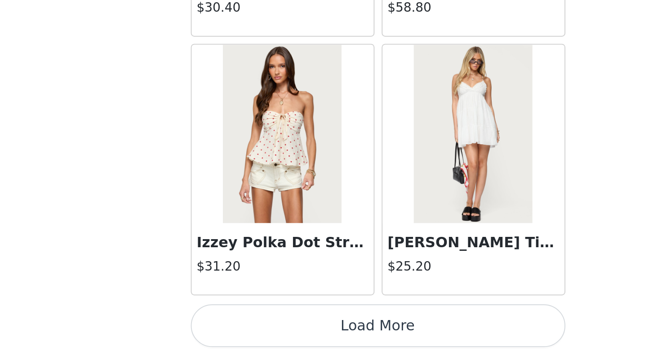
click at [337, 343] on button "Load More" at bounding box center [326, 341] width 189 height 22
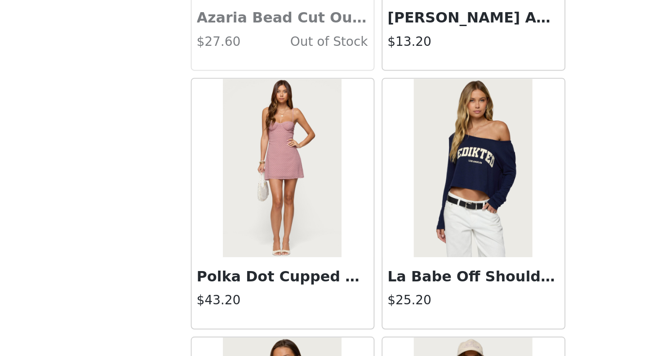
scroll to position [7535, 0]
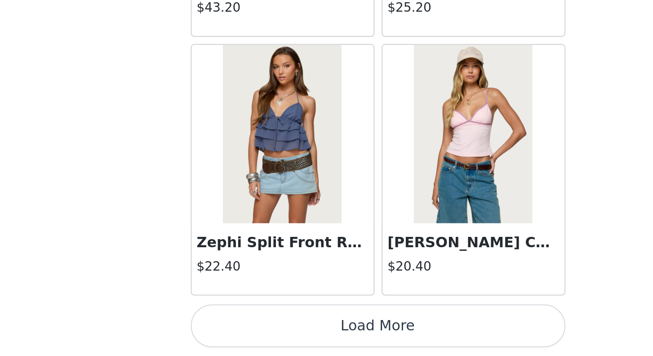
click at [305, 342] on button "Load More" at bounding box center [326, 341] width 189 height 22
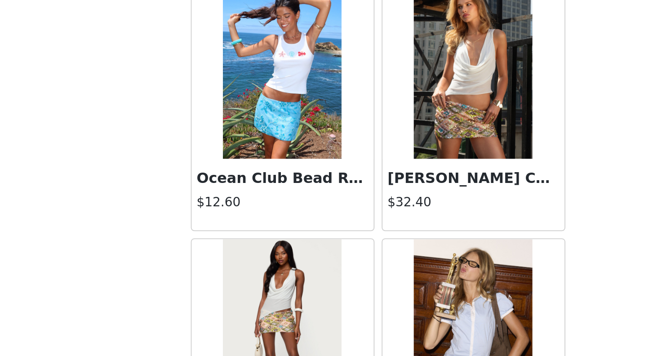
scroll to position [8838, 0]
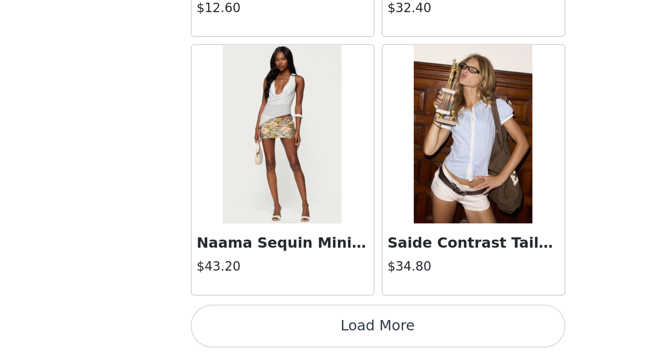
click at [342, 341] on button "Load More" at bounding box center [326, 341] width 189 height 22
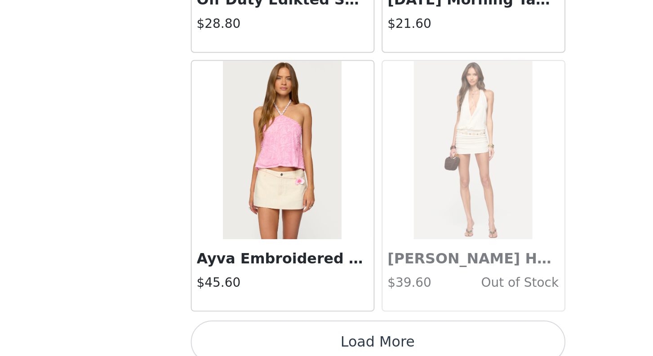
scroll to position [10141, 0]
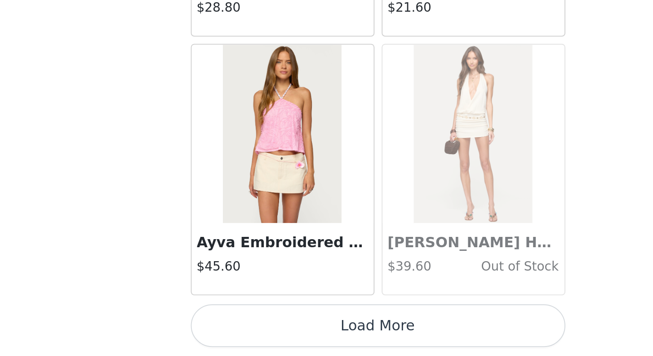
click at [327, 340] on button "Load More" at bounding box center [326, 341] width 189 height 22
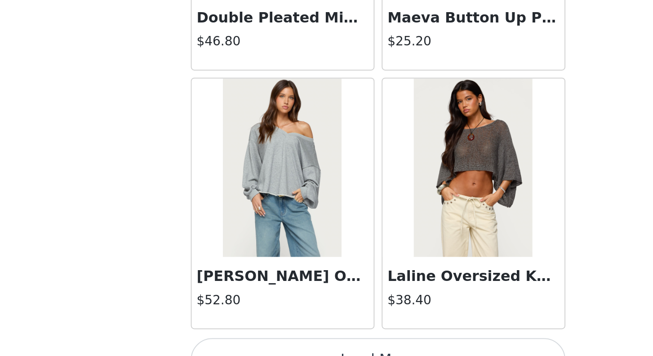
scroll to position [11445, 0]
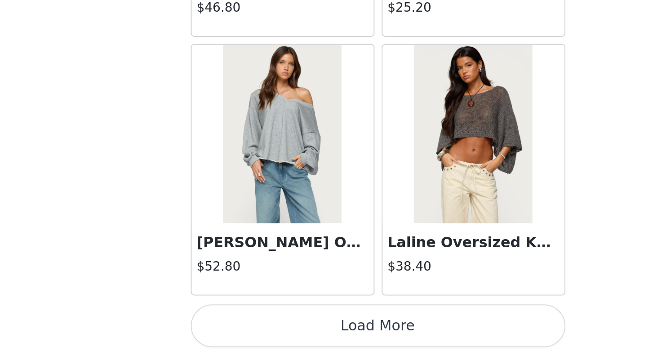
click at [327, 344] on button "Load More" at bounding box center [326, 341] width 189 height 22
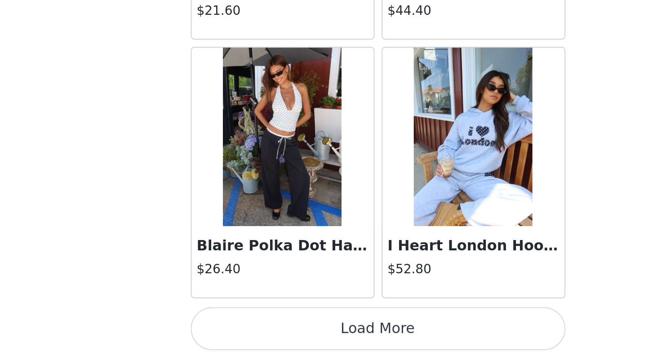
scroll to position [12748, 0]
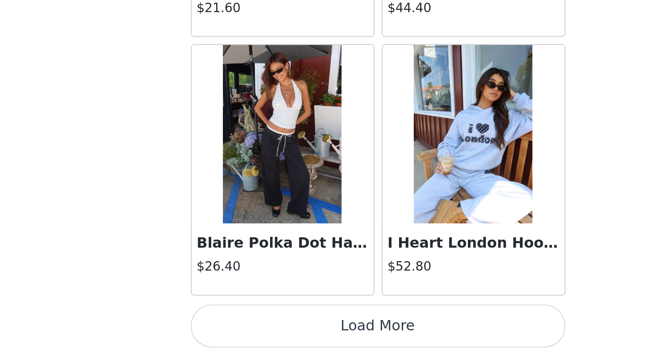
click at [332, 338] on button "Load More" at bounding box center [326, 341] width 189 height 22
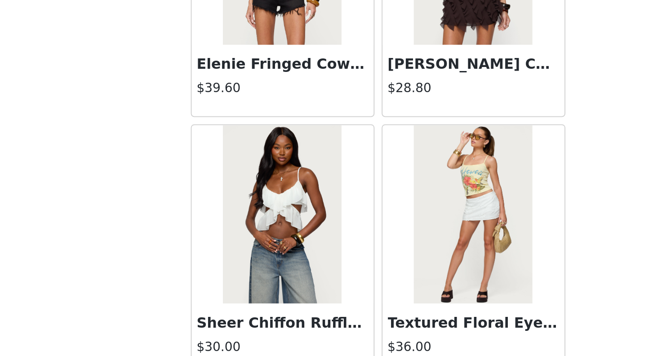
scroll to position [14051, 0]
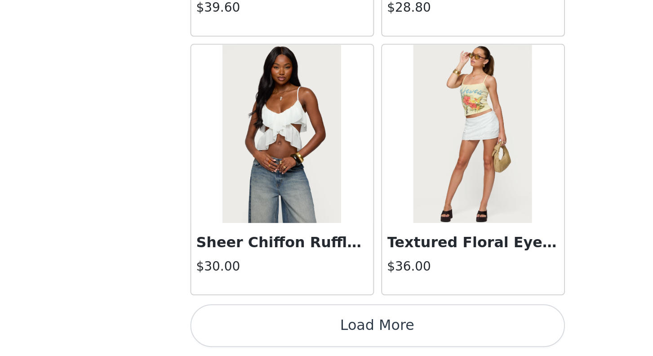
click at [327, 337] on button "Load More" at bounding box center [326, 341] width 189 height 22
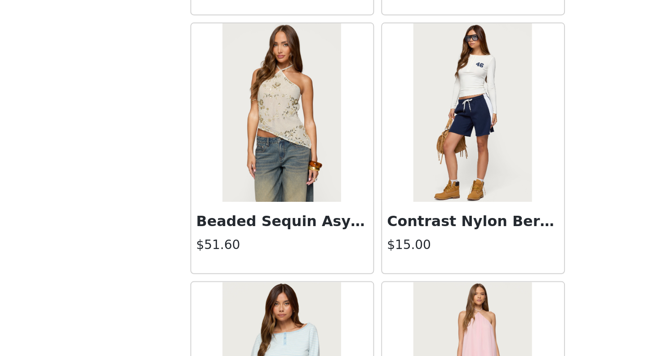
scroll to position [14711, 0]
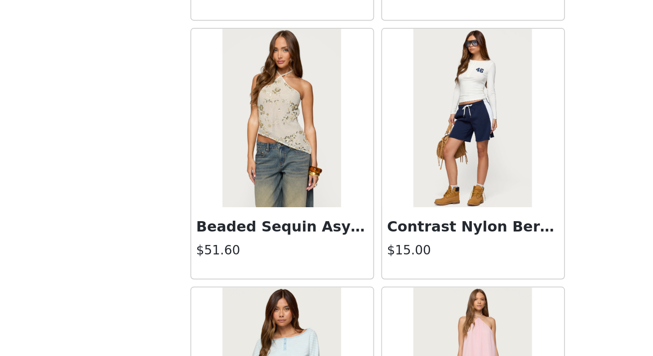
click at [279, 292] on h3 "Beaded Sequin Asymmetric Halter Top" at bounding box center [278, 290] width 86 height 11
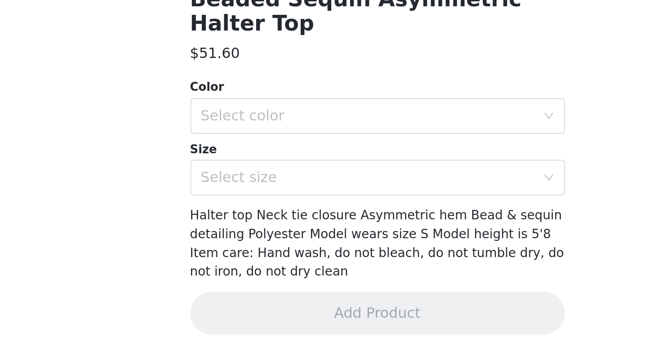
scroll to position [72, 0]
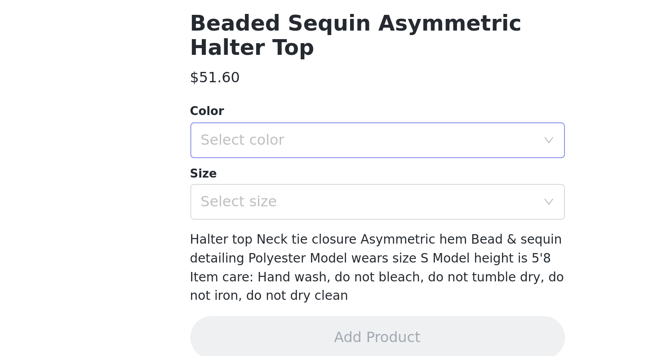
click at [298, 243] on div "Select color" at bounding box center [322, 247] width 168 height 9
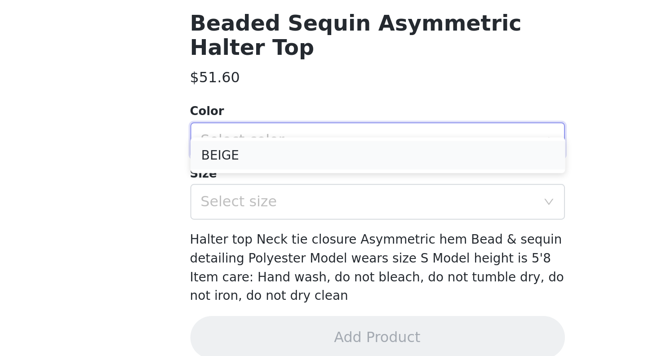
click at [284, 253] on li "BEIGE" at bounding box center [326, 255] width 189 height 14
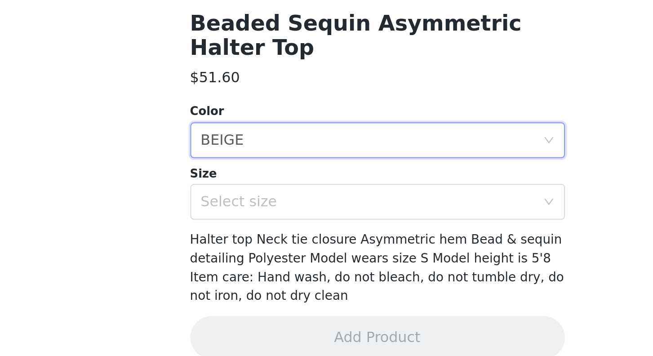
scroll to position [610, 0]
click at [276, 274] on div "Select size" at bounding box center [322, 278] width 168 height 9
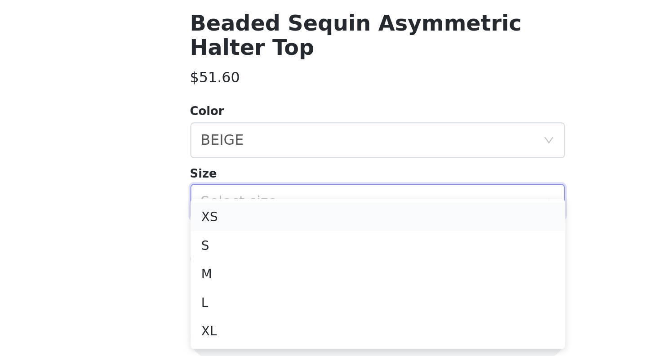
click at [270, 284] on li "XS" at bounding box center [326, 286] width 189 height 14
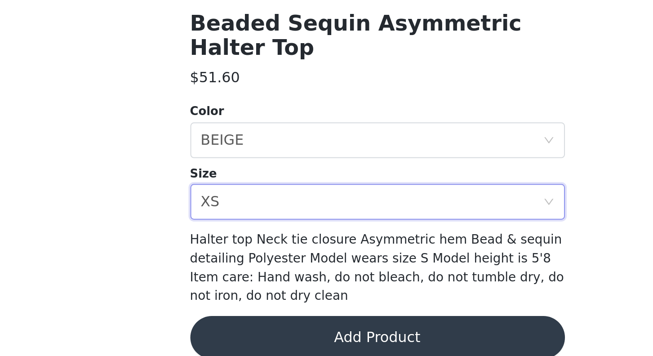
click at [283, 336] on button "Add Product" at bounding box center [326, 347] width 189 height 22
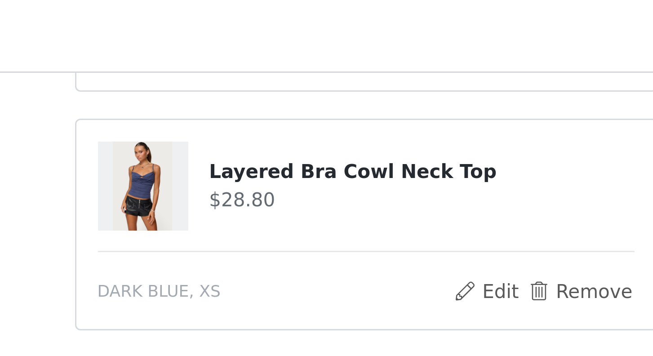
scroll to position [401, 0]
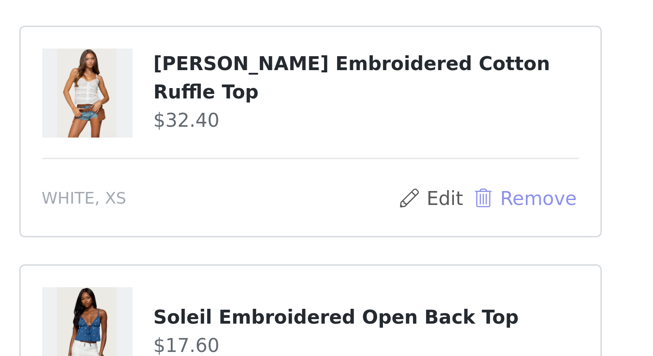
click at [388, 258] on button "Remove" at bounding box center [398, 257] width 36 height 11
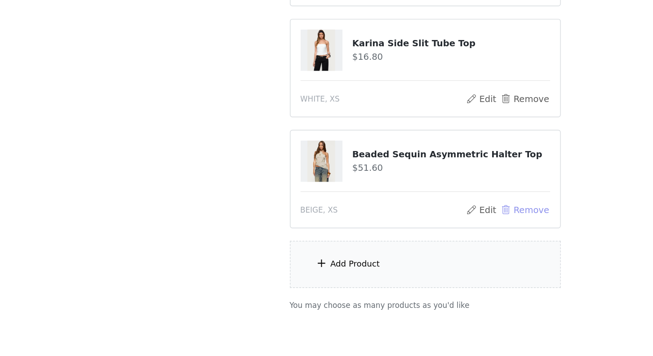
scroll to position [610, 0]
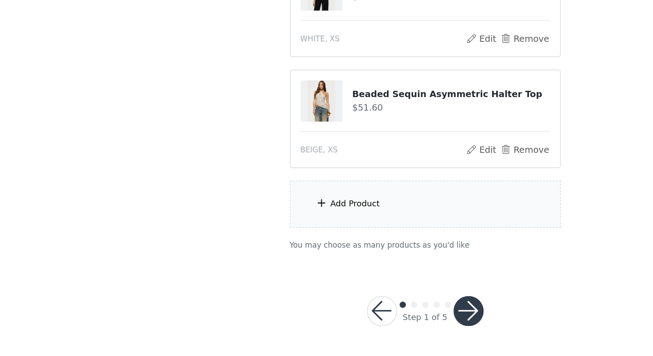
click at [364, 325] on button "button" at bounding box center [358, 324] width 22 height 22
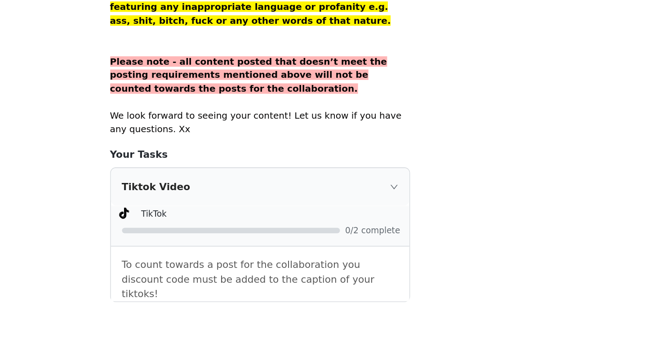
scroll to position [616, 0]
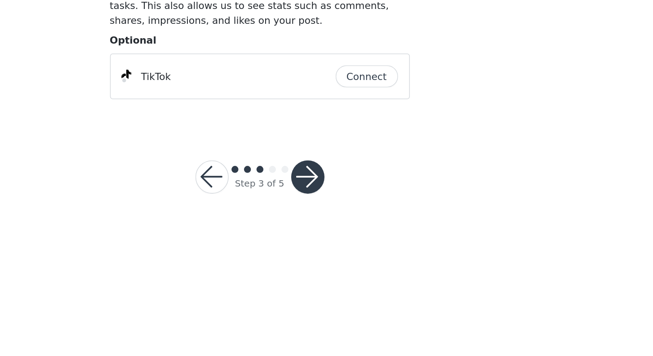
click at [359, 224] on button "button" at bounding box center [358, 228] width 22 height 22
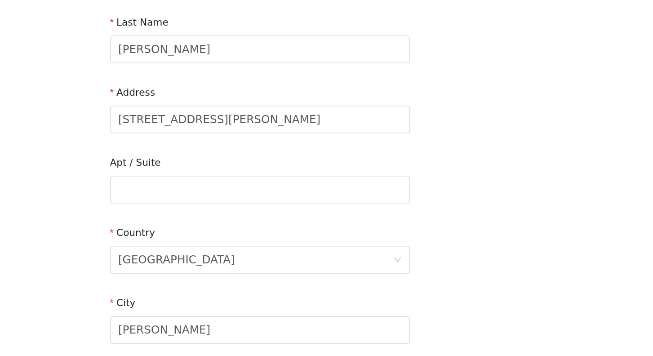
scroll to position [55, 0]
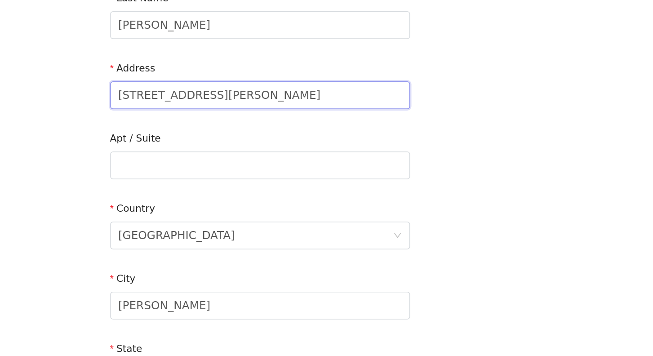
drag, startPoint x: 312, startPoint y: 189, endPoint x: 205, endPoint y: 189, distance: 107.0
click at [205, 189] on div "STEP 4 OF 5 Shipping Information Email [EMAIL_ADDRESS][DOMAIN_NAME] First Name …" at bounding box center [326, 232] width 653 height 522
paste input "[STREET_ADDRESS][PERSON_NAME]"
type input "[STREET_ADDRESS][PERSON_NAME]"
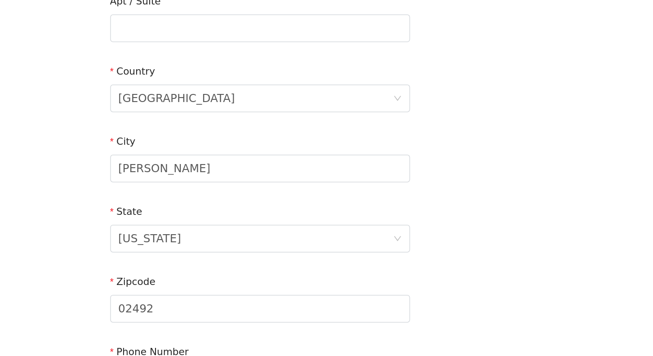
scroll to position [145, 0]
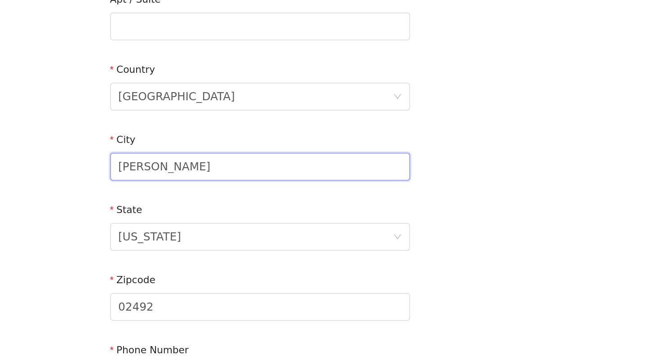
click at [275, 231] on input "[PERSON_NAME]" at bounding box center [327, 233] width 194 height 18
drag, startPoint x: 275, startPoint y: 231, endPoint x: 216, endPoint y: 230, distance: 58.4
click at [216, 230] on div "STEP 4 OF 5 Shipping Information Email [EMAIL_ADDRESS][DOMAIN_NAME] First Name …" at bounding box center [326, 142] width 653 height 522
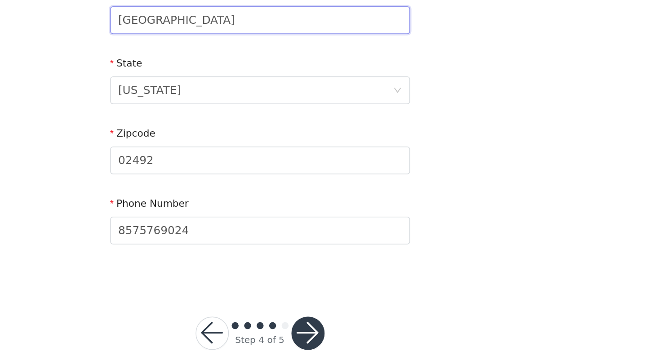
scroll to position [241, 0]
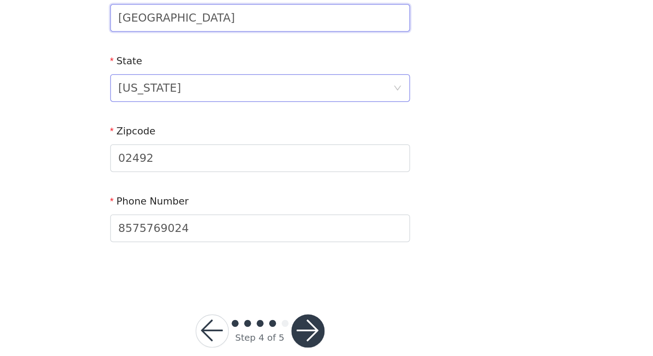
type input "[GEOGRAPHIC_DATA]"
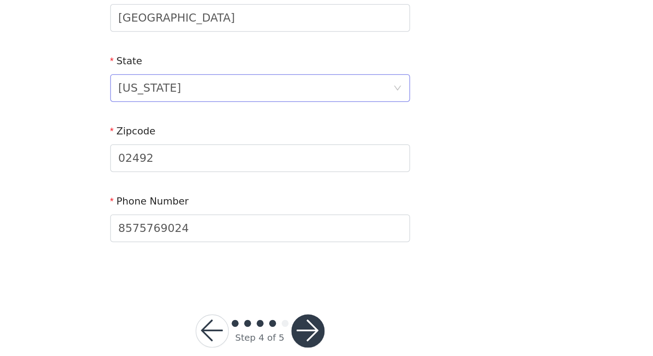
click at [290, 181] on div "[US_STATE]" at bounding box center [324, 182] width 178 height 17
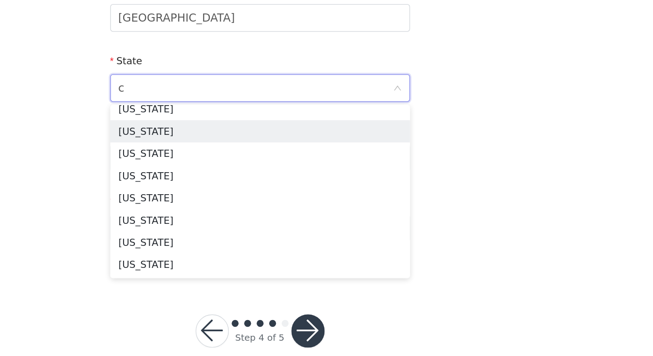
scroll to position [2, 0]
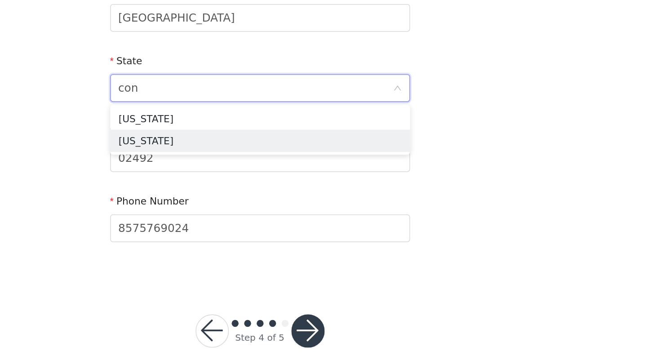
type input "conn"
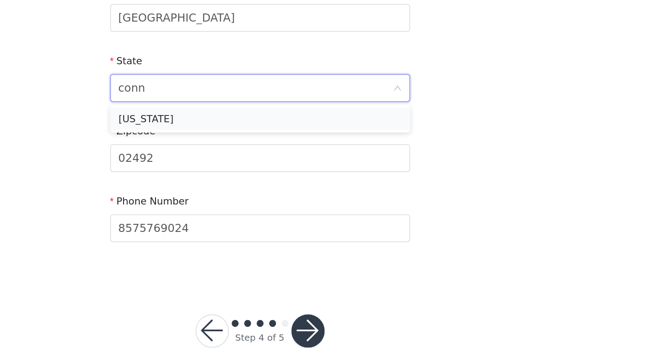
click at [297, 199] on li "[US_STATE]" at bounding box center [327, 202] width 194 height 14
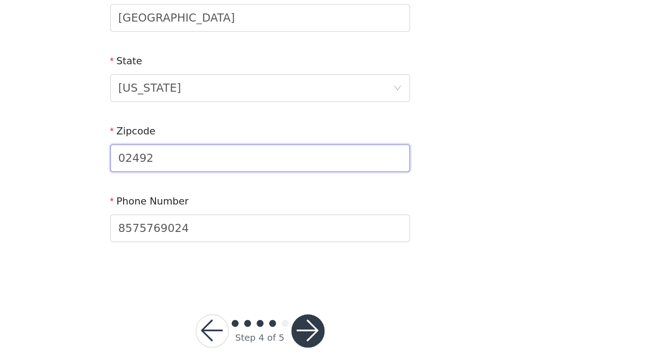
drag, startPoint x: 271, startPoint y: 226, endPoint x: 233, endPoint y: 226, distance: 37.7
click at [233, 226] on input "02492" at bounding box center [327, 228] width 194 height 18
type input "06095"
click at [354, 333] on button "button" at bounding box center [358, 340] width 22 height 22
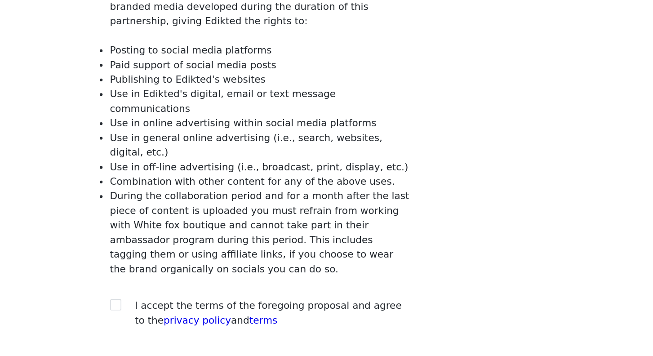
scroll to position [8, 0]
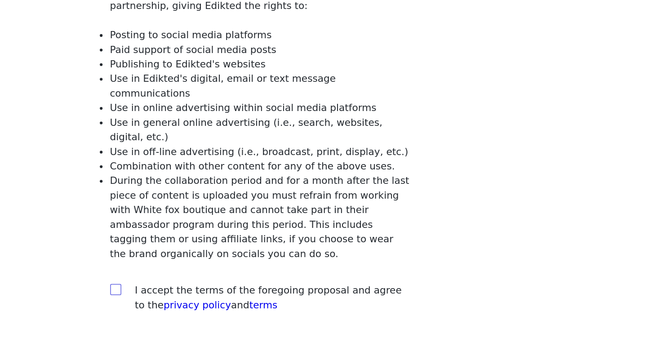
click at [235, 309] on input "checkbox" at bounding box center [233, 312] width 6 height 6
checkbox input "true"
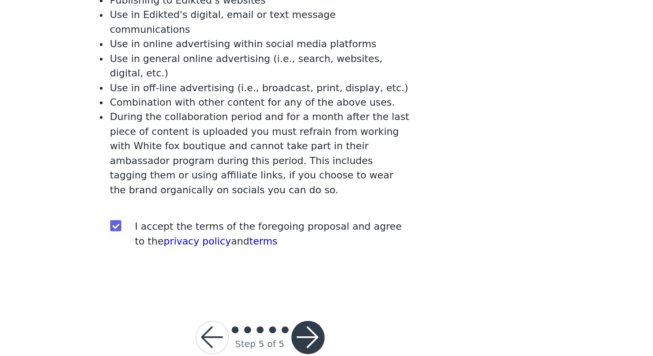
scroll to position [59, 0]
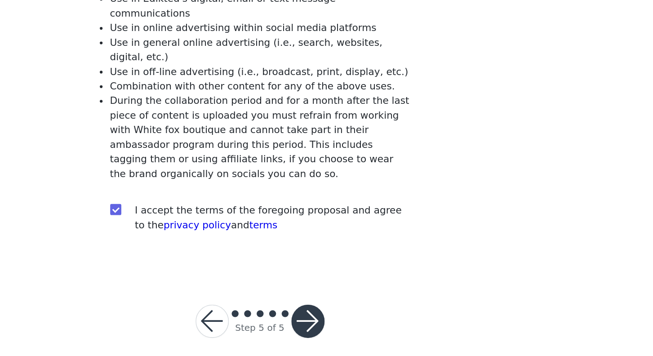
click at [359, 323] on button "button" at bounding box center [358, 334] width 22 height 22
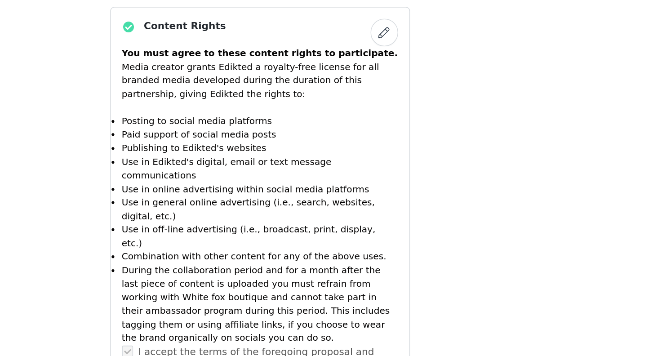
scroll to position [929, 0]
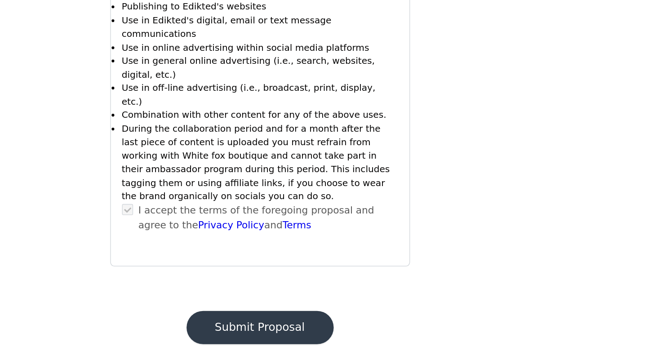
click at [327, 327] on button "Submit Proposal" at bounding box center [326, 338] width 95 height 22
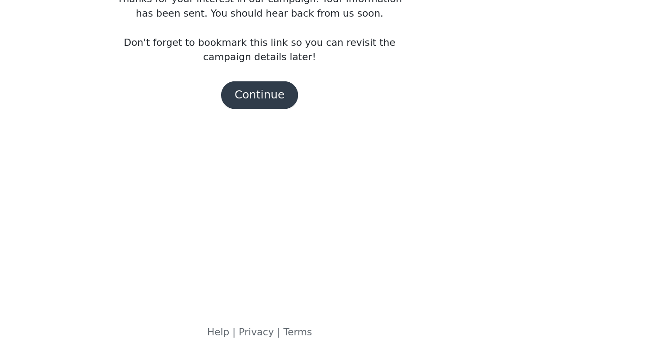
scroll to position [0, 0]
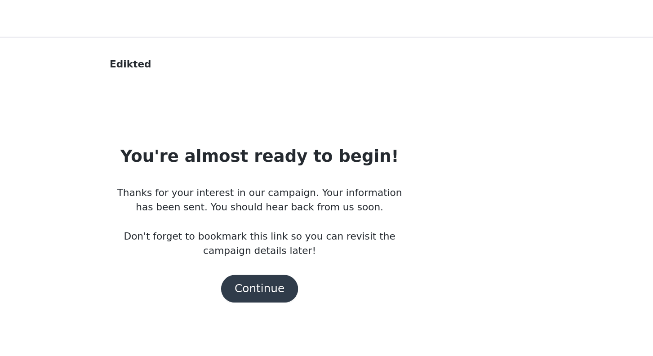
click at [327, 189] on button "Continue" at bounding box center [327, 187] width 50 height 18
